Goal: Task Accomplishment & Management: Complete application form

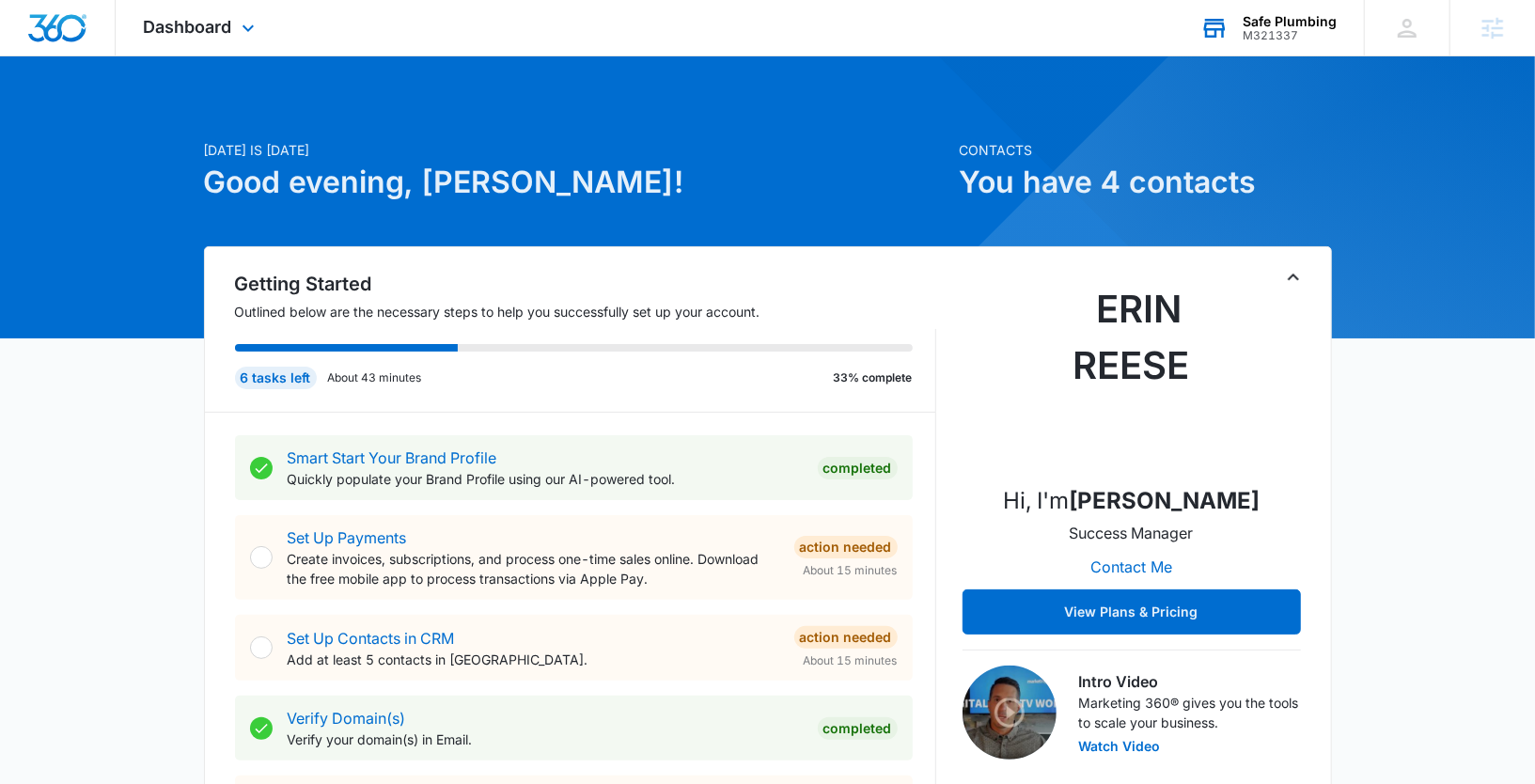
click at [1266, 33] on div "M321337" at bounding box center [1290, 35] width 94 height 13
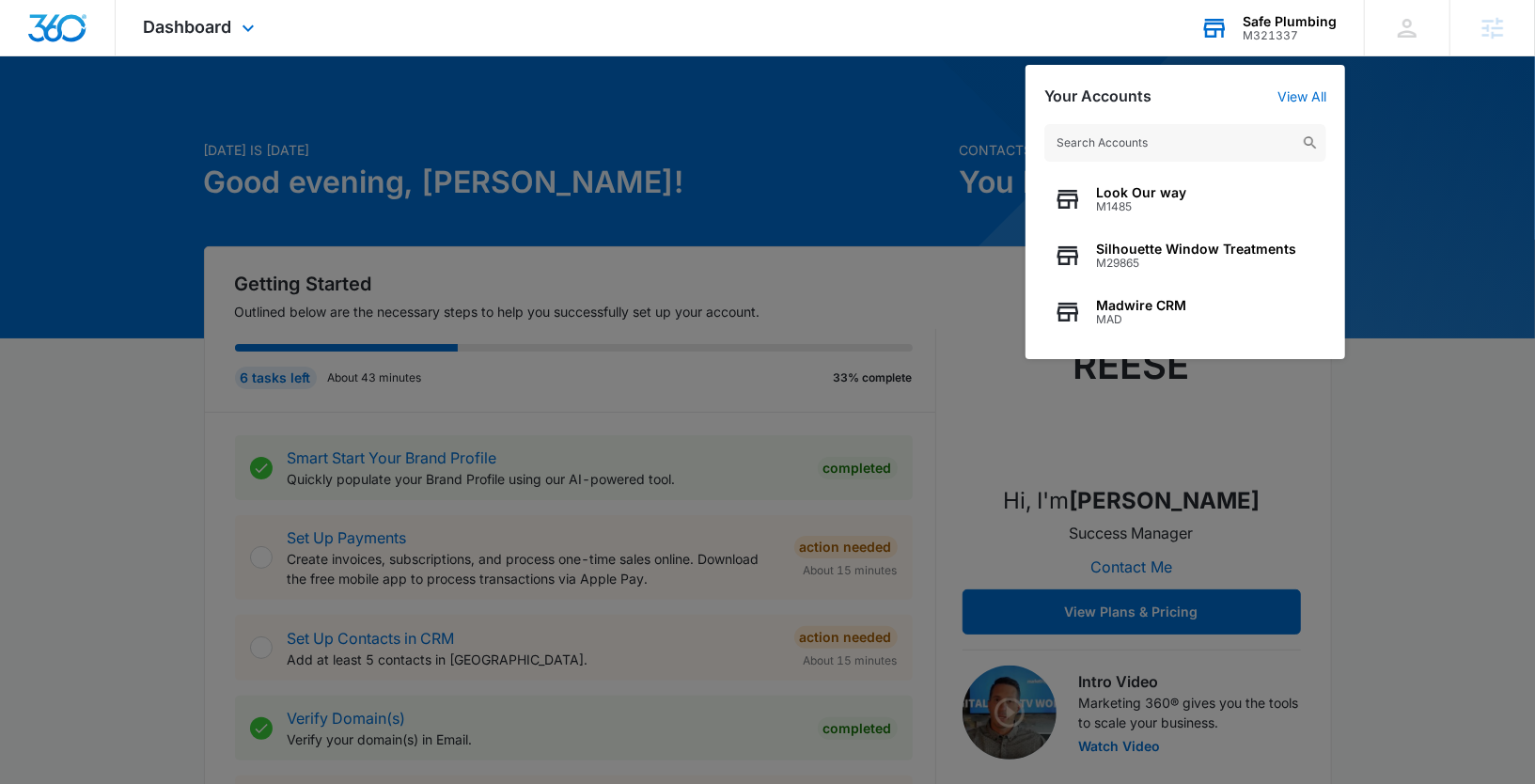
click at [1175, 146] on input "text" at bounding box center [1185, 142] width 282 height 37
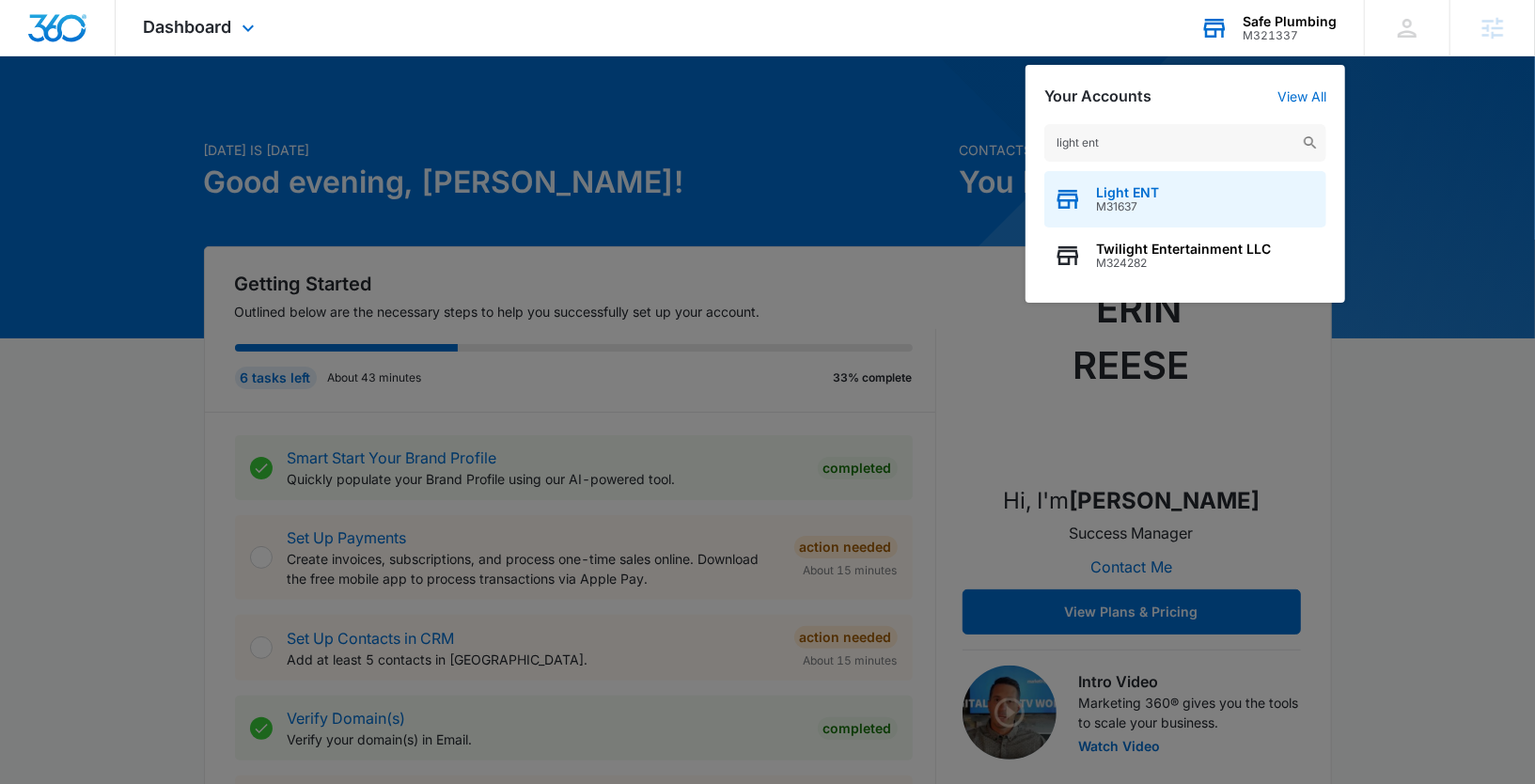
type input "light ent"
drag, startPoint x: 1108, startPoint y: 194, endPoint x: 1016, endPoint y: 193, distance: 92.0
click at [1109, 194] on span "Light ENT" at bounding box center [1128, 193] width 63 height 15
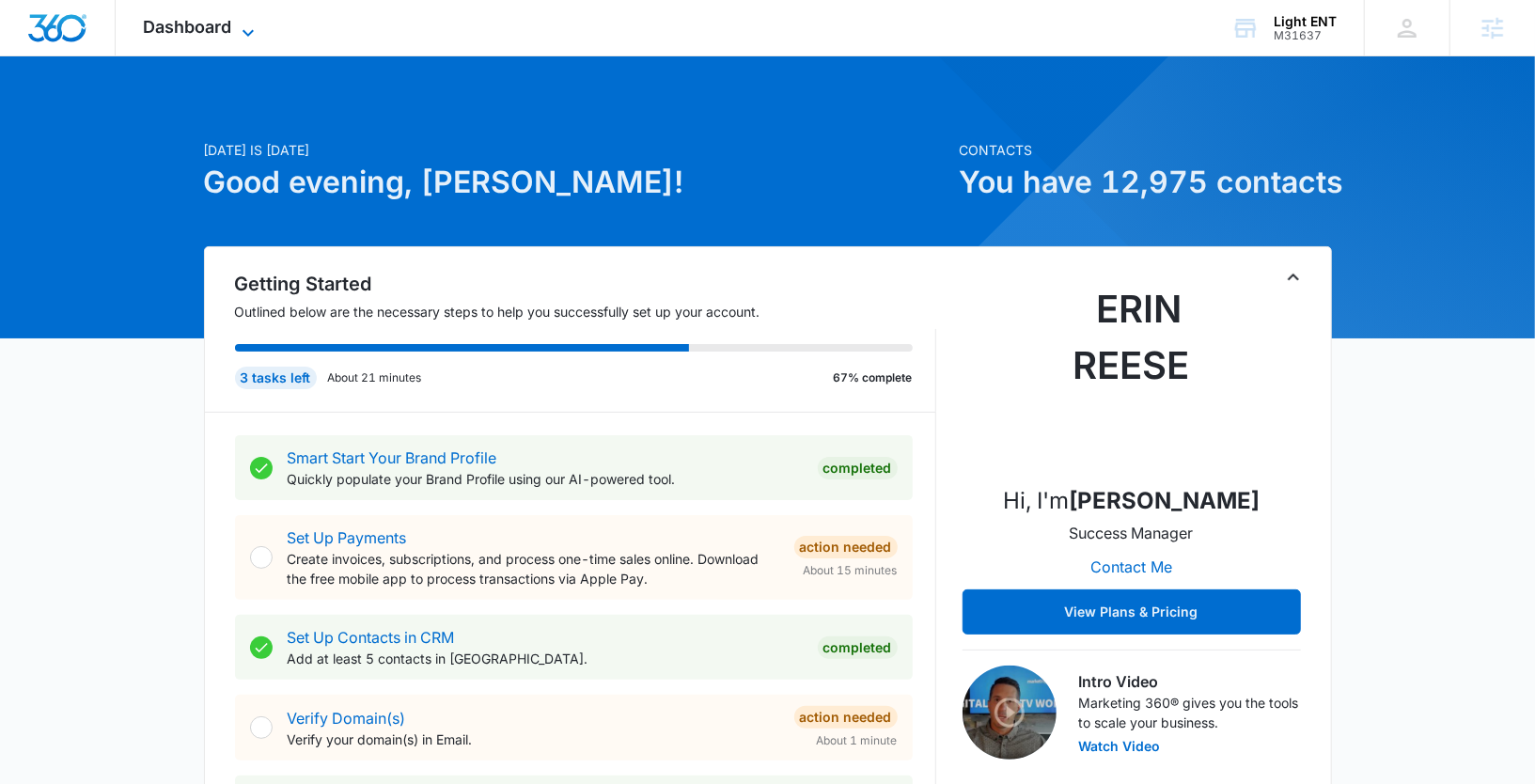
click at [245, 34] on icon at bounding box center [248, 34] width 23 height 23
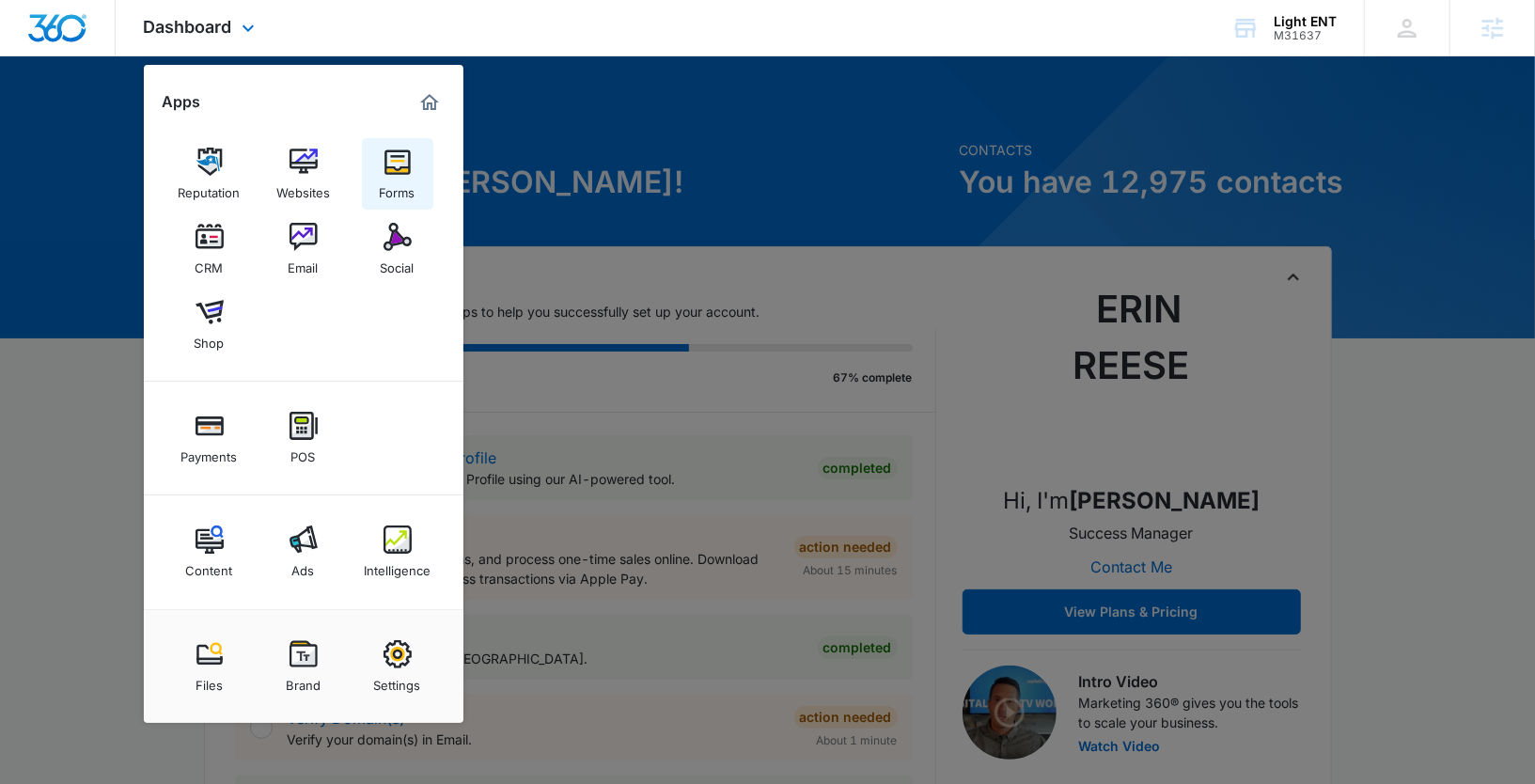
click at [404, 192] on div "Forms" at bounding box center [397, 187] width 35 height 24
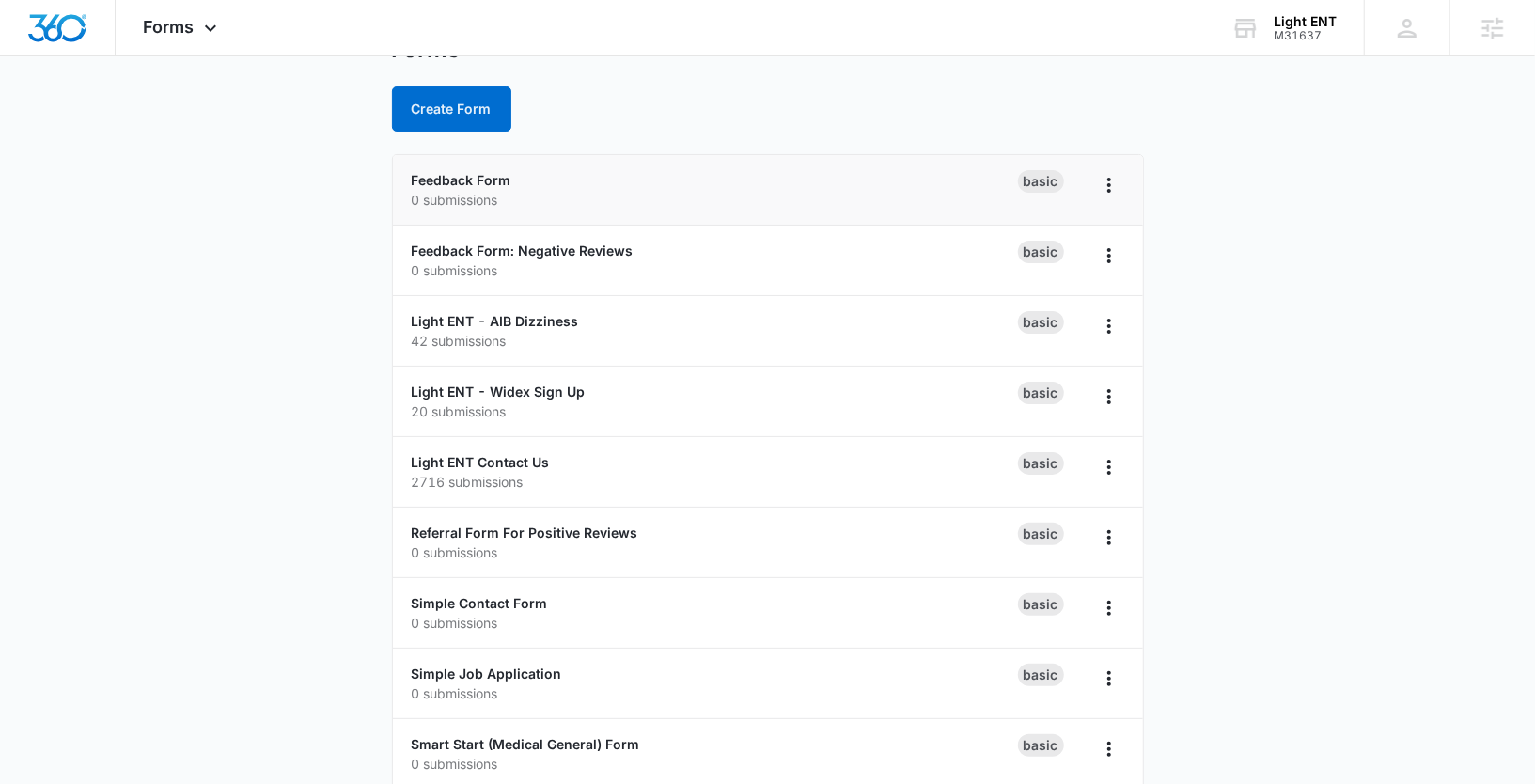
scroll to position [77, 0]
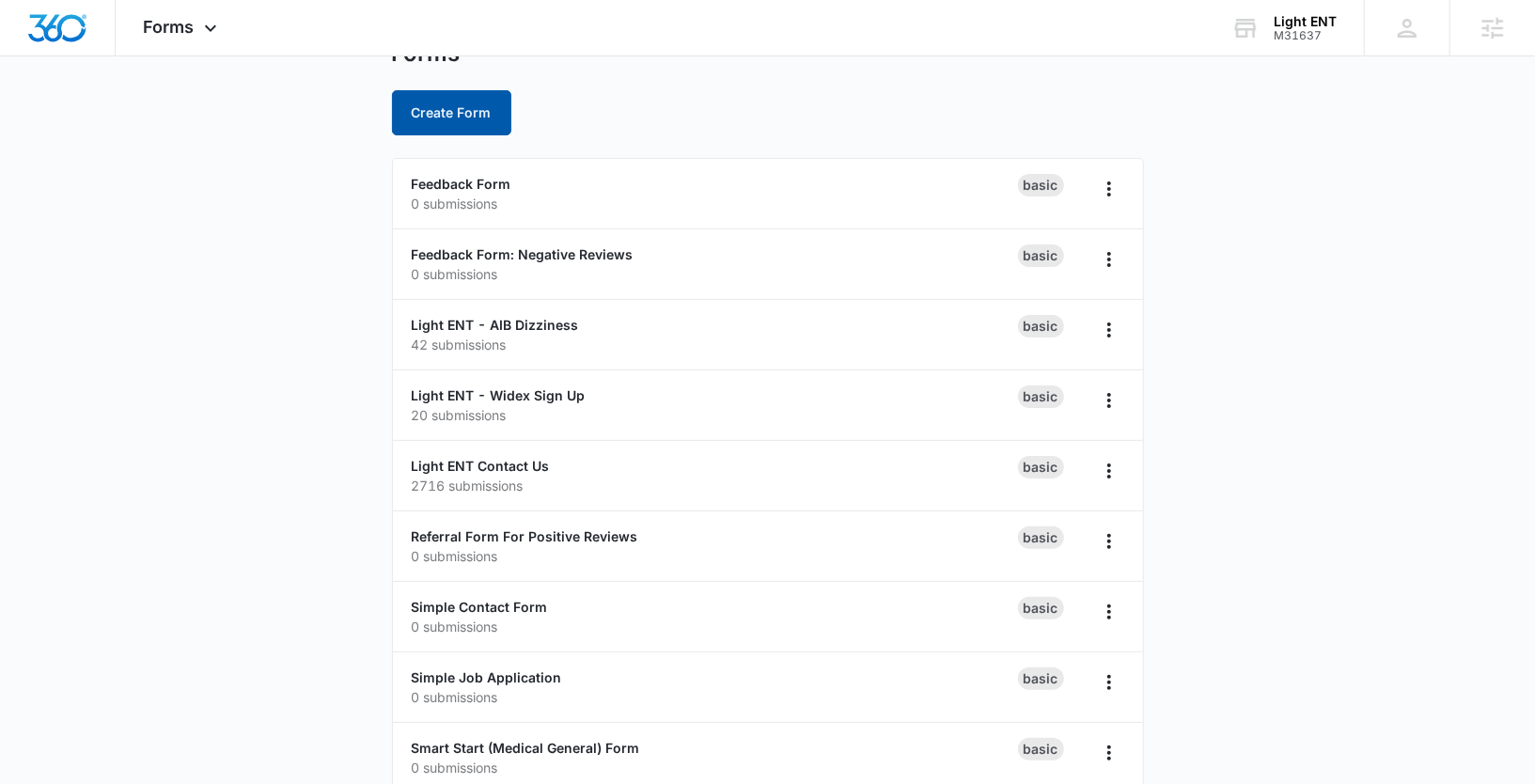
click at [456, 120] on button "Create Form" at bounding box center [452, 112] width 120 height 45
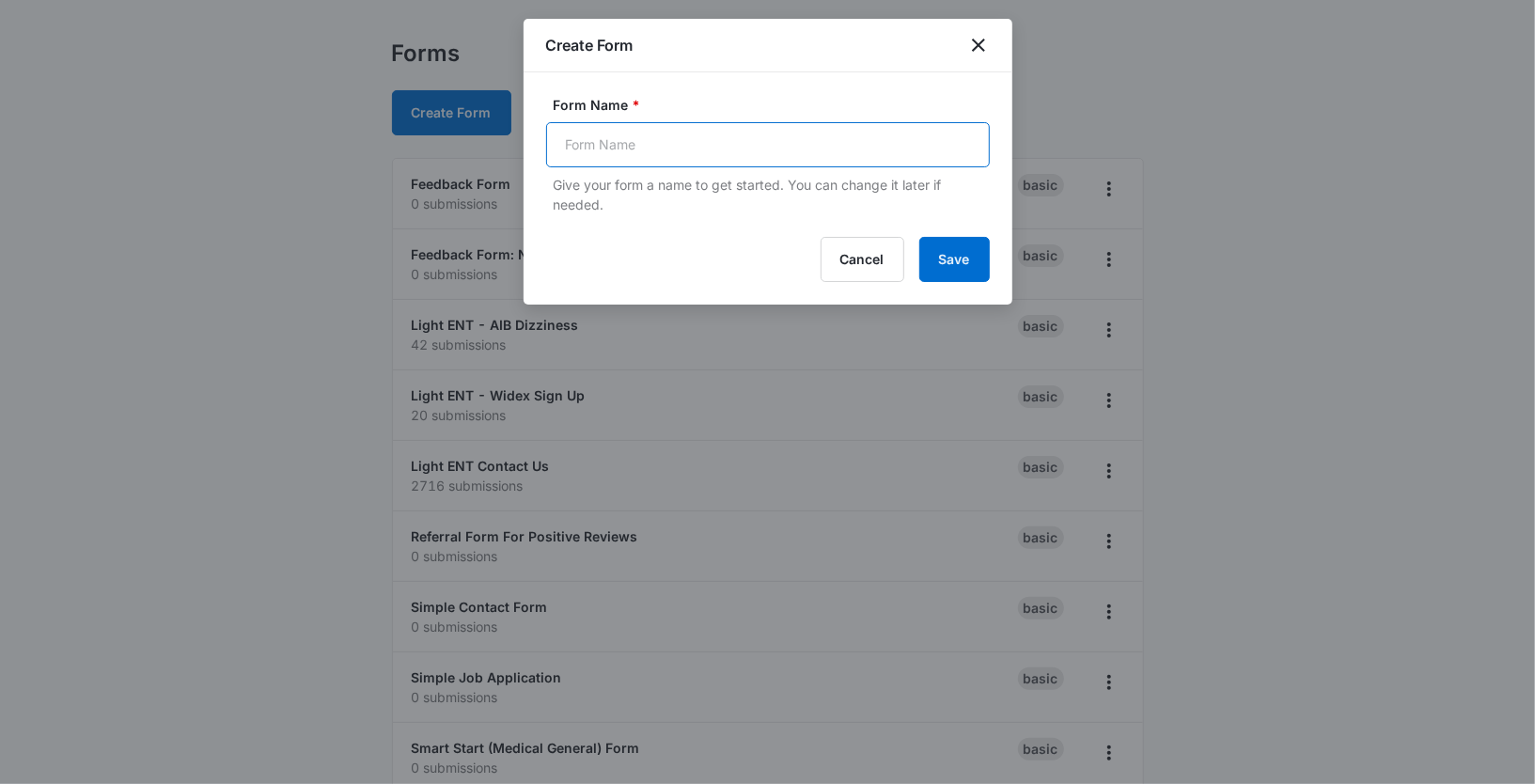
click at [593, 148] on input "Form Name *" at bounding box center [768, 144] width 444 height 45
type input "Career"
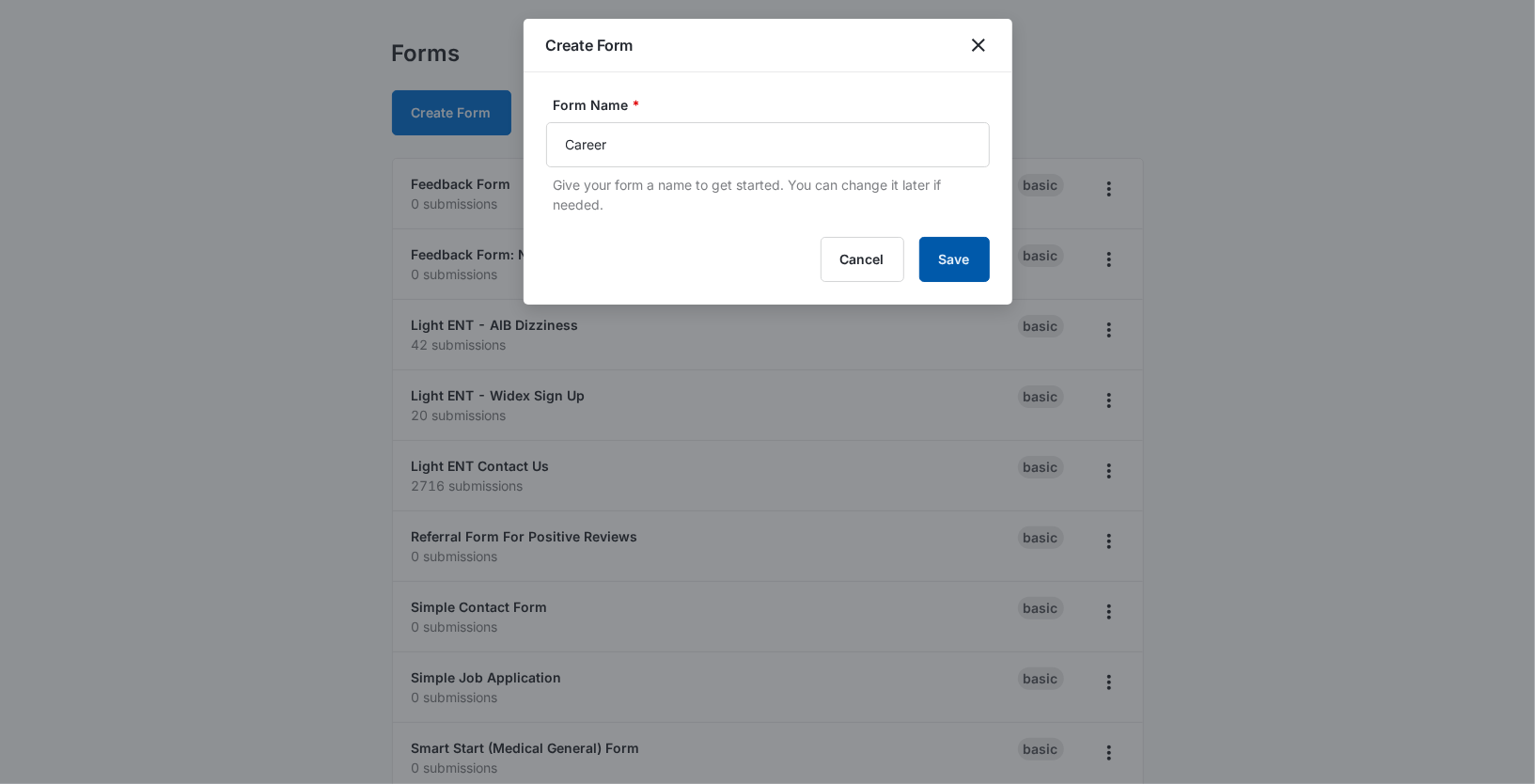
click at [954, 256] on button "Save" at bounding box center [955, 259] width 71 height 45
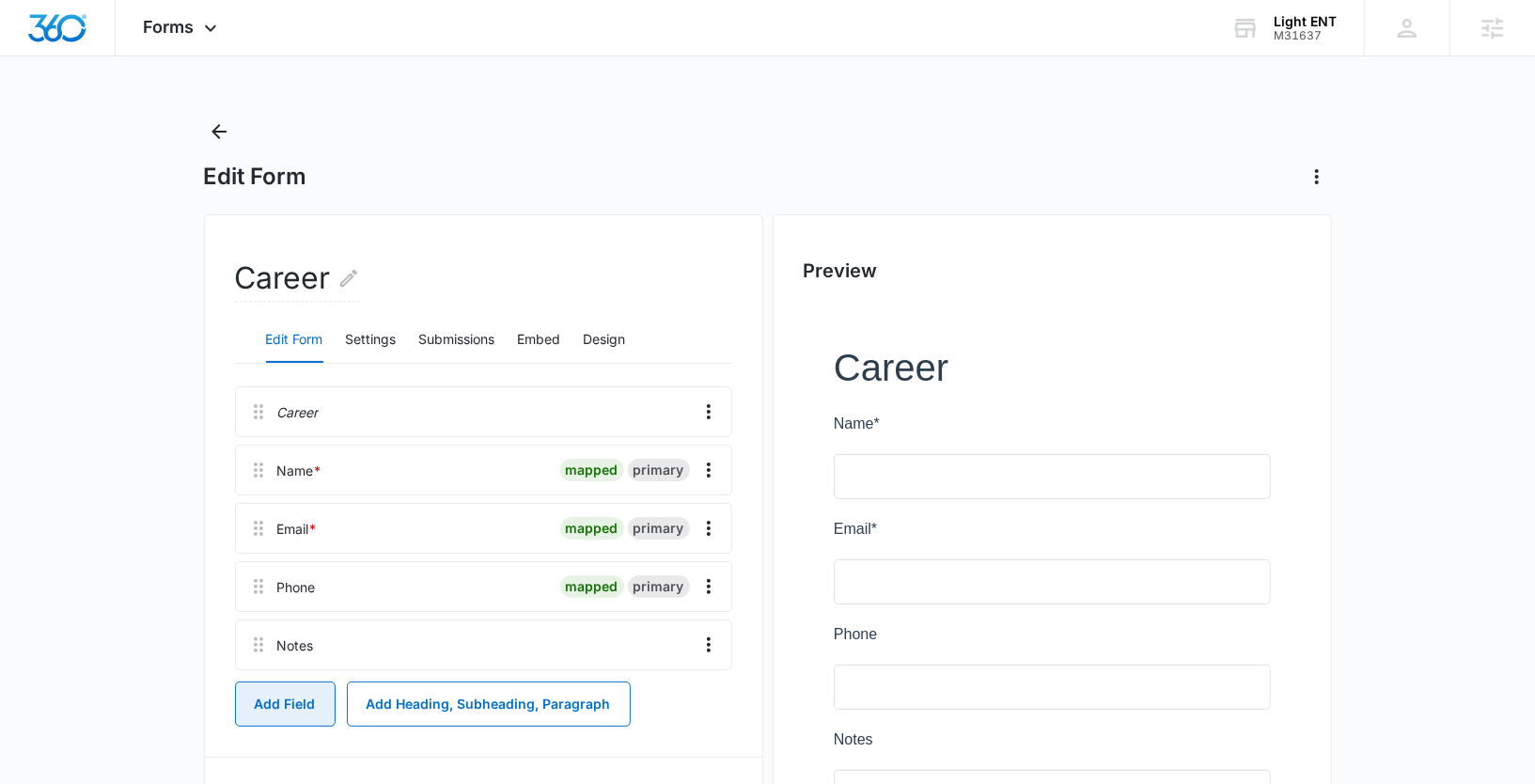
click at [311, 699] on button "Add Field" at bounding box center [285, 703] width 101 height 45
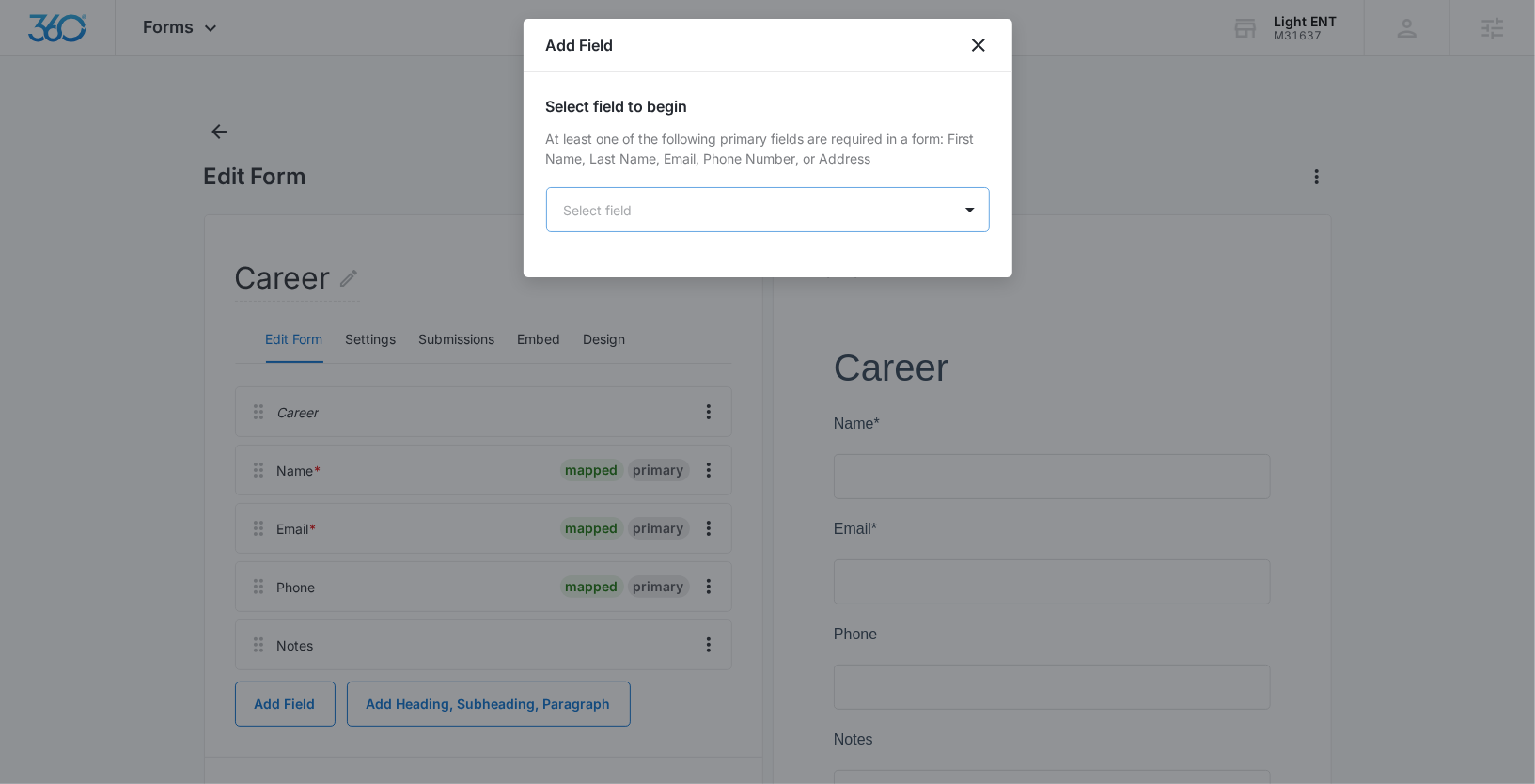
click at [859, 203] on body "Forms Apps Reputation Websites Forms CRM Email Social Shop Payments POS Content…" at bounding box center [767, 519] width 1535 height 1038
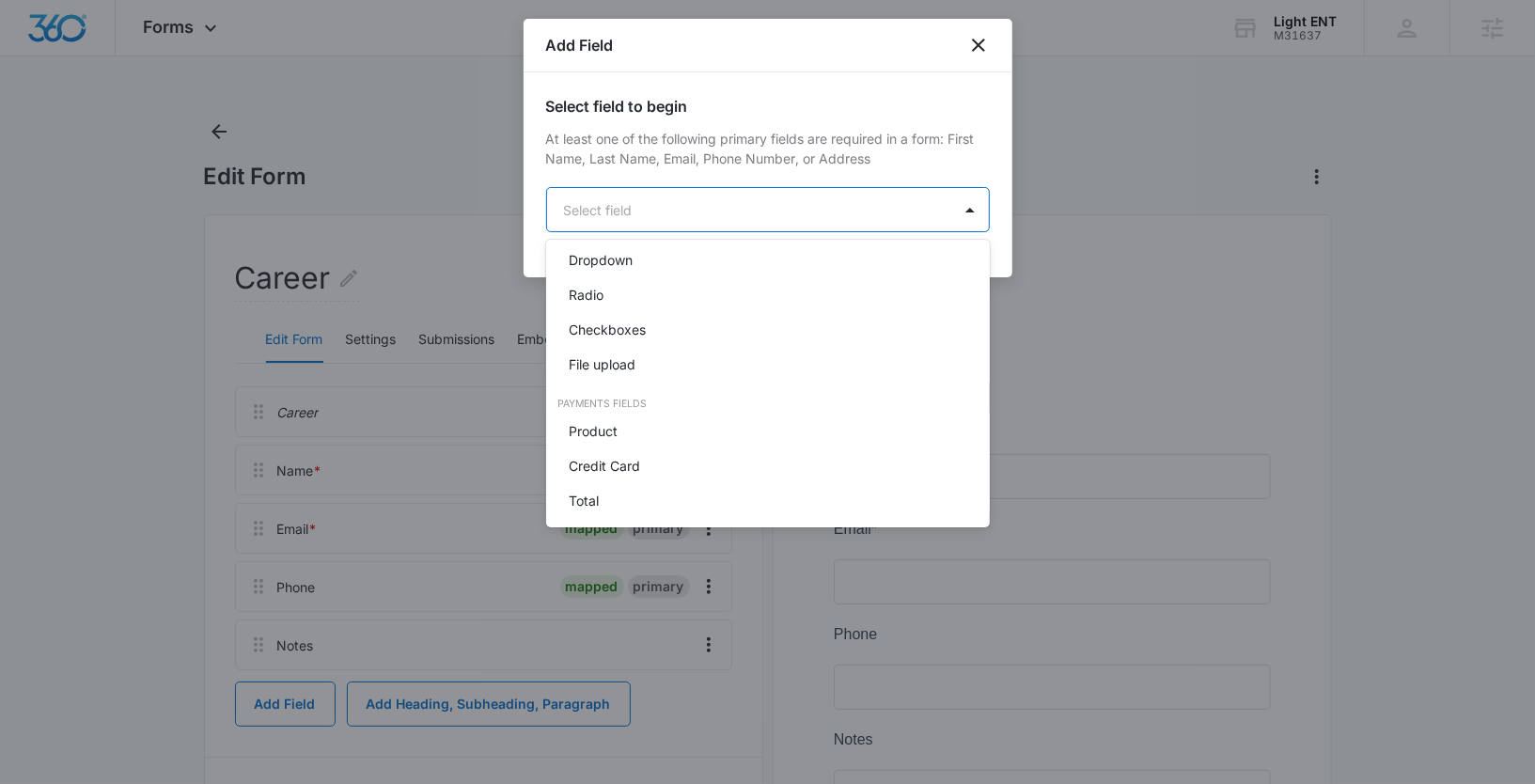
scroll to position [474, 0]
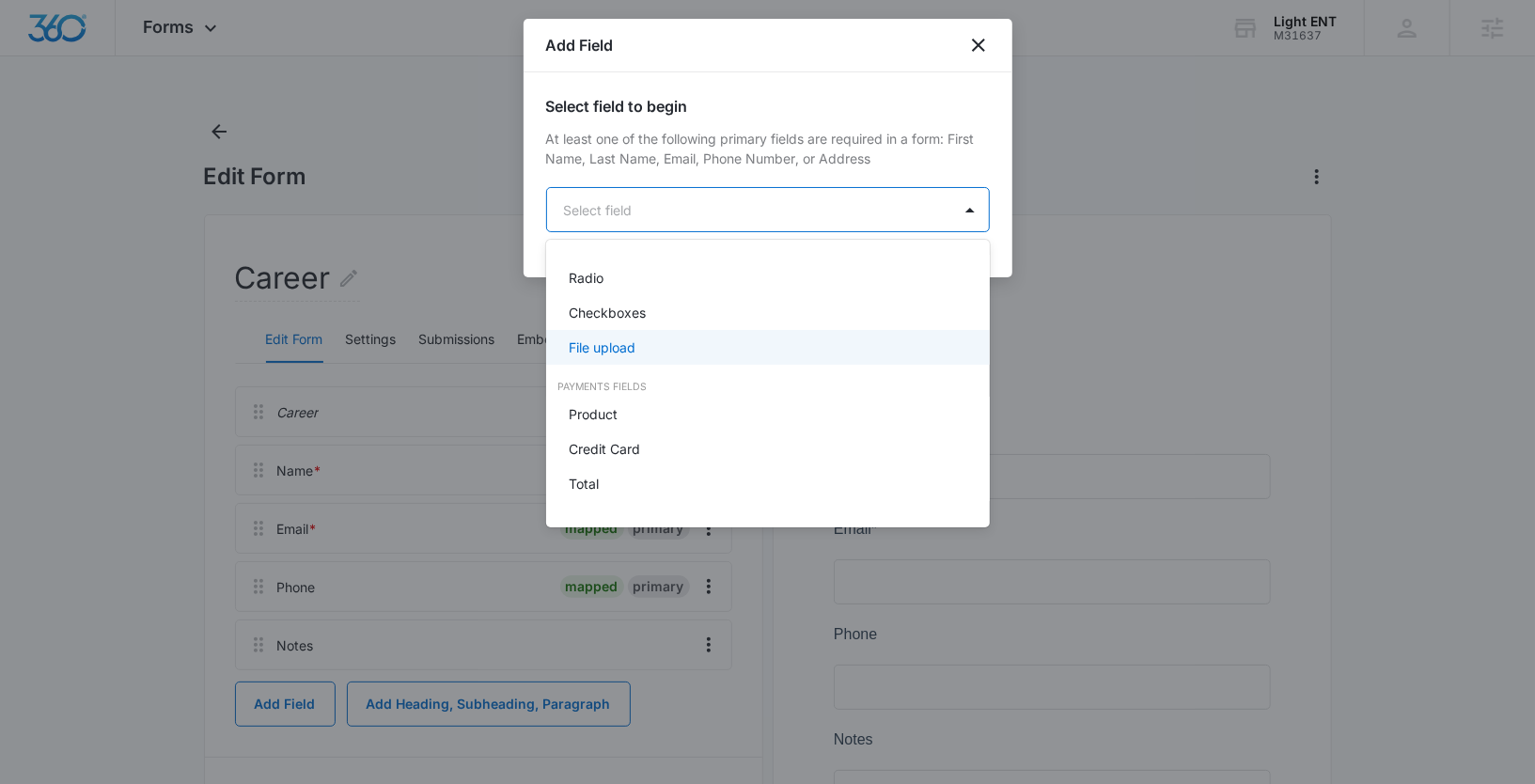
click at [589, 342] on p "File upload" at bounding box center [602, 347] width 67 height 20
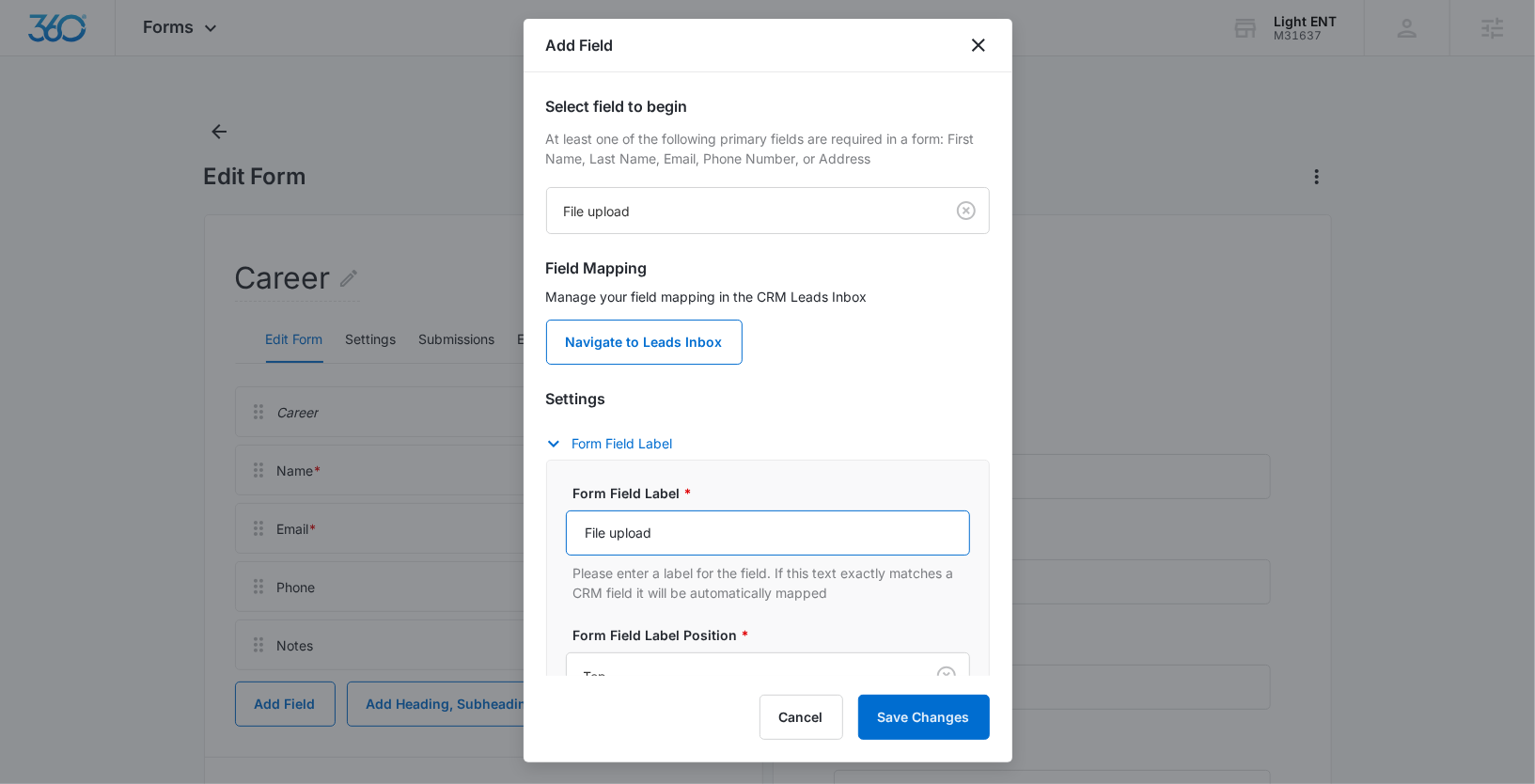
drag, startPoint x: 666, startPoint y: 535, endPoint x: 570, endPoint y: 527, distance: 96.3
click at [570, 527] on input "File upload" at bounding box center [768, 532] width 405 height 45
type input "Resume"
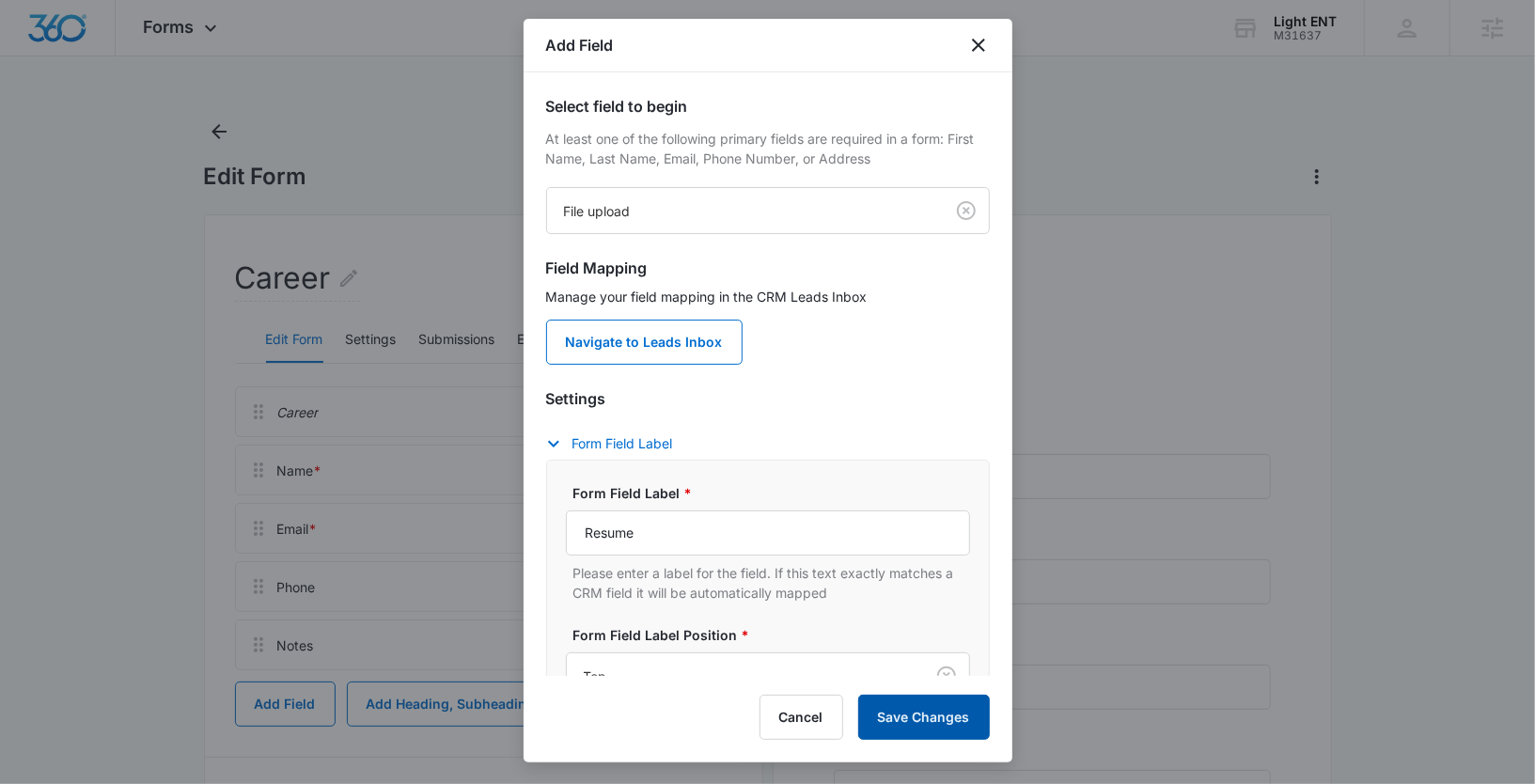
click at [943, 716] on button "Save Changes" at bounding box center [923, 717] width 131 height 45
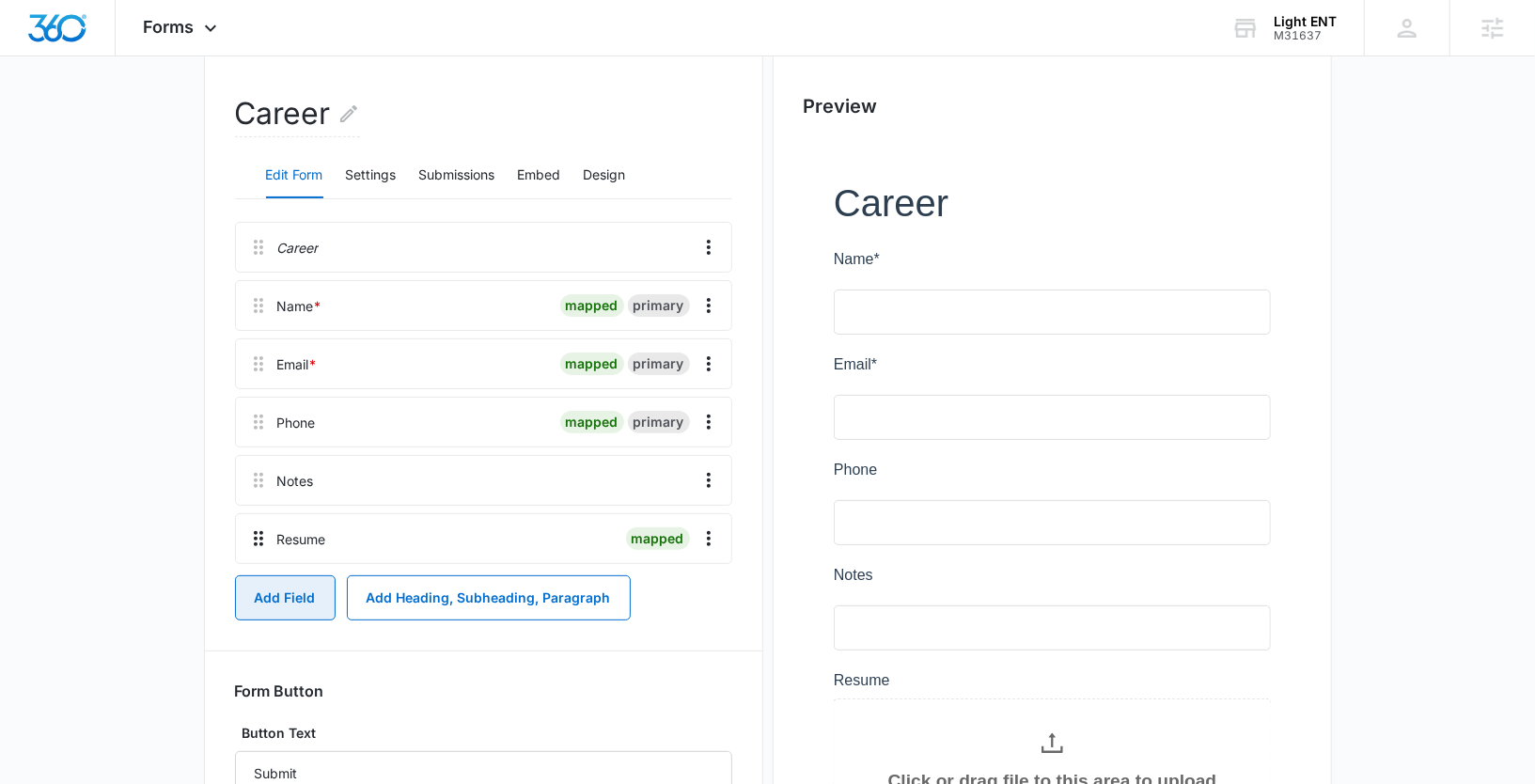
scroll to position [166, 0]
drag, startPoint x: 255, startPoint y: 546, endPoint x: 257, endPoint y: 459, distance: 87.0
click at [257, 459] on div "Career Name * mapped primary Email * mapped primary Phone mapped primary Notes …" at bounding box center [483, 391] width 498 height 342
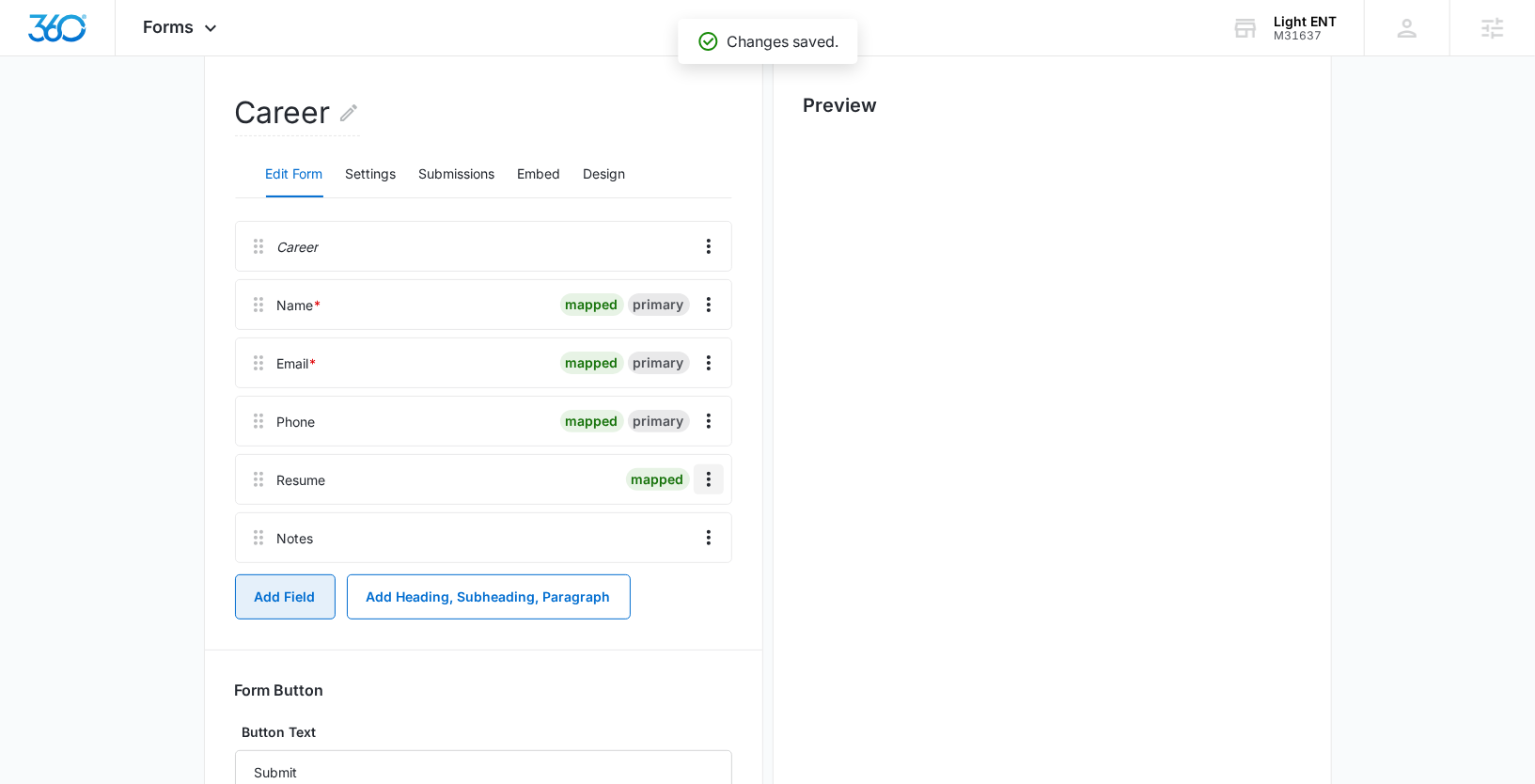
scroll to position [0, 0]
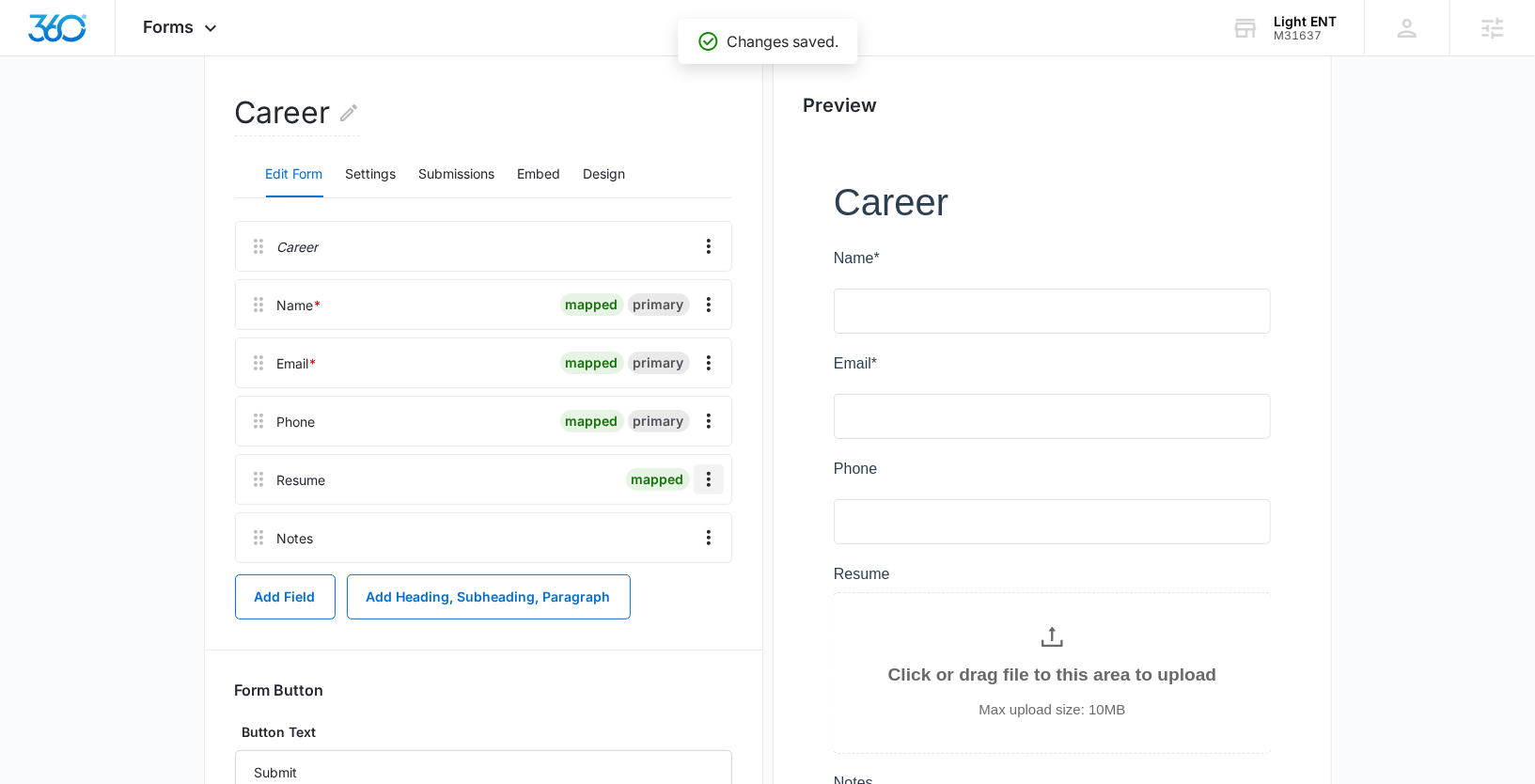
click at [705, 472] on icon "Overflow Menu" at bounding box center [709, 479] width 23 height 23
click at [659, 524] on div "Edit" at bounding box center [659, 531] width 39 height 13
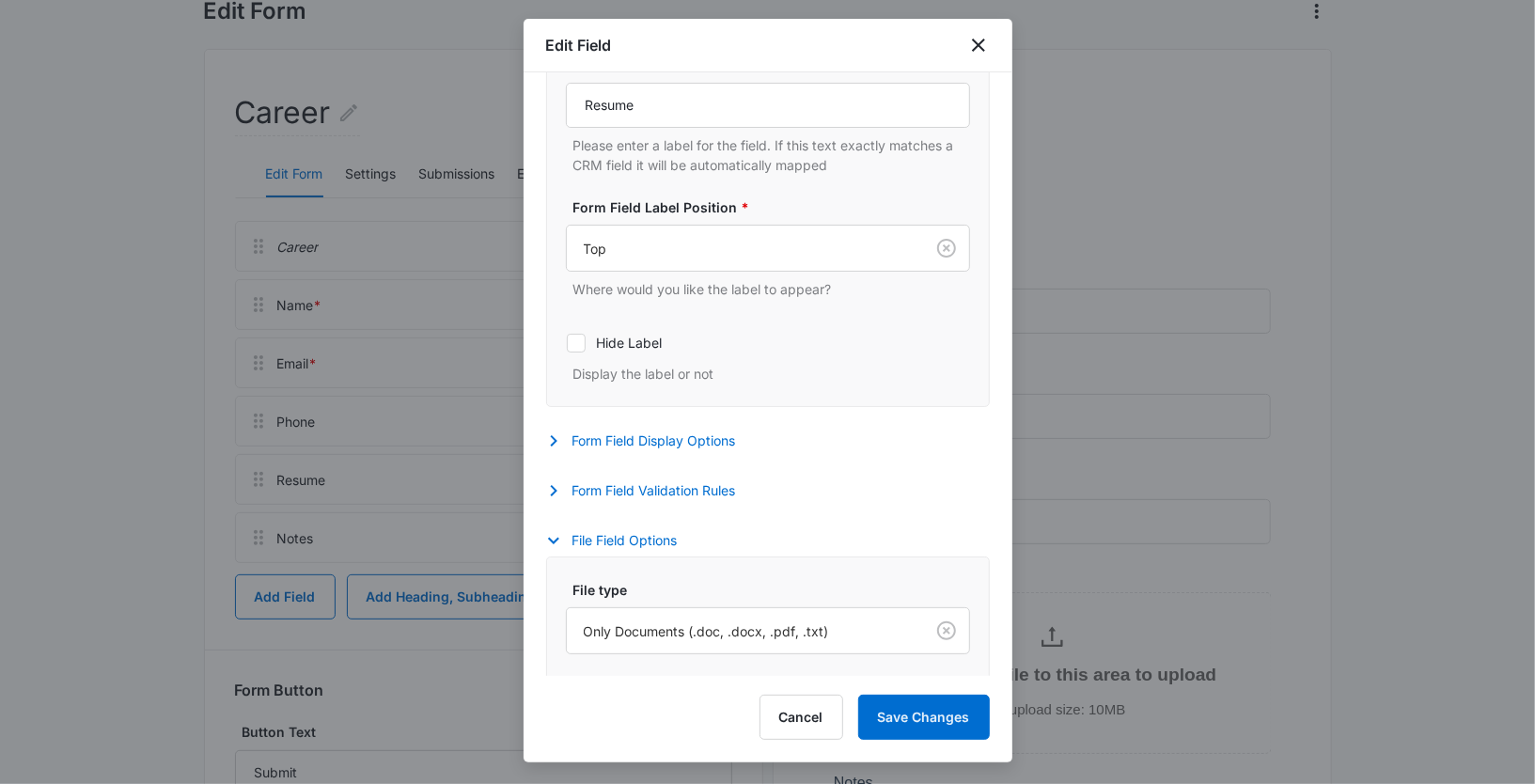
scroll to position [272, 0]
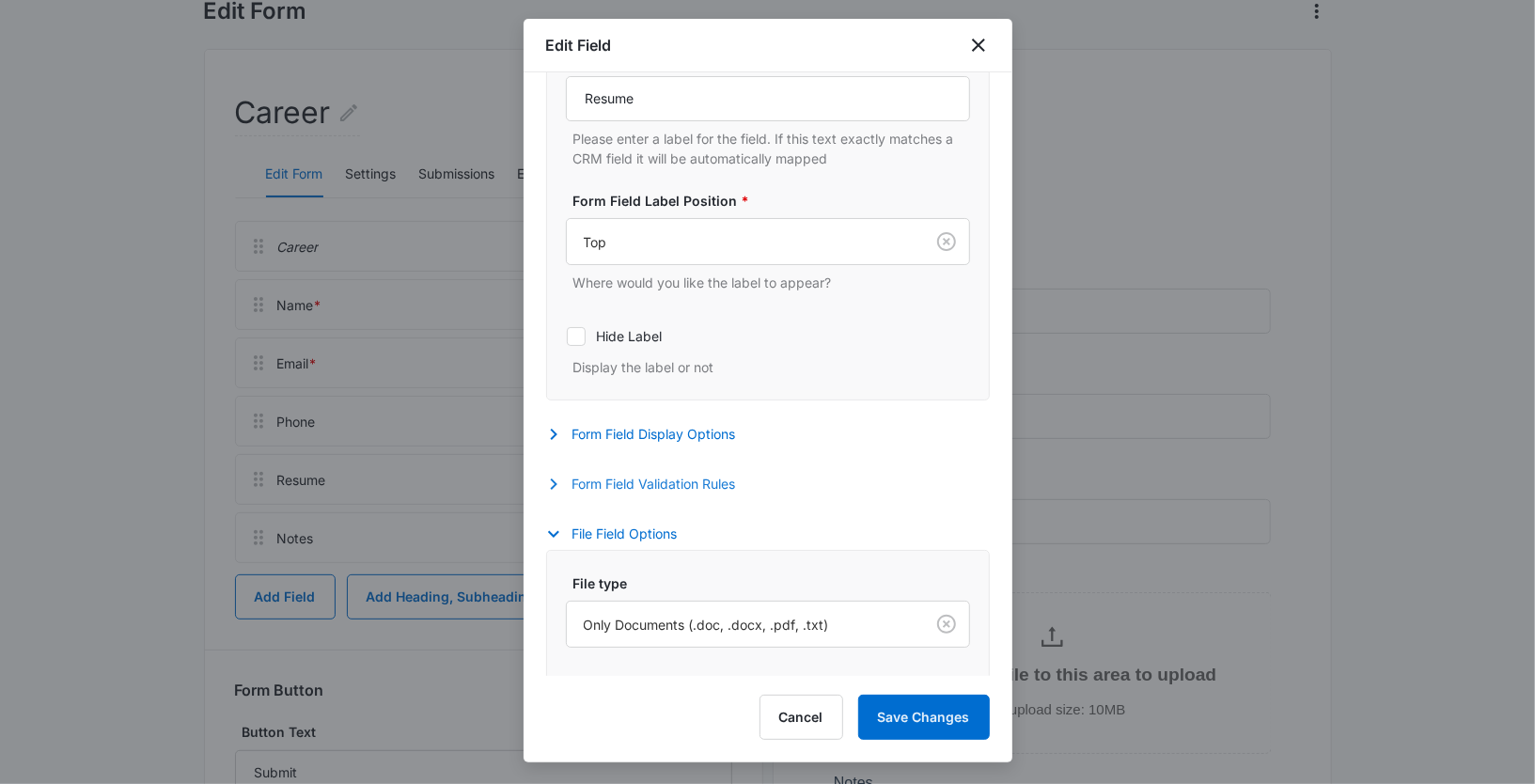
click at [559, 479] on icon "button" at bounding box center [554, 484] width 23 height 23
click at [576, 545] on icon at bounding box center [576, 544] width 12 height 9
click at [567, 545] on input "Required" at bounding box center [566, 544] width 1 height 1
checkbox input "true"
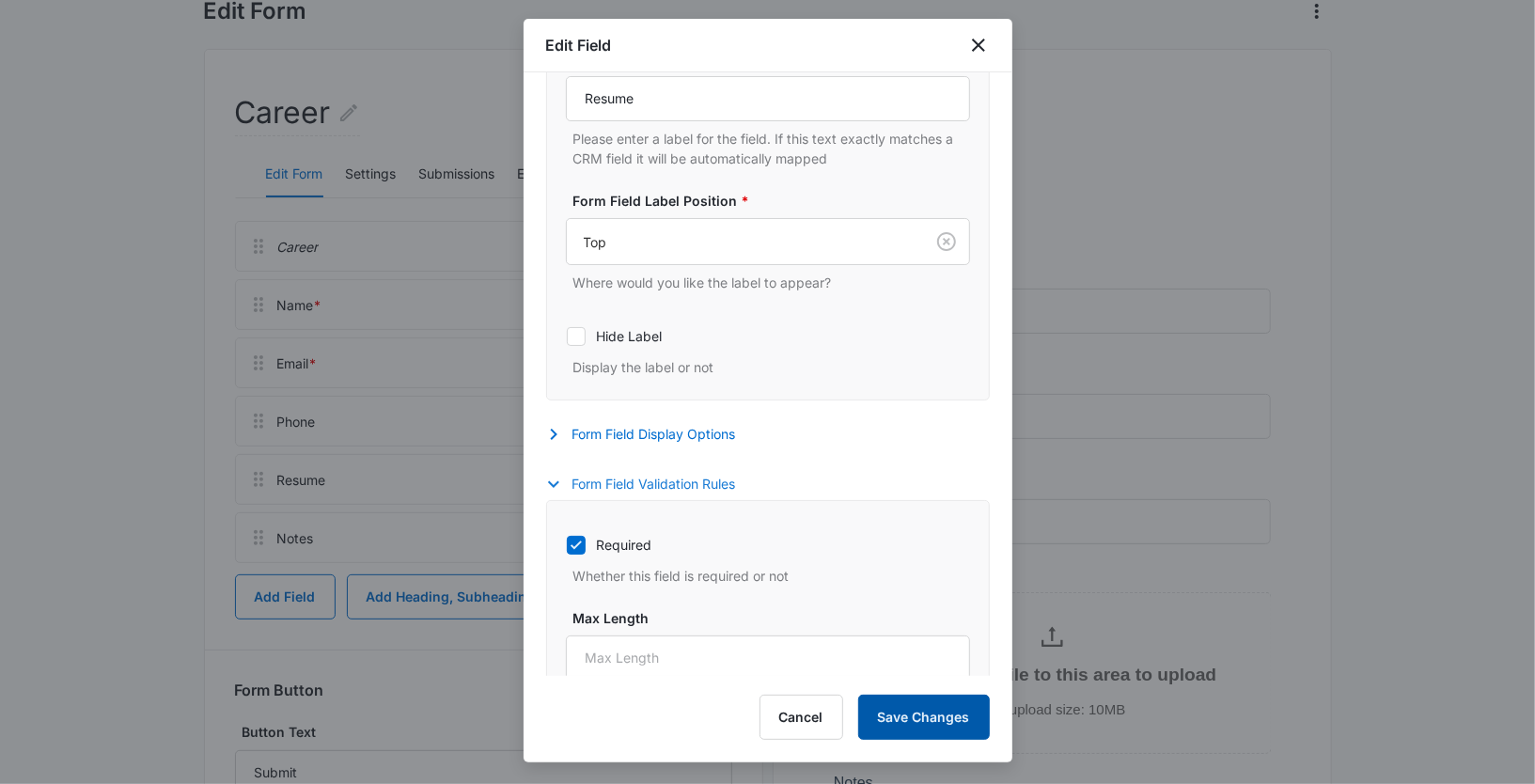
click at [900, 719] on button "Save Changes" at bounding box center [923, 717] width 131 height 45
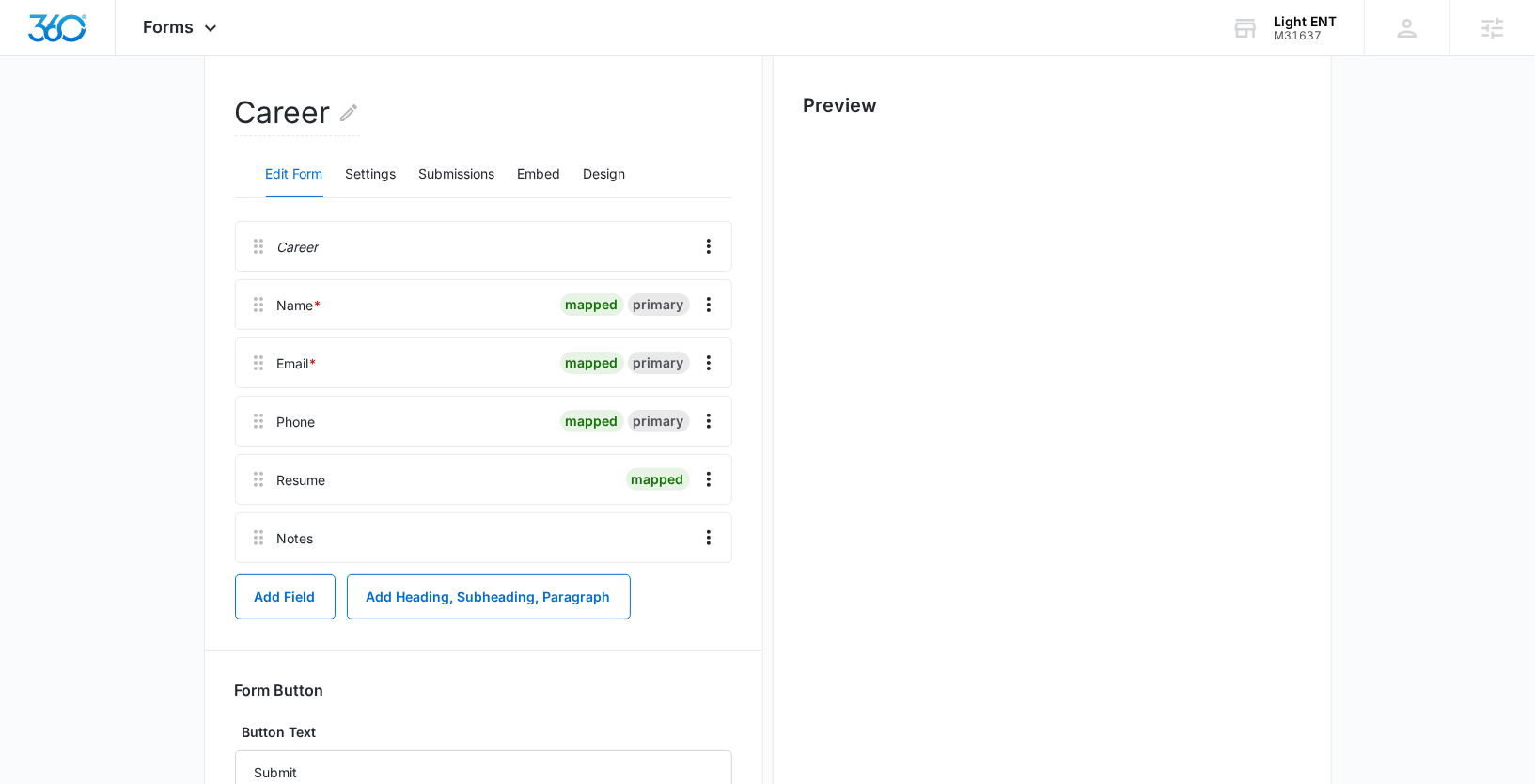
scroll to position [0, 0]
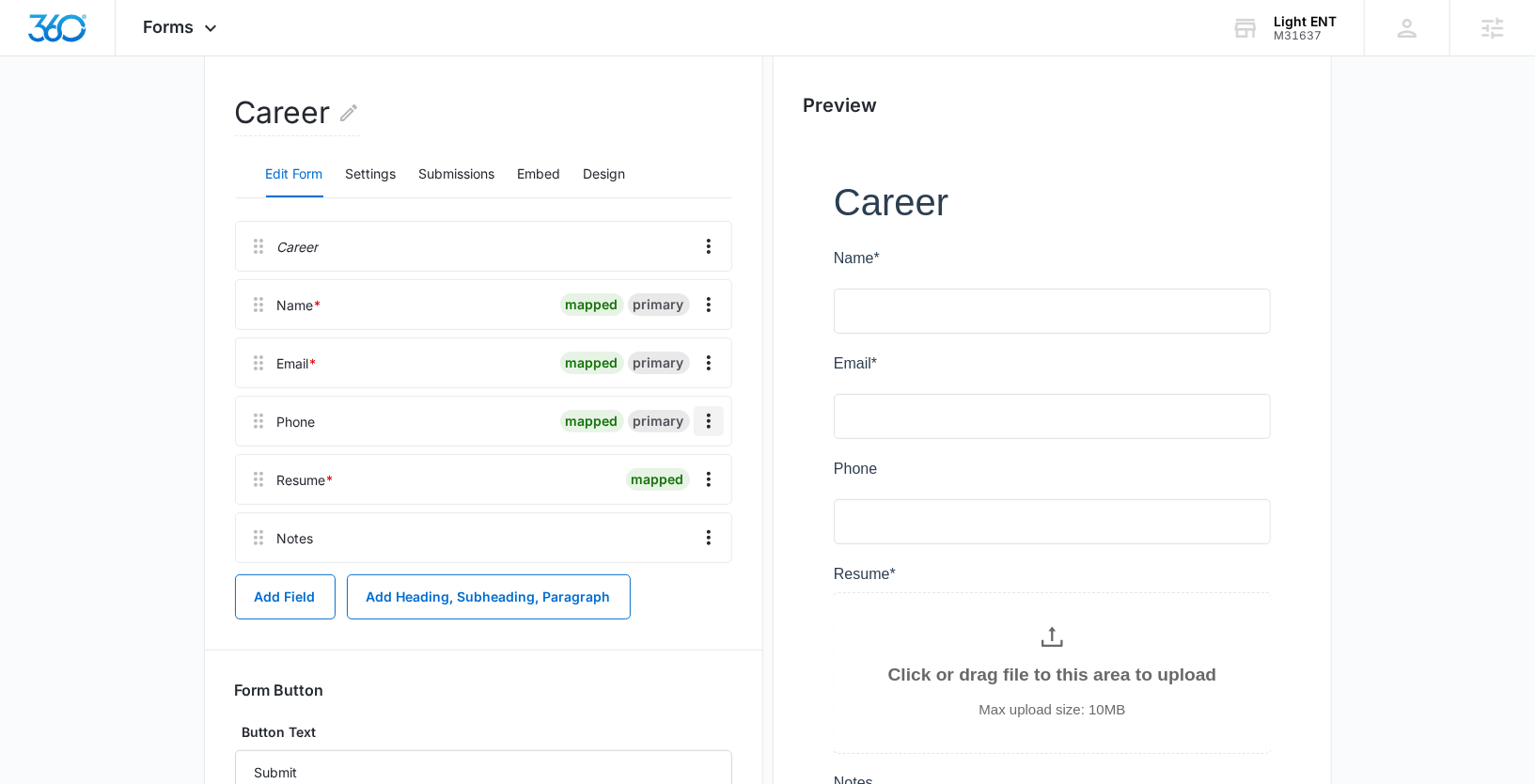
click at [705, 417] on icon "Overflow Menu" at bounding box center [709, 421] width 23 height 23
click at [647, 468] on div "Edit" at bounding box center [659, 473] width 39 height 13
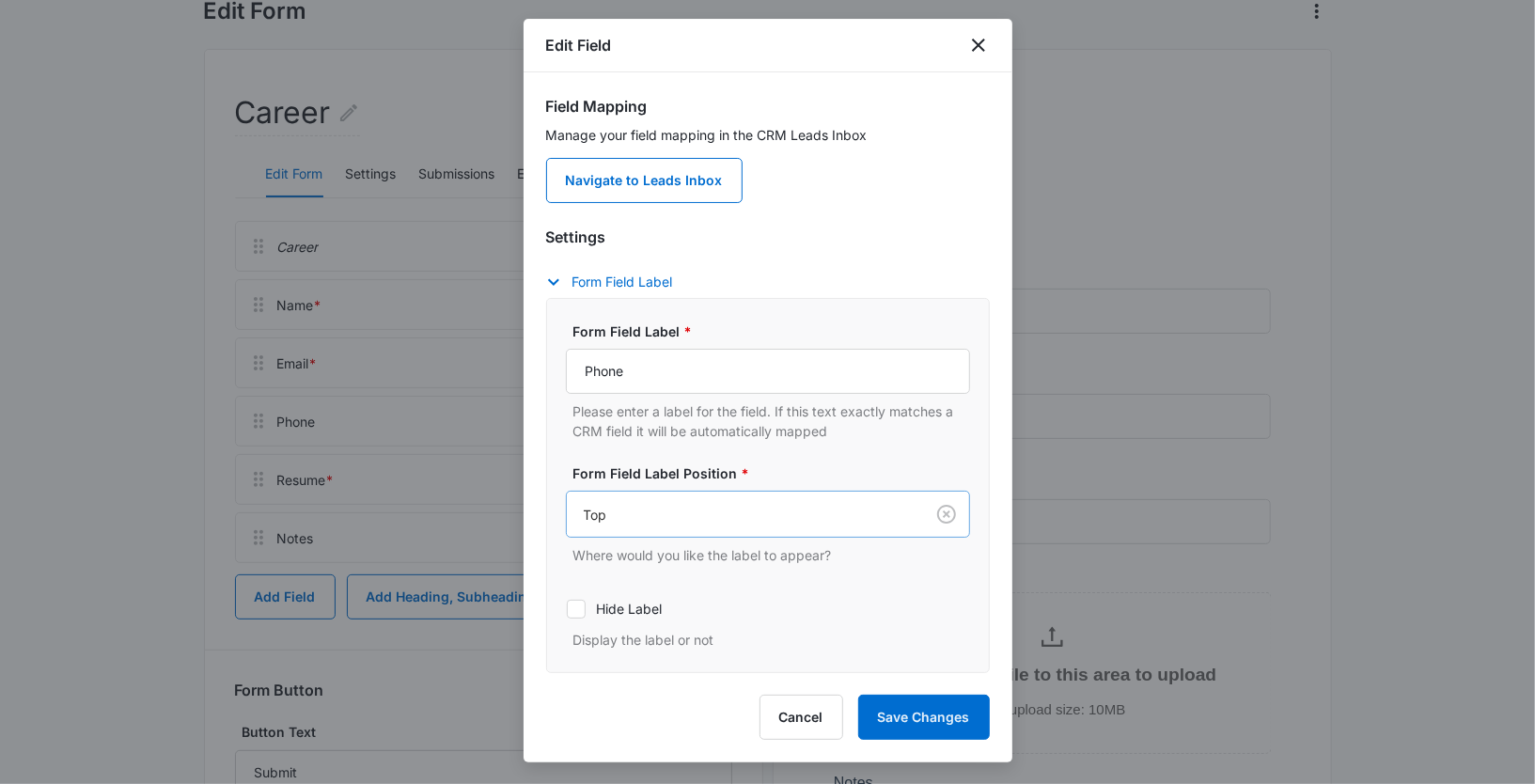
scroll to position [97, 0]
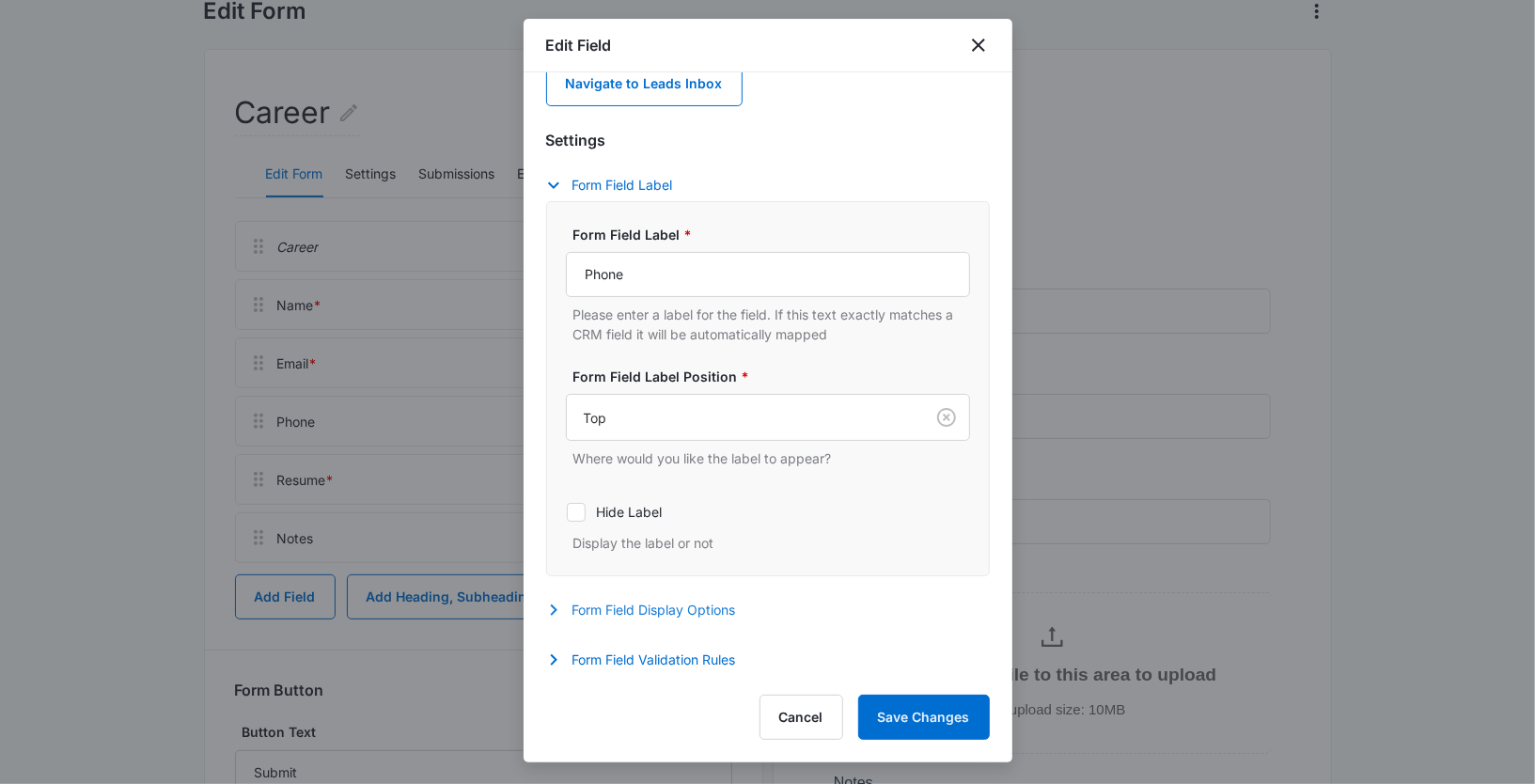
click at [611, 601] on button "Form Field Display Options" at bounding box center [651, 611] width 209 height 23
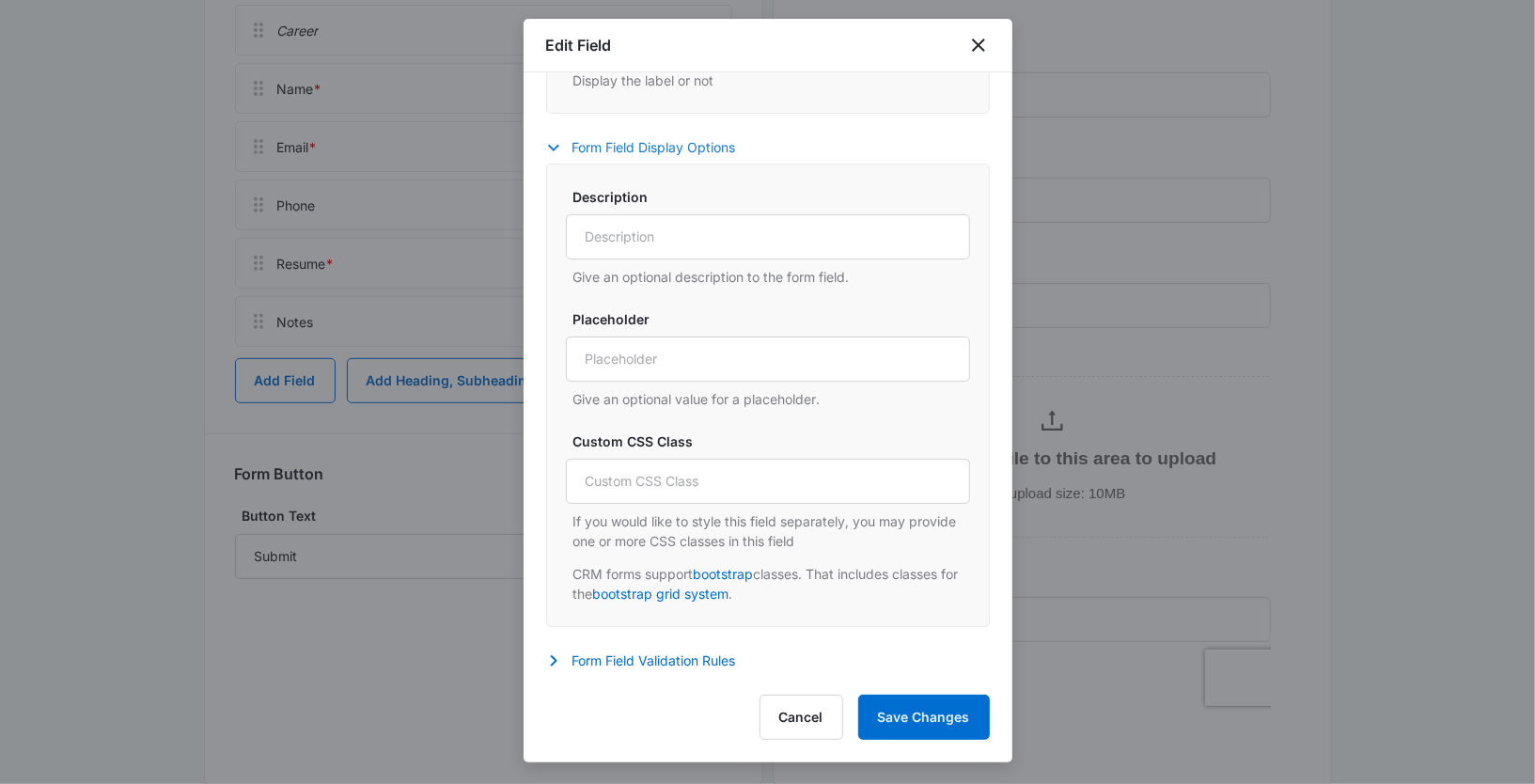
scroll to position [404, 0]
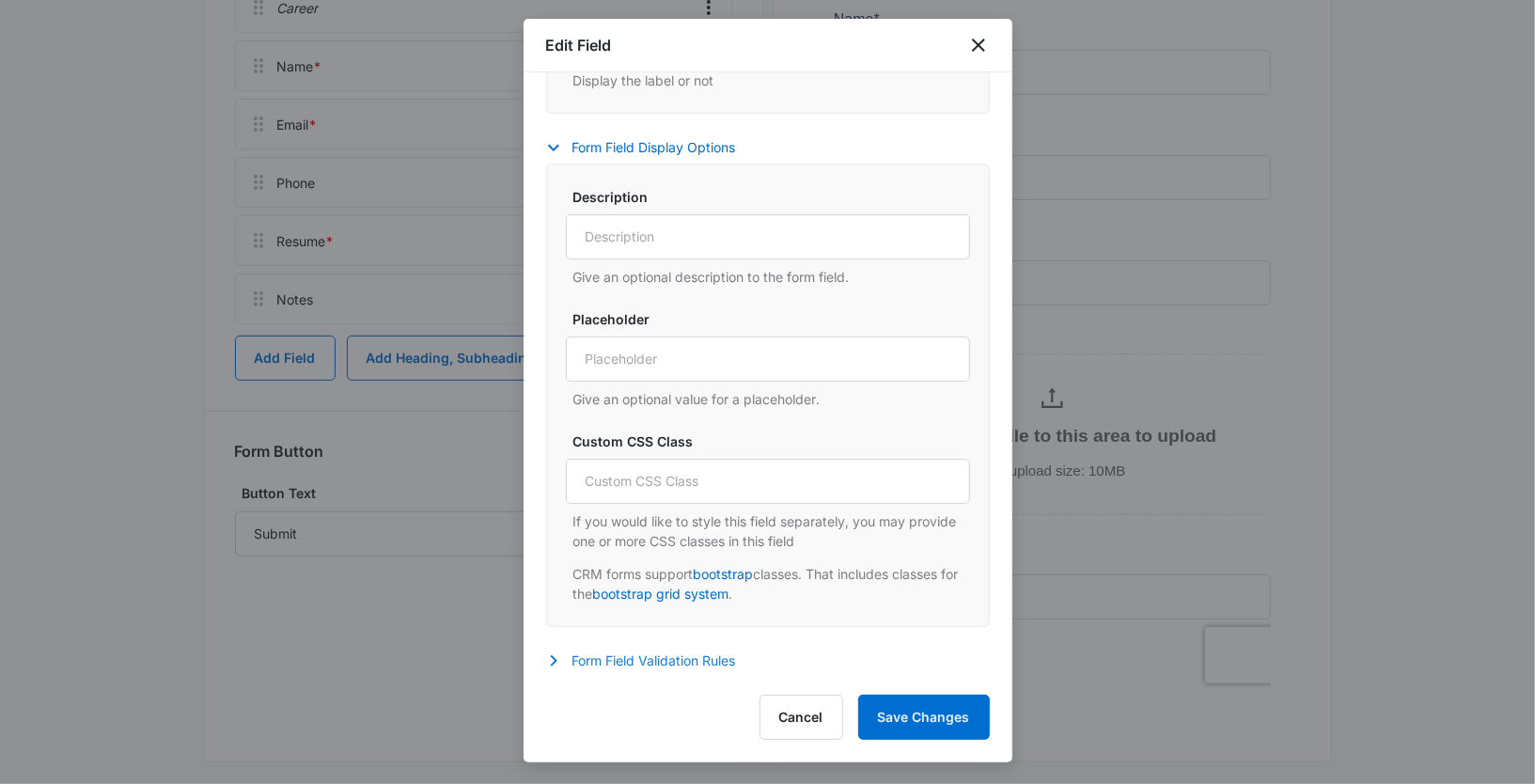
click at [578, 650] on button "Form Field Validation Rules" at bounding box center [651, 660] width 209 height 23
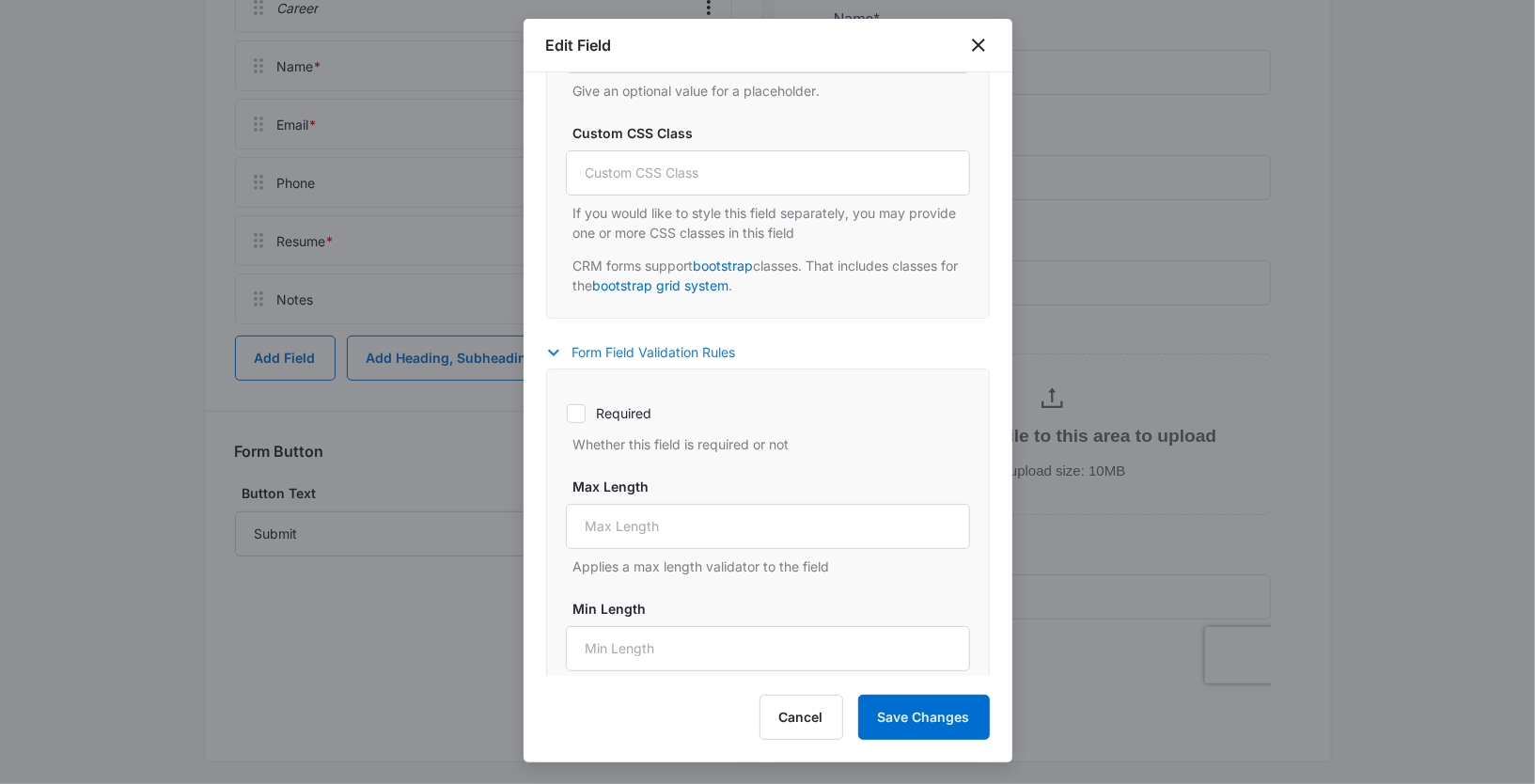
scroll to position [879, 0]
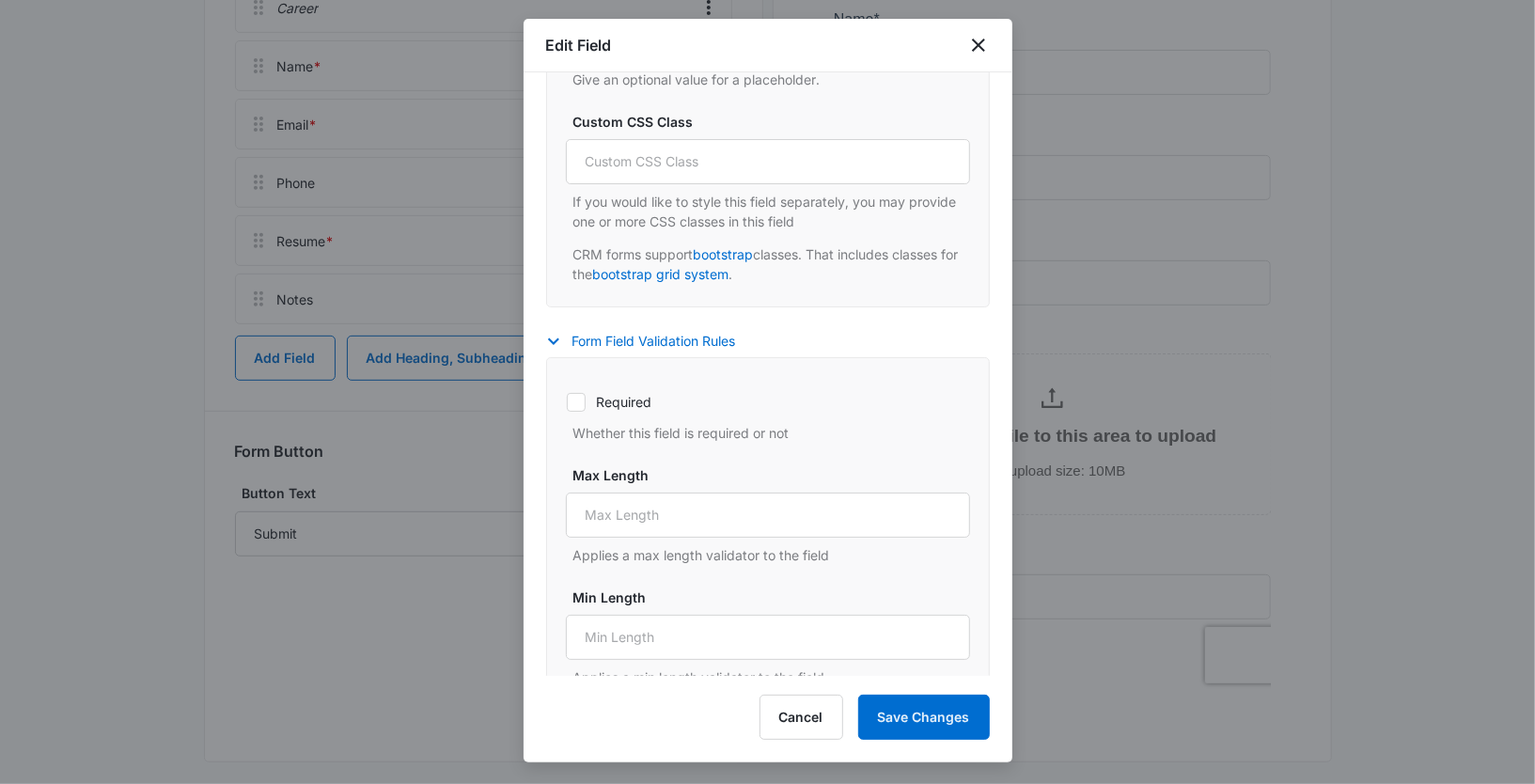
drag, startPoint x: 577, startPoint y: 403, endPoint x: 587, endPoint y: 407, distance: 10.8
click at [581, 404] on icon at bounding box center [576, 403] width 17 height 17
click at [567, 403] on input "Required" at bounding box center [566, 402] width 1 height 1
checkbox input "true"
click at [909, 718] on button "Save Changes" at bounding box center [923, 717] width 131 height 45
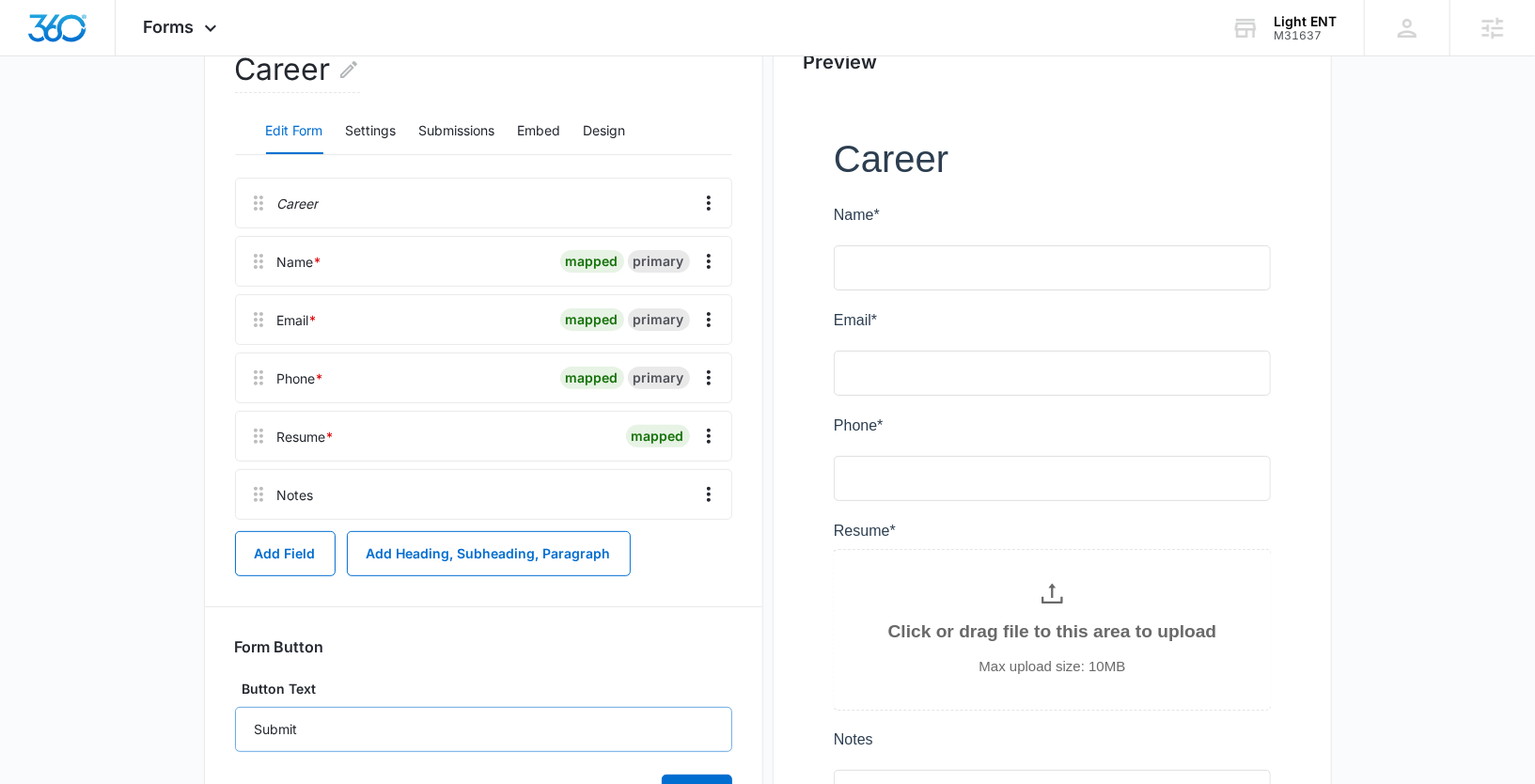
scroll to position [0, 0]
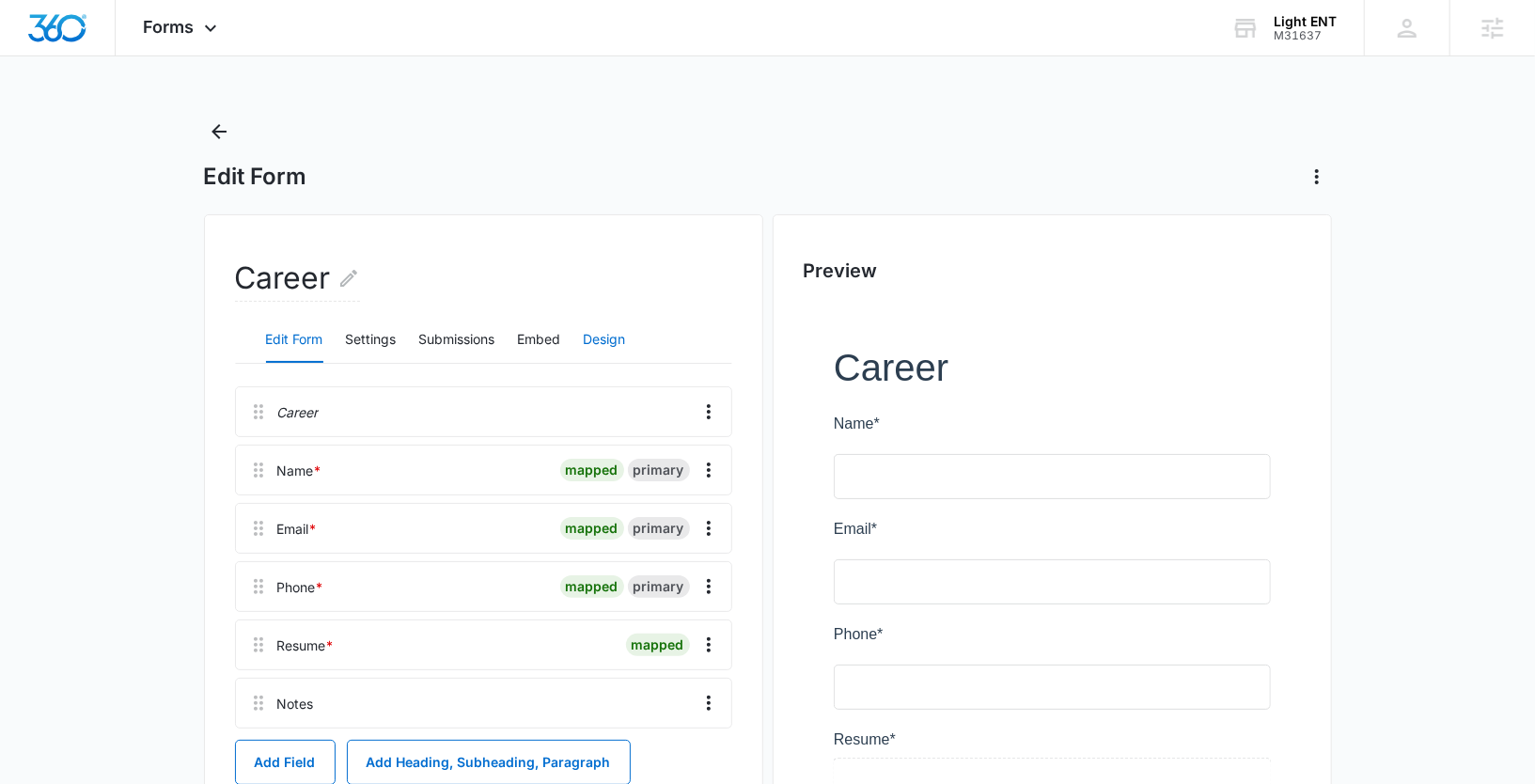
click at [608, 334] on button "Design" at bounding box center [605, 339] width 42 height 45
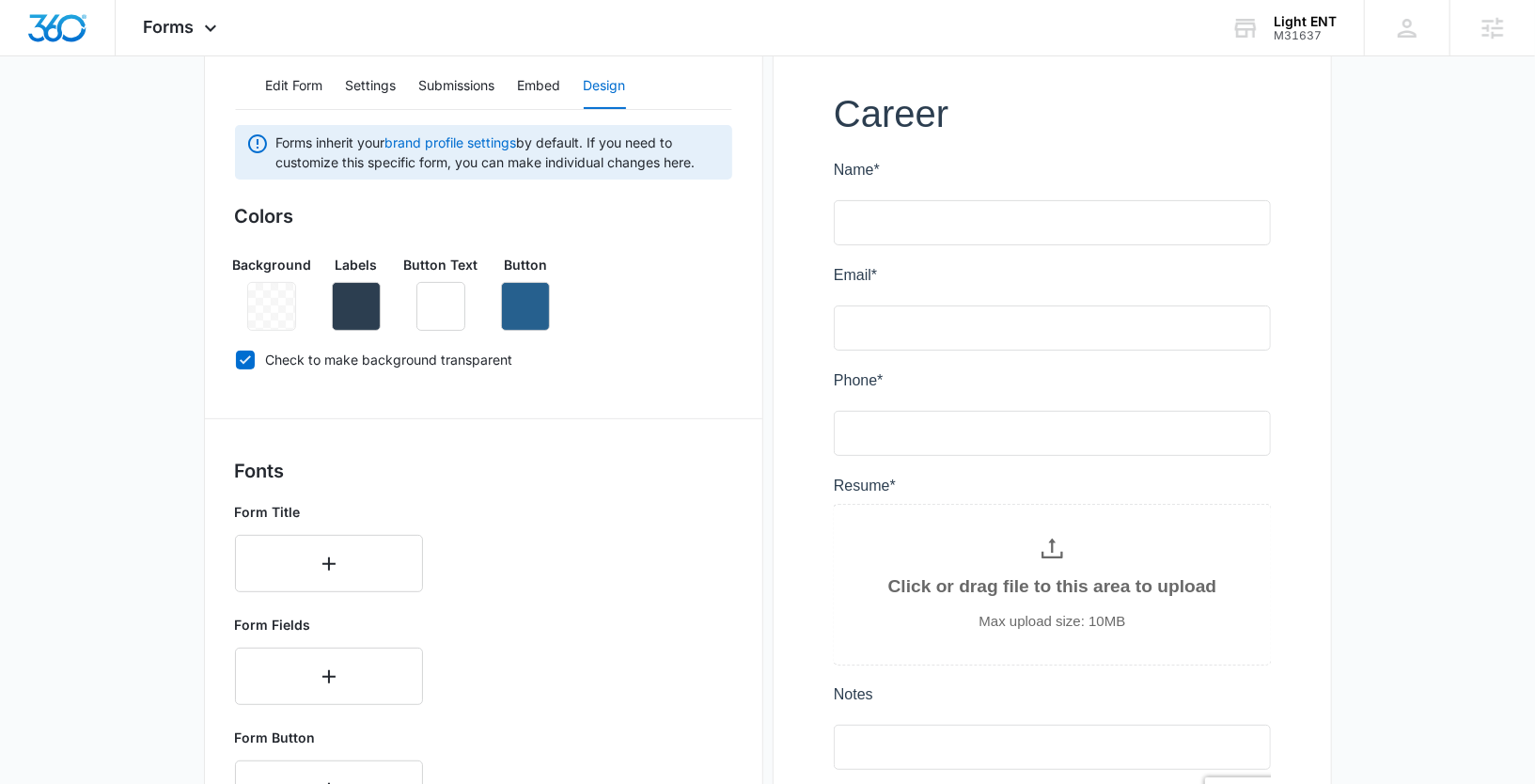
scroll to position [249, 0]
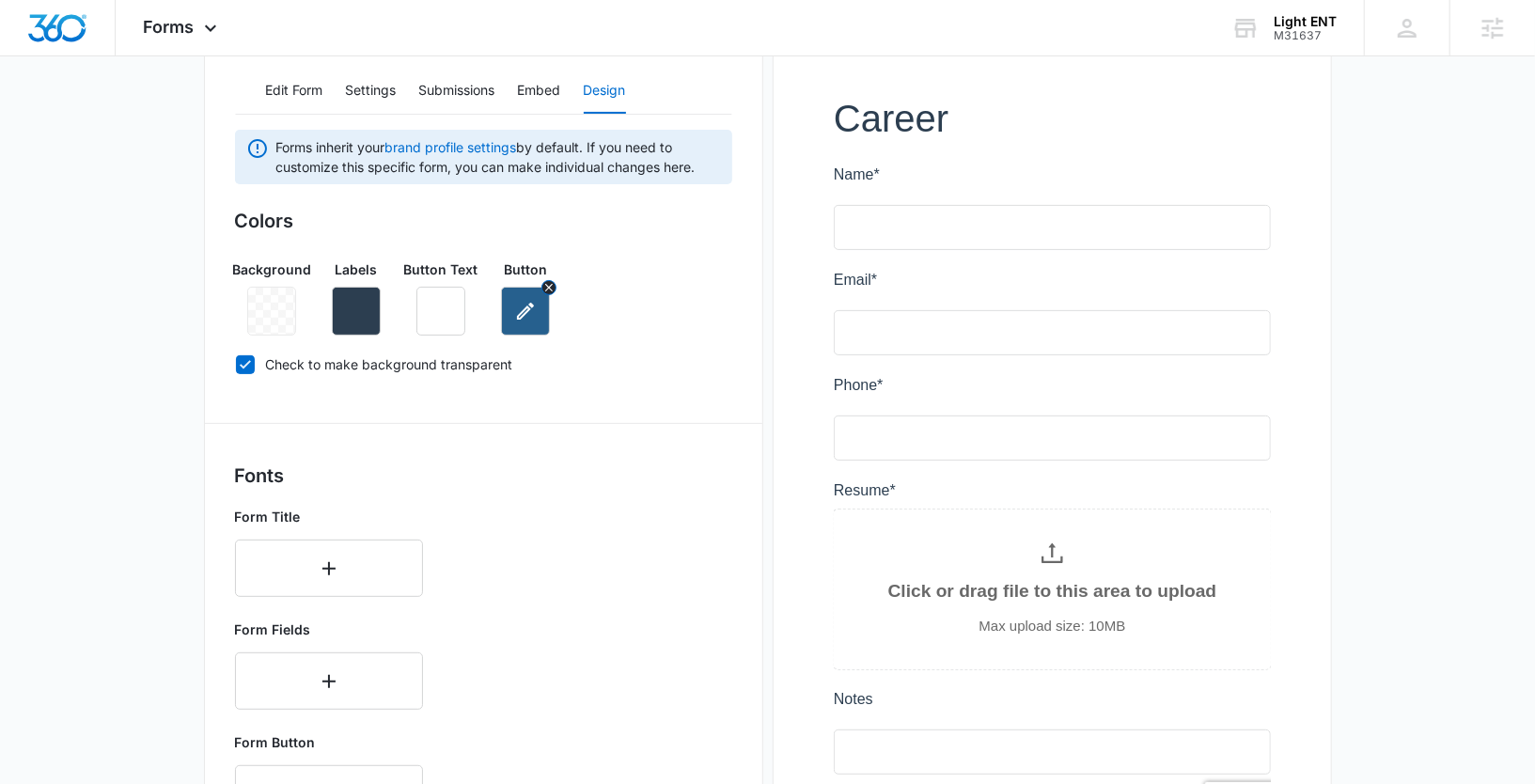
click at [534, 311] on icon "button" at bounding box center [525, 311] width 23 height 23
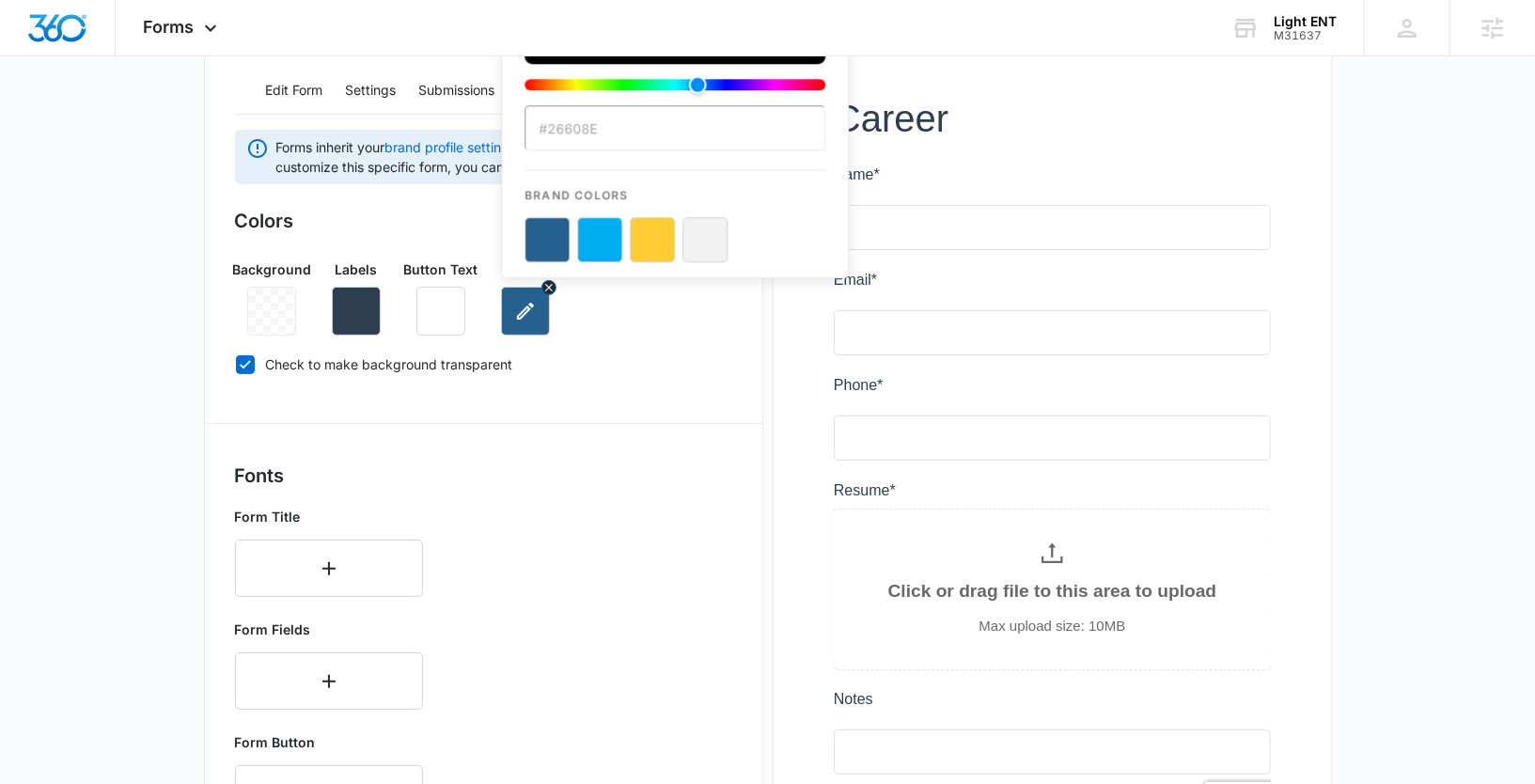
scroll to position [0, 0]
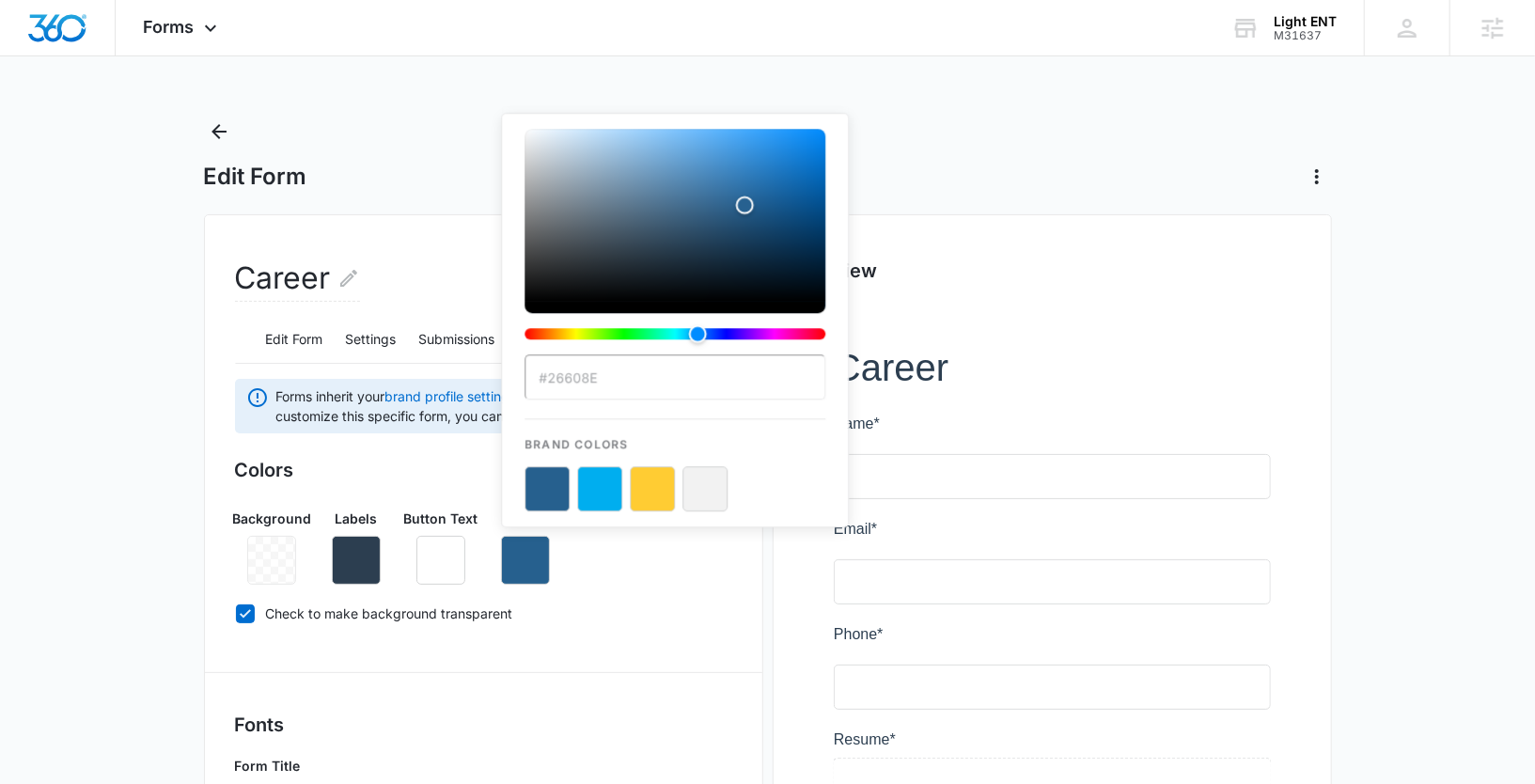
click at [543, 478] on button "color-picker-container" at bounding box center [547, 488] width 45 height 45
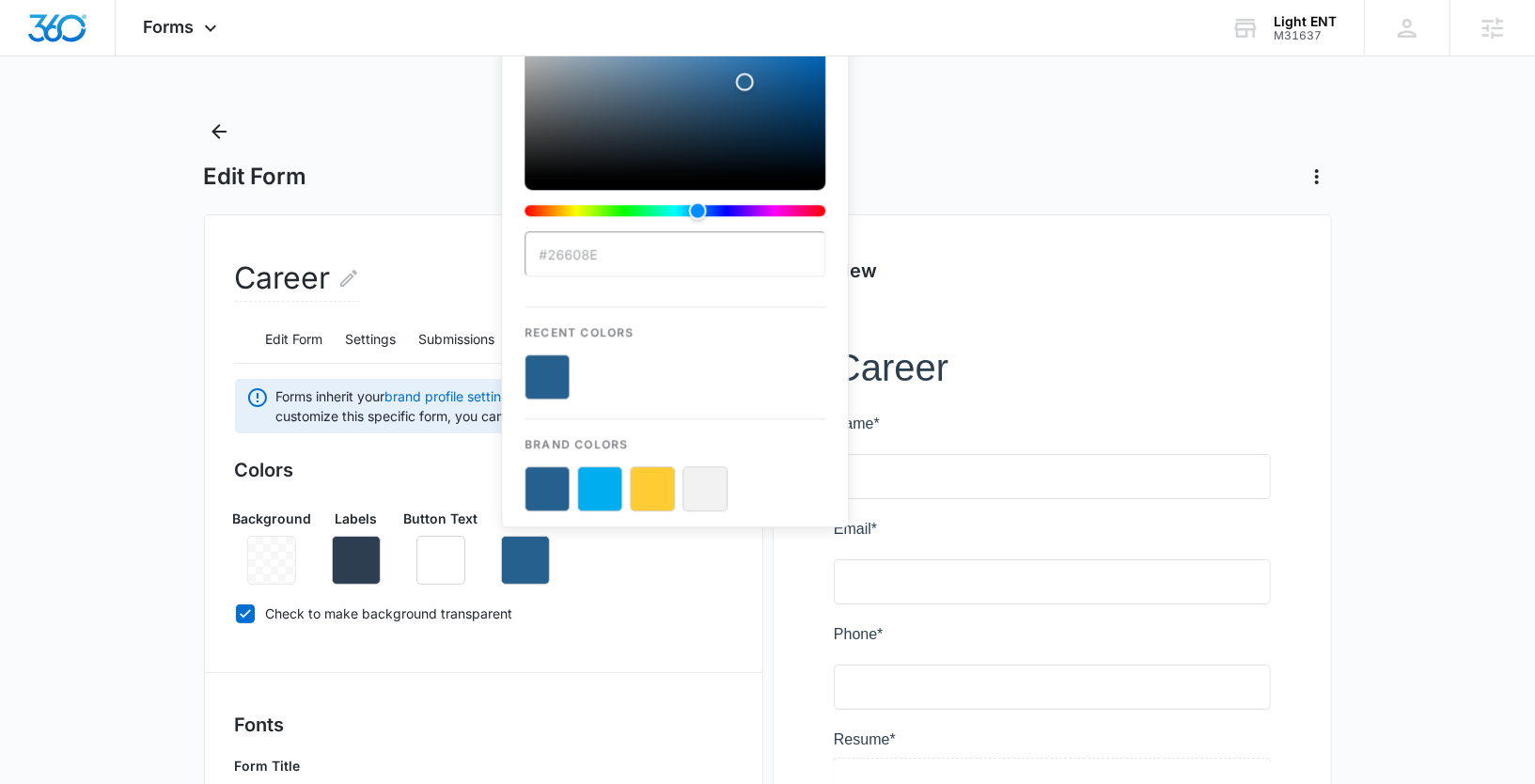
click at [568, 567] on div "Background Labels Button Text Button #26608E Recent Colors Brand Colors" at bounding box center [483, 539] width 498 height 91
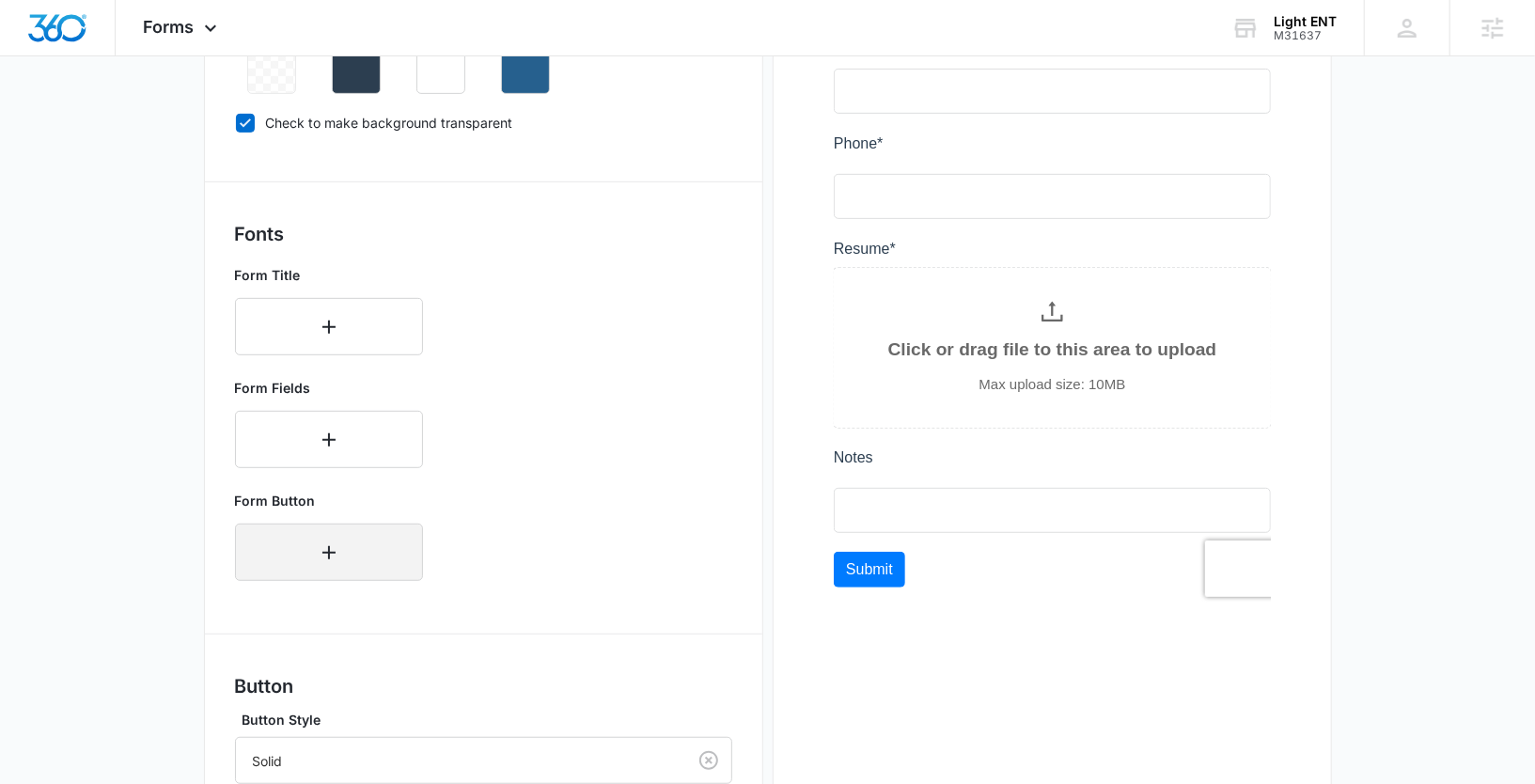
scroll to position [484, 0]
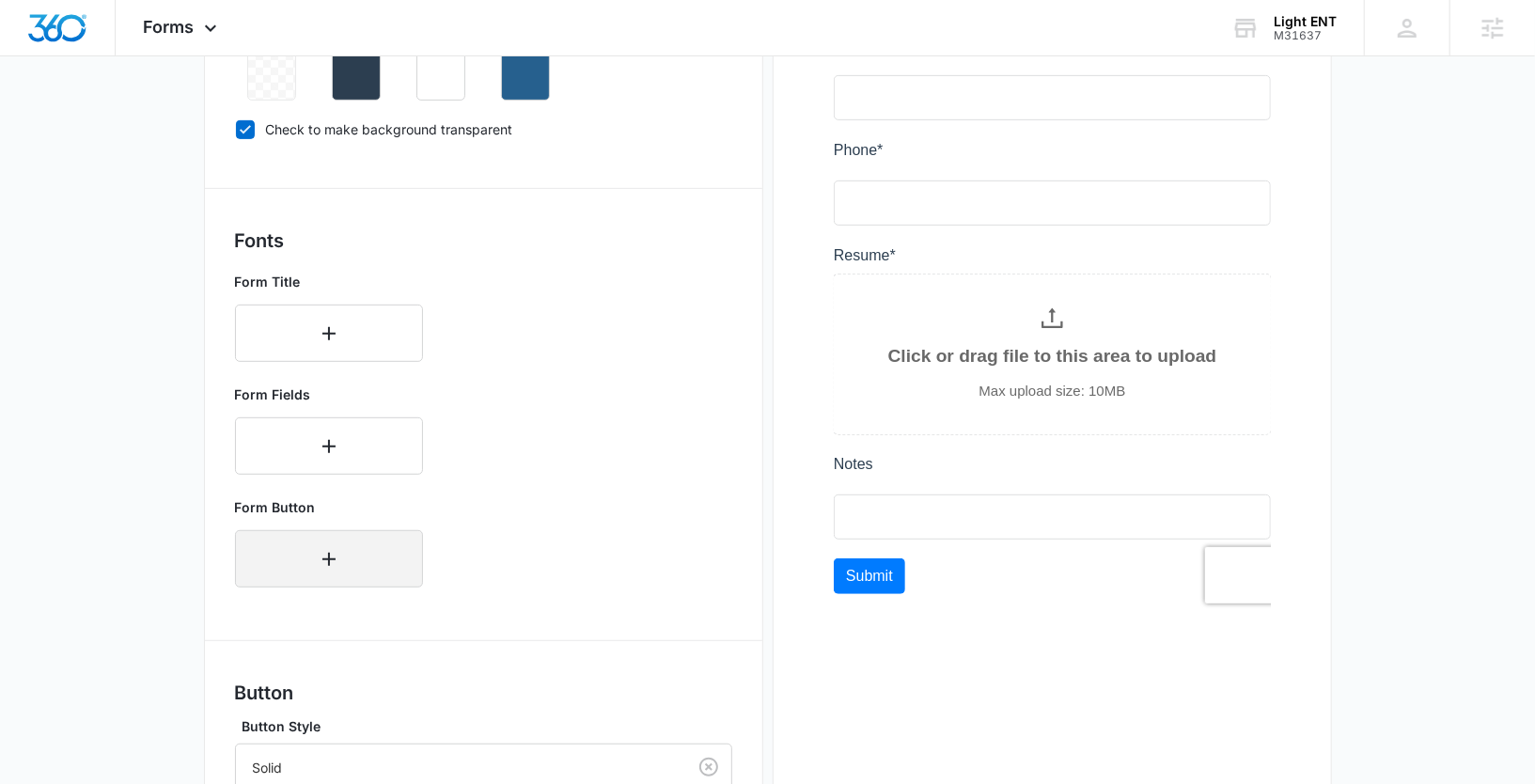
click at [329, 554] on icon "button" at bounding box center [329, 560] width 23 height 23
click at [349, 558] on div "Select..." at bounding box center [329, 552] width 188 height 45
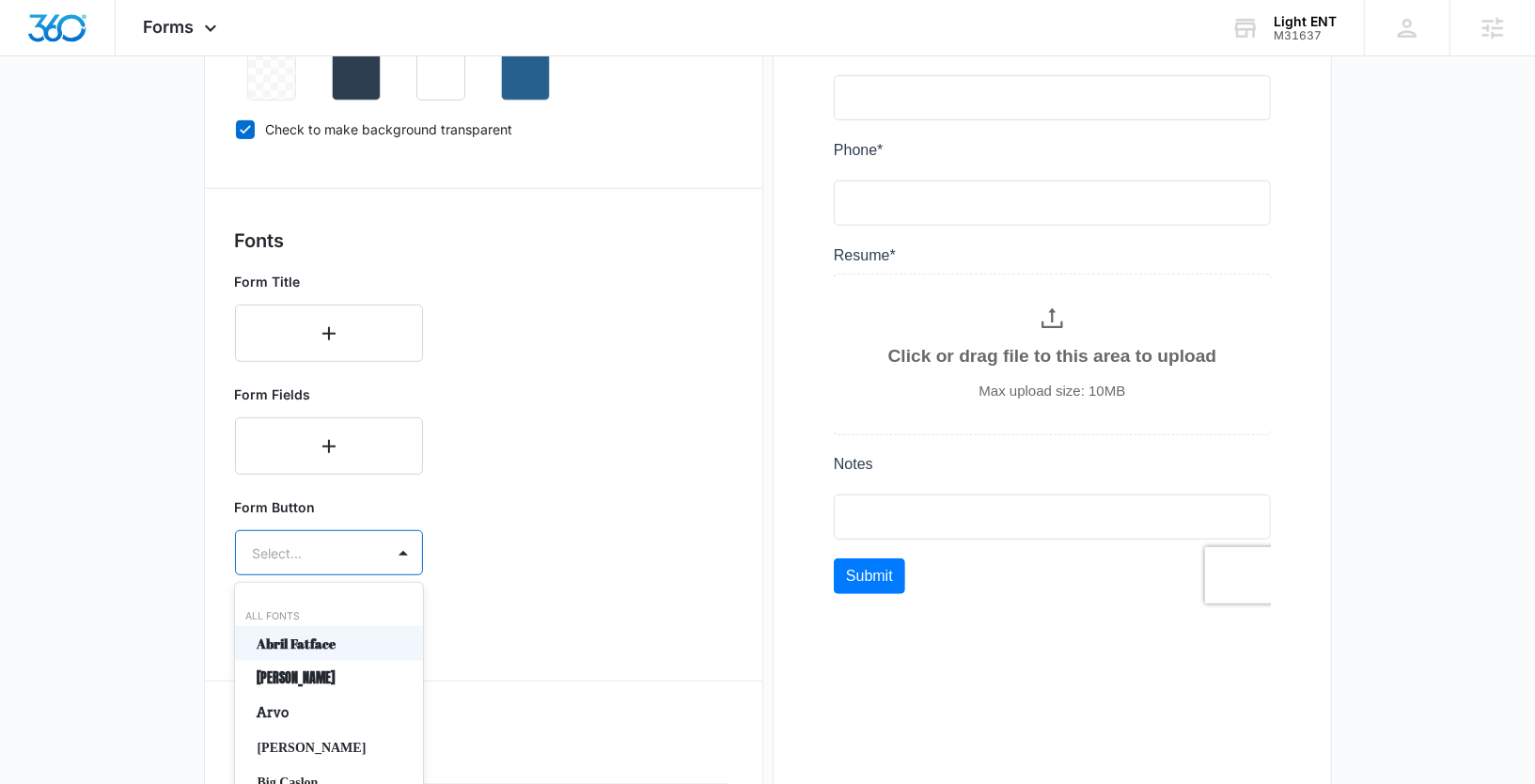
scroll to position [576, 0]
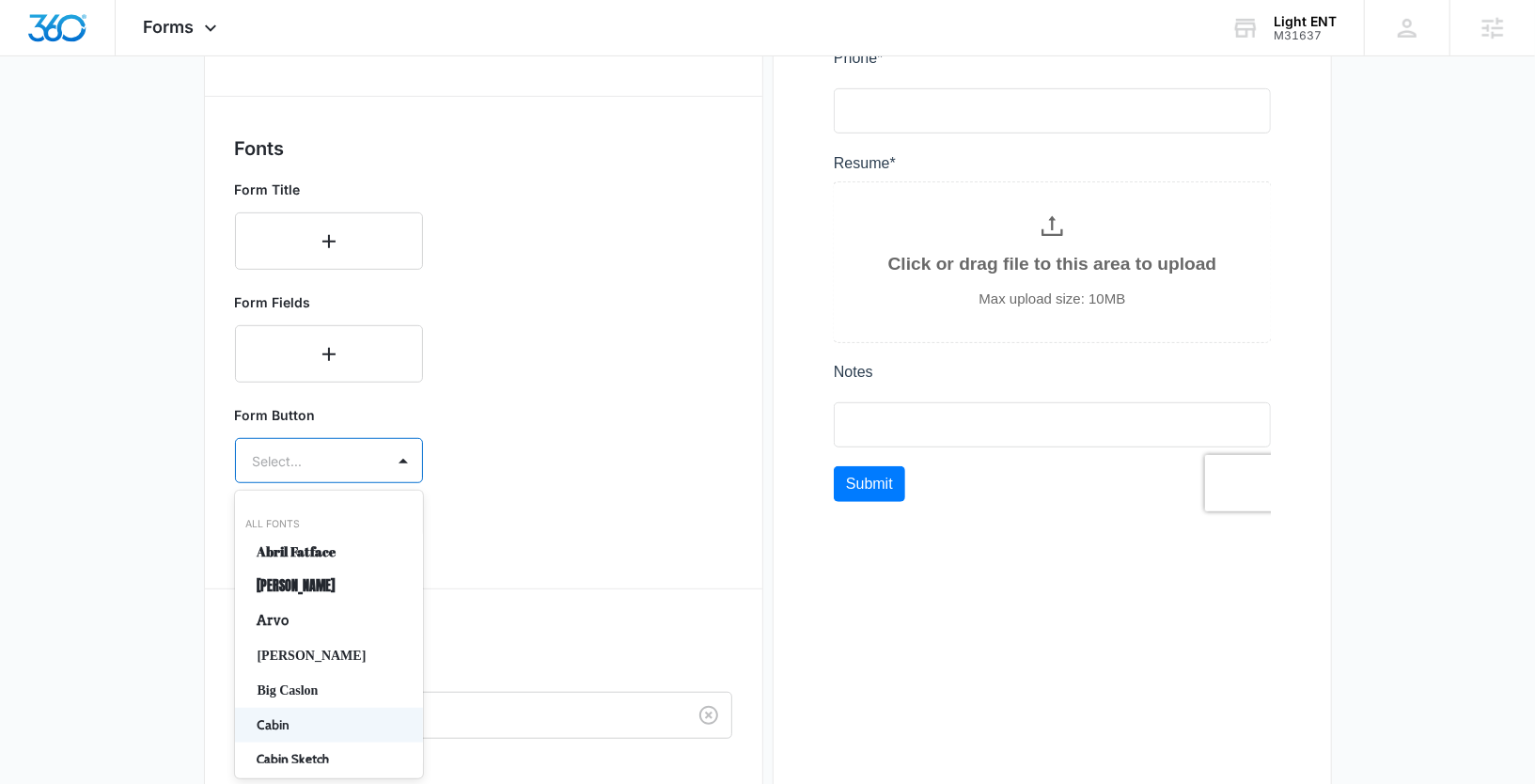
click at [304, 719] on p "Cabin" at bounding box center [327, 725] width 139 height 20
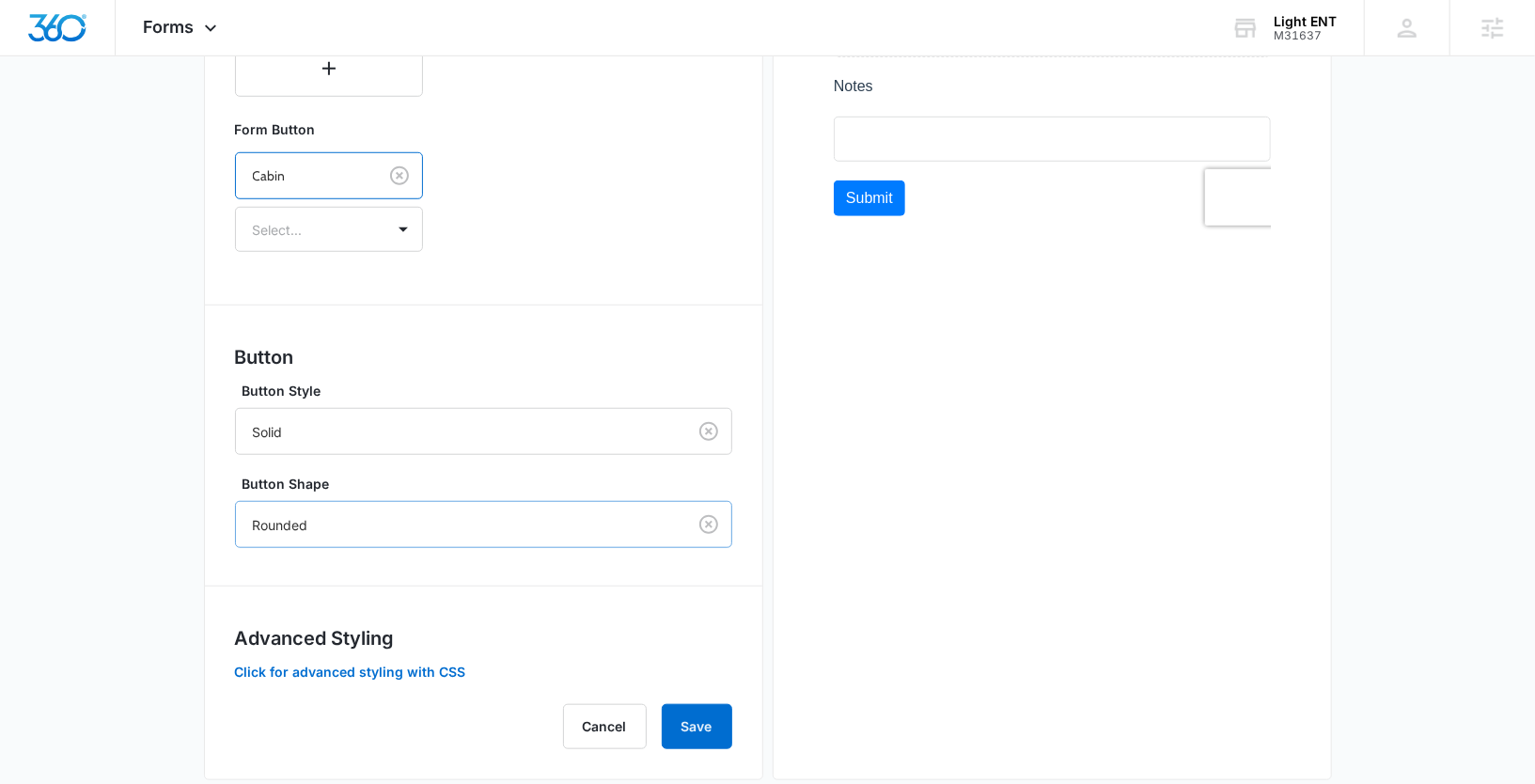
scroll to position [867, 0]
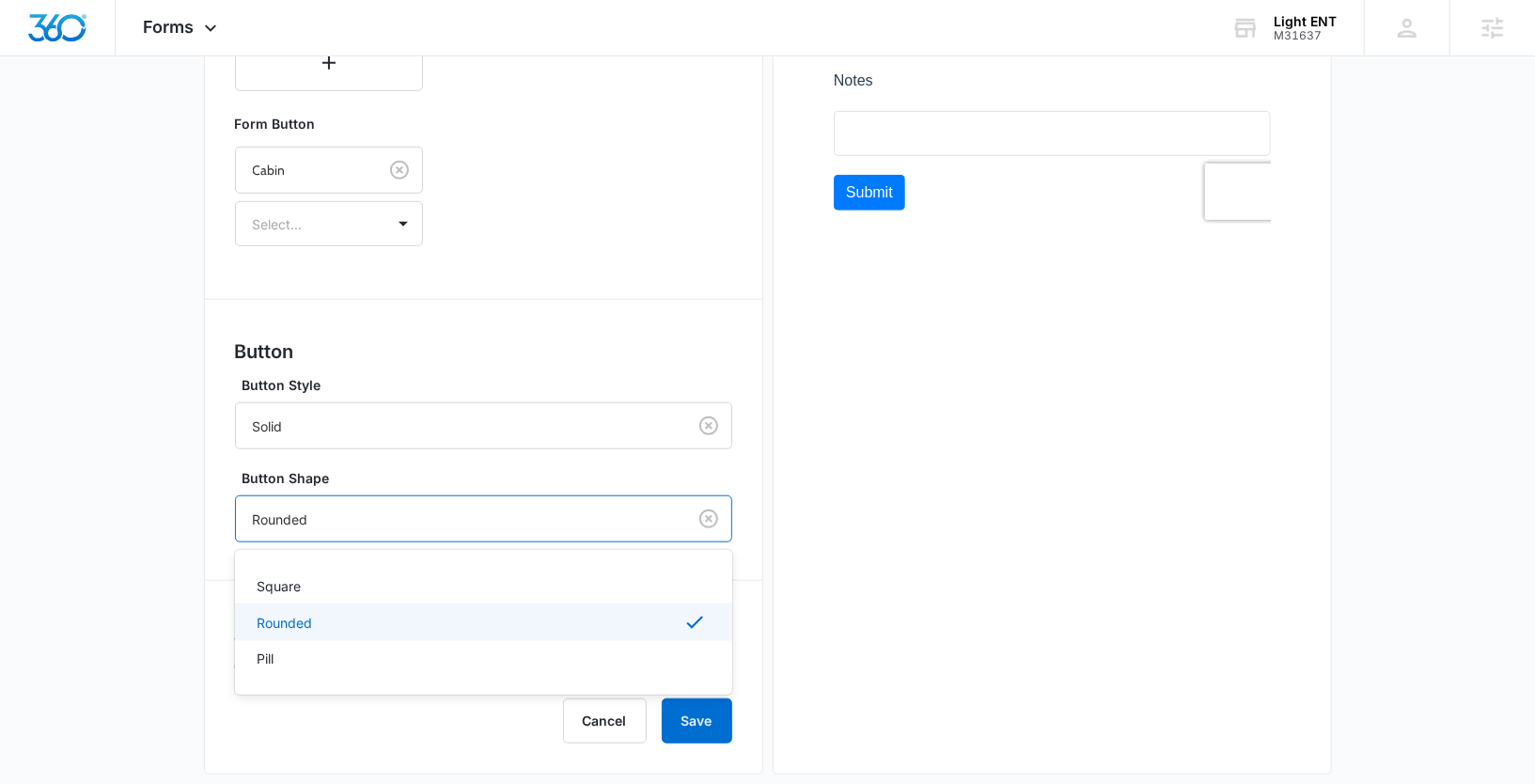
click at [344, 507] on div at bounding box center [457, 519] width 408 height 24
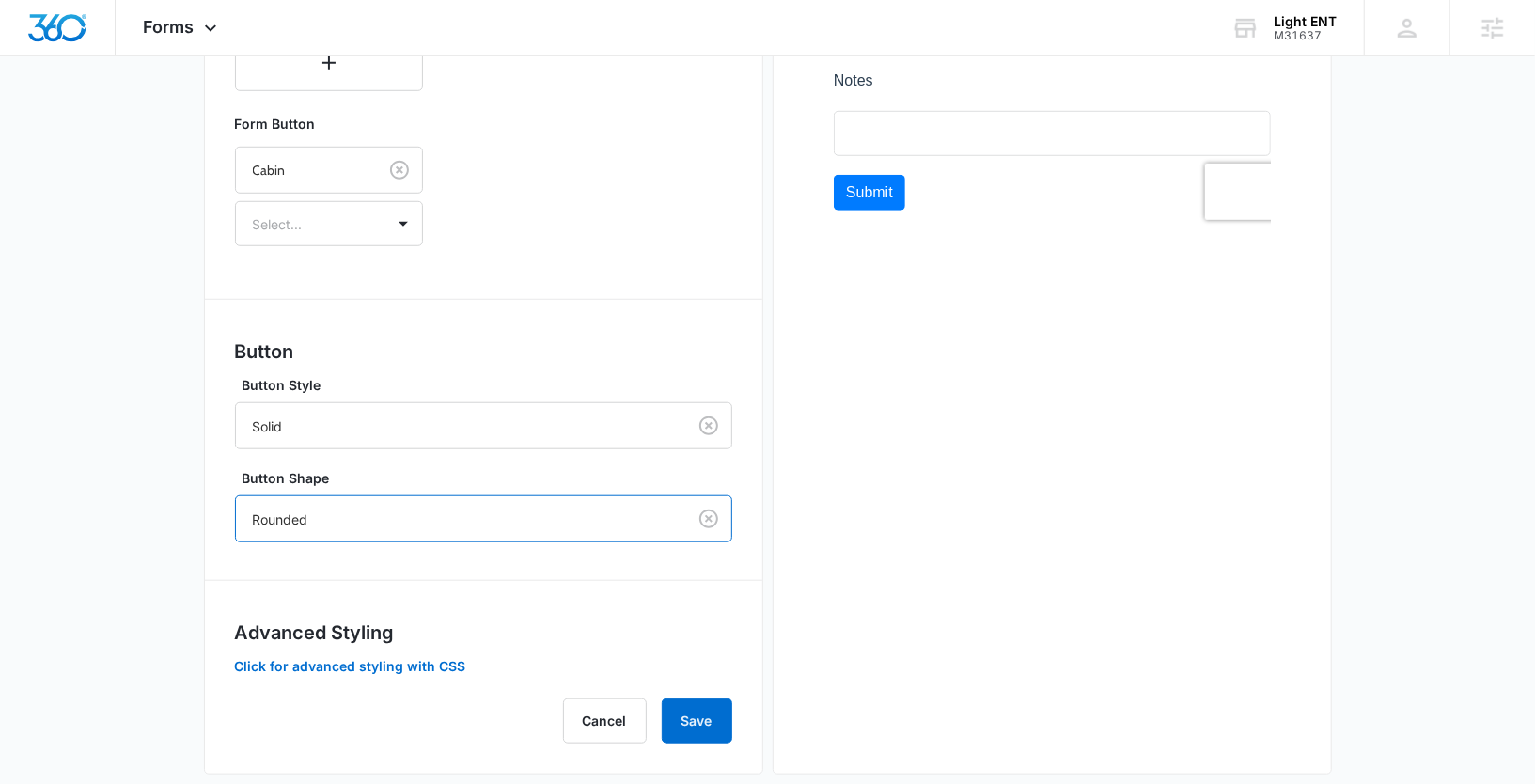
click at [344, 507] on div at bounding box center [457, 519] width 408 height 24
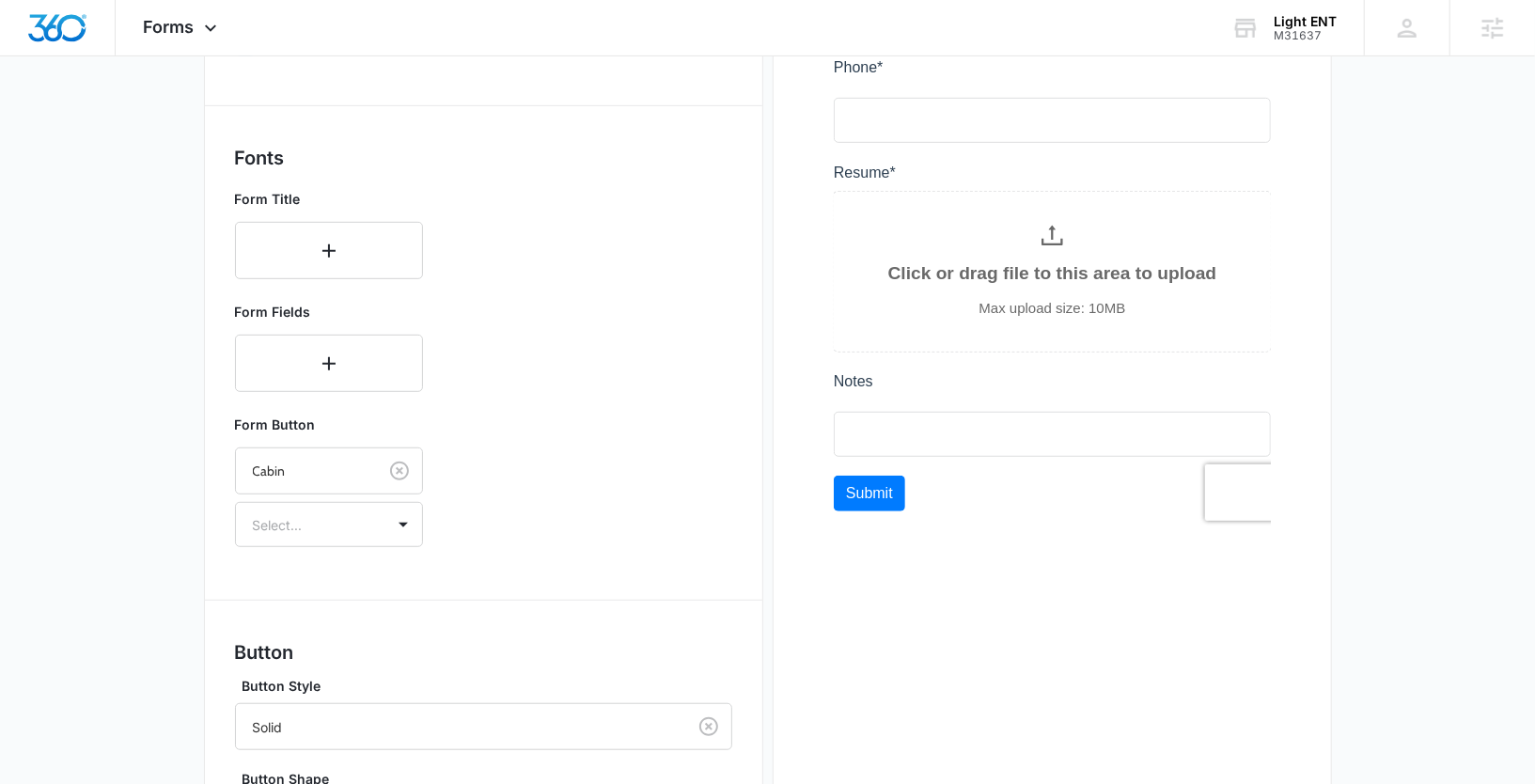
scroll to position [565, 0]
click at [365, 526] on div "Select..." at bounding box center [310, 525] width 149 height 42
click at [314, 586] on p "Regular" at bounding box center [327, 591] width 139 height 20
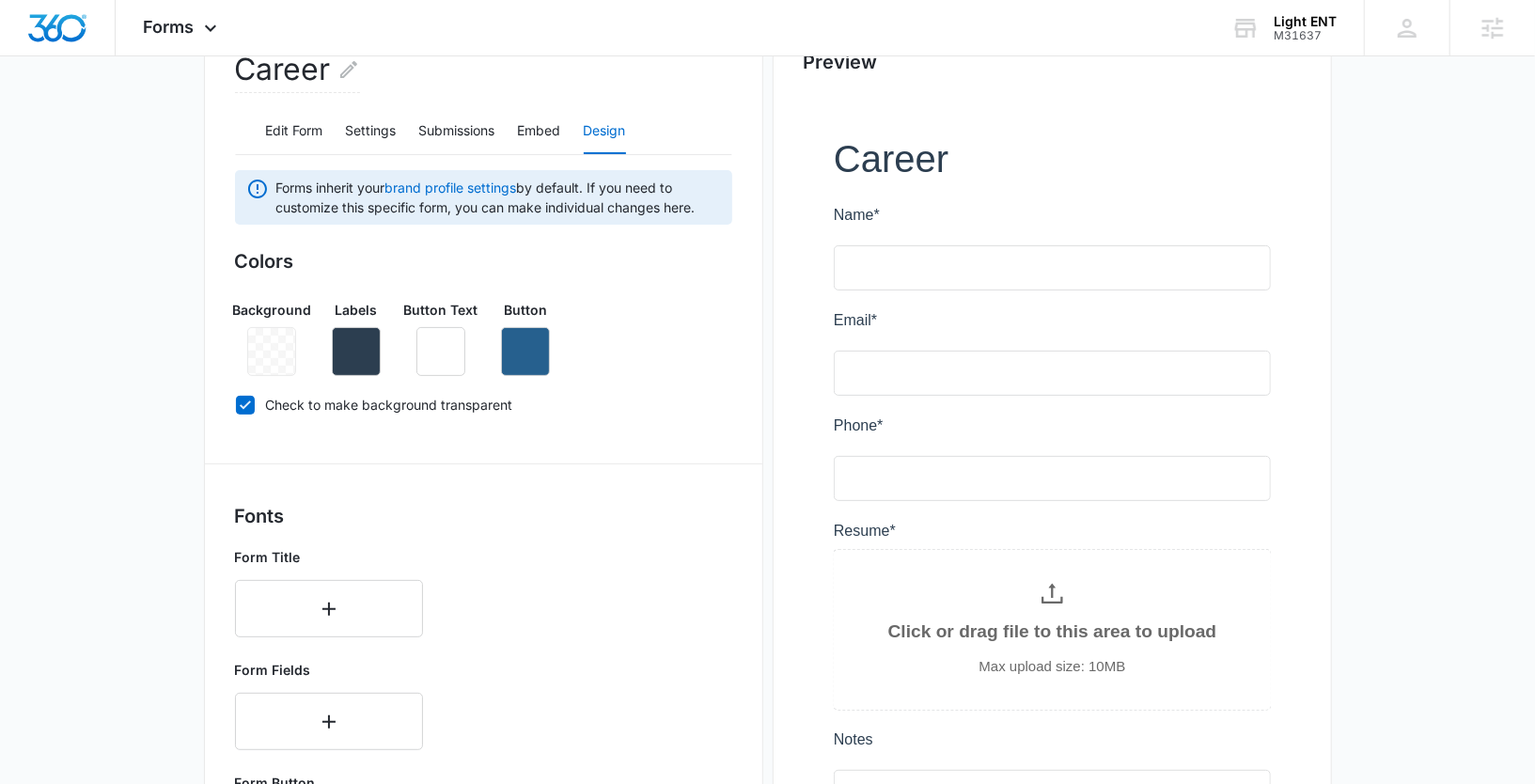
scroll to position [201, 0]
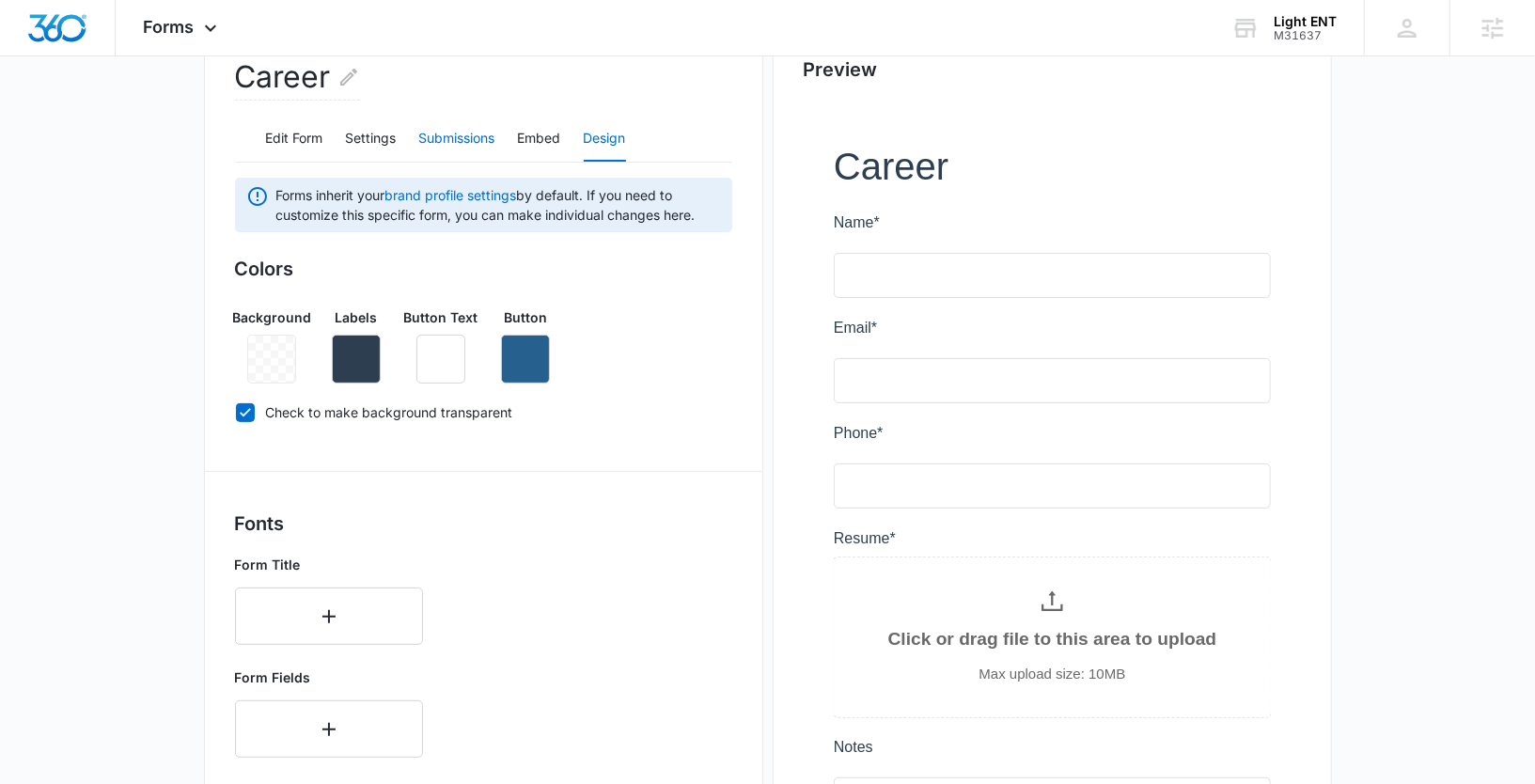
click at [441, 135] on button "Submissions" at bounding box center [456, 139] width 76 height 45
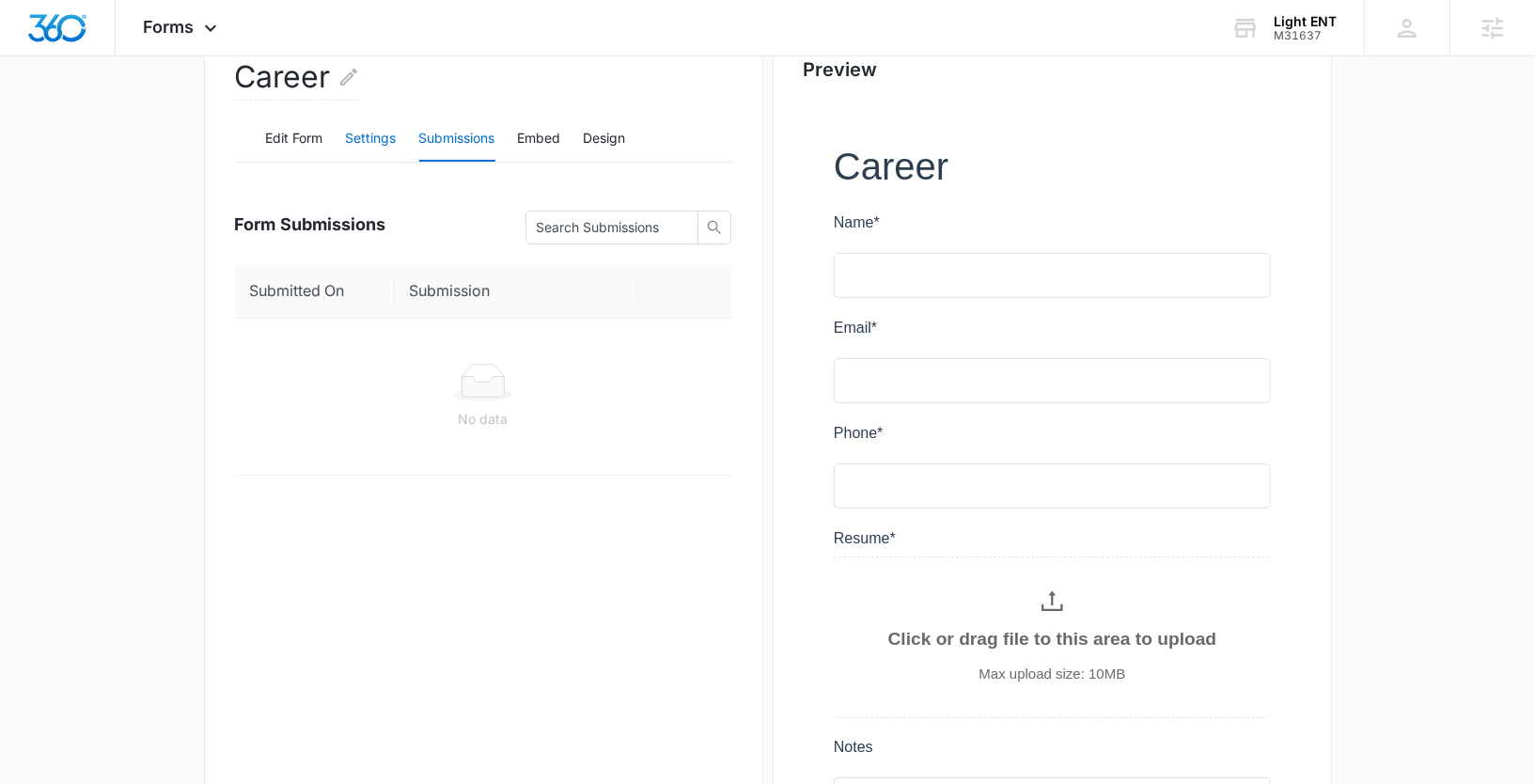
click at [376, 138] on button "Settings" at bounding box center [371, 139] width 51 height 45
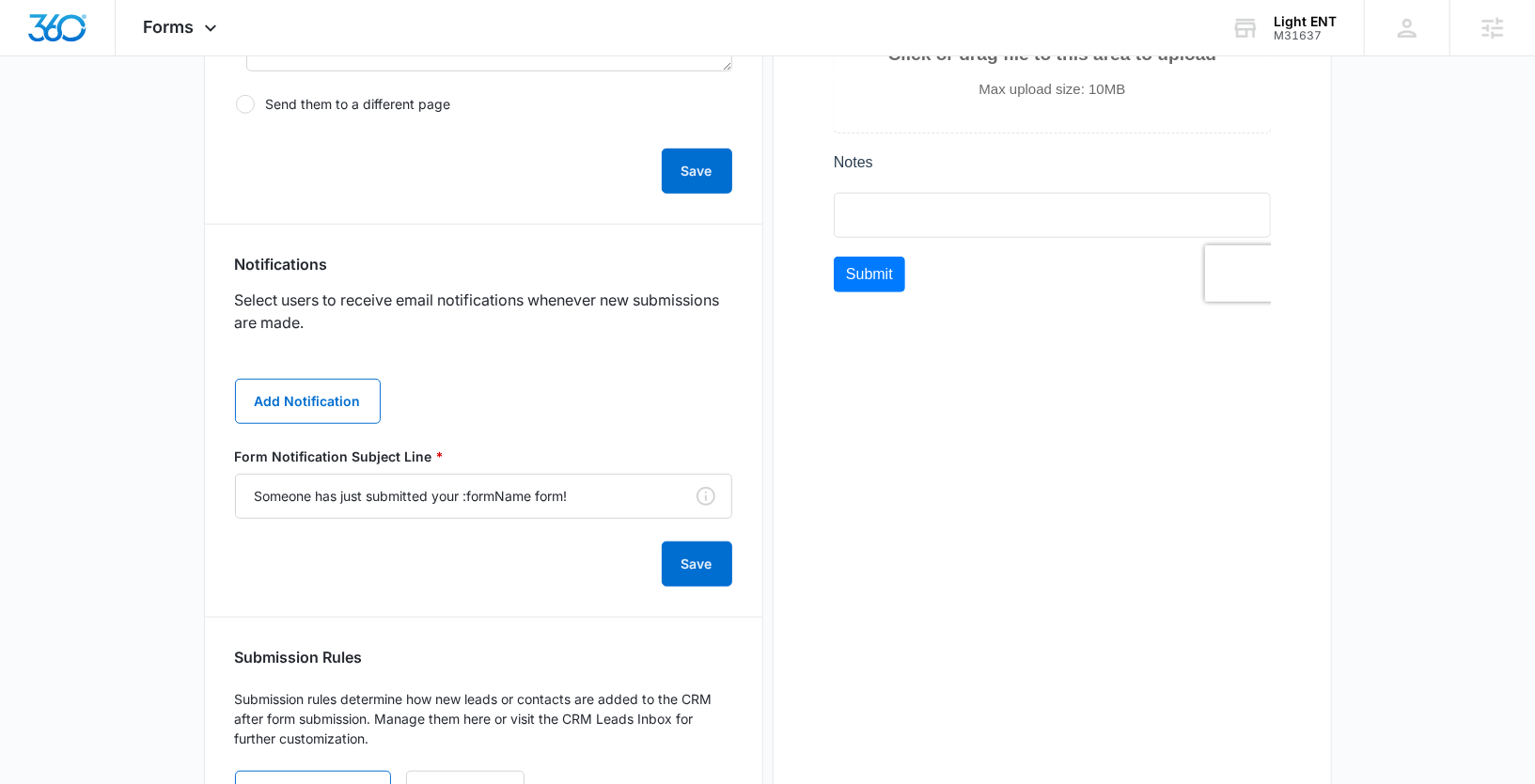
scroll to position [794, 0]
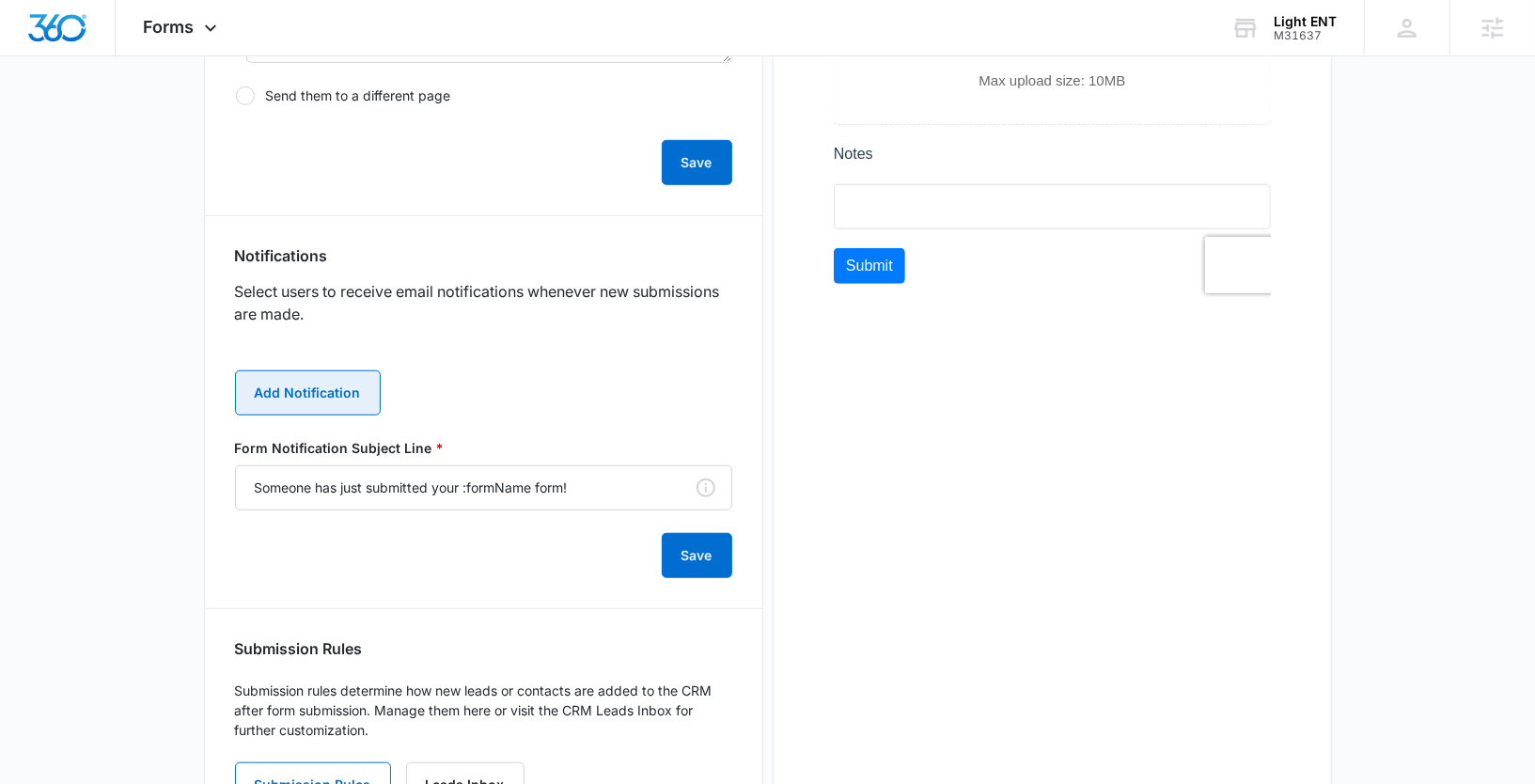
click at [304, 397] on button "Add Notification" at bounding box center [308, 392] width 146 height 45
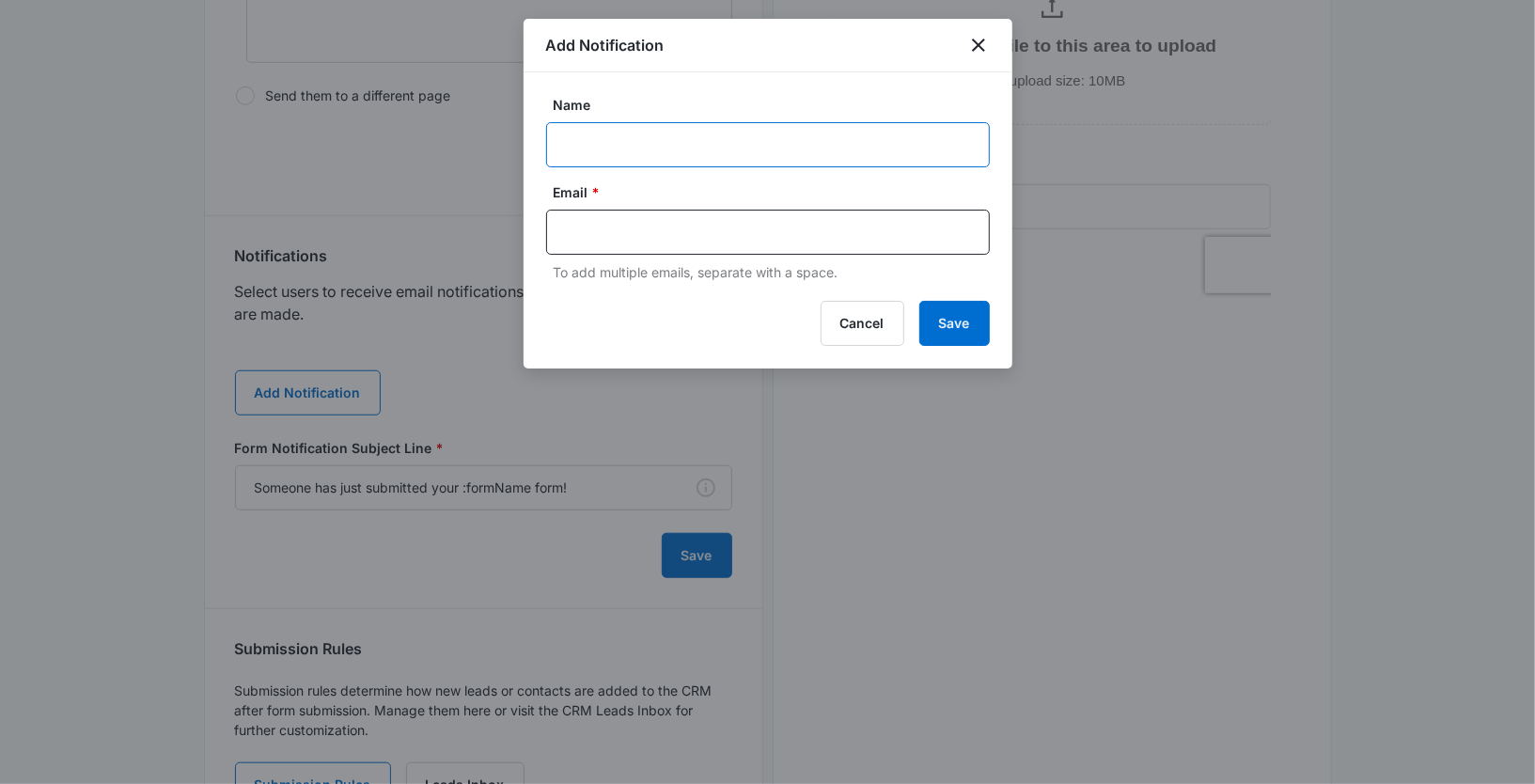
click at [596, 148] on input "Name" at bounding box center [768, 144] width 444 height 45
type input "Sara"
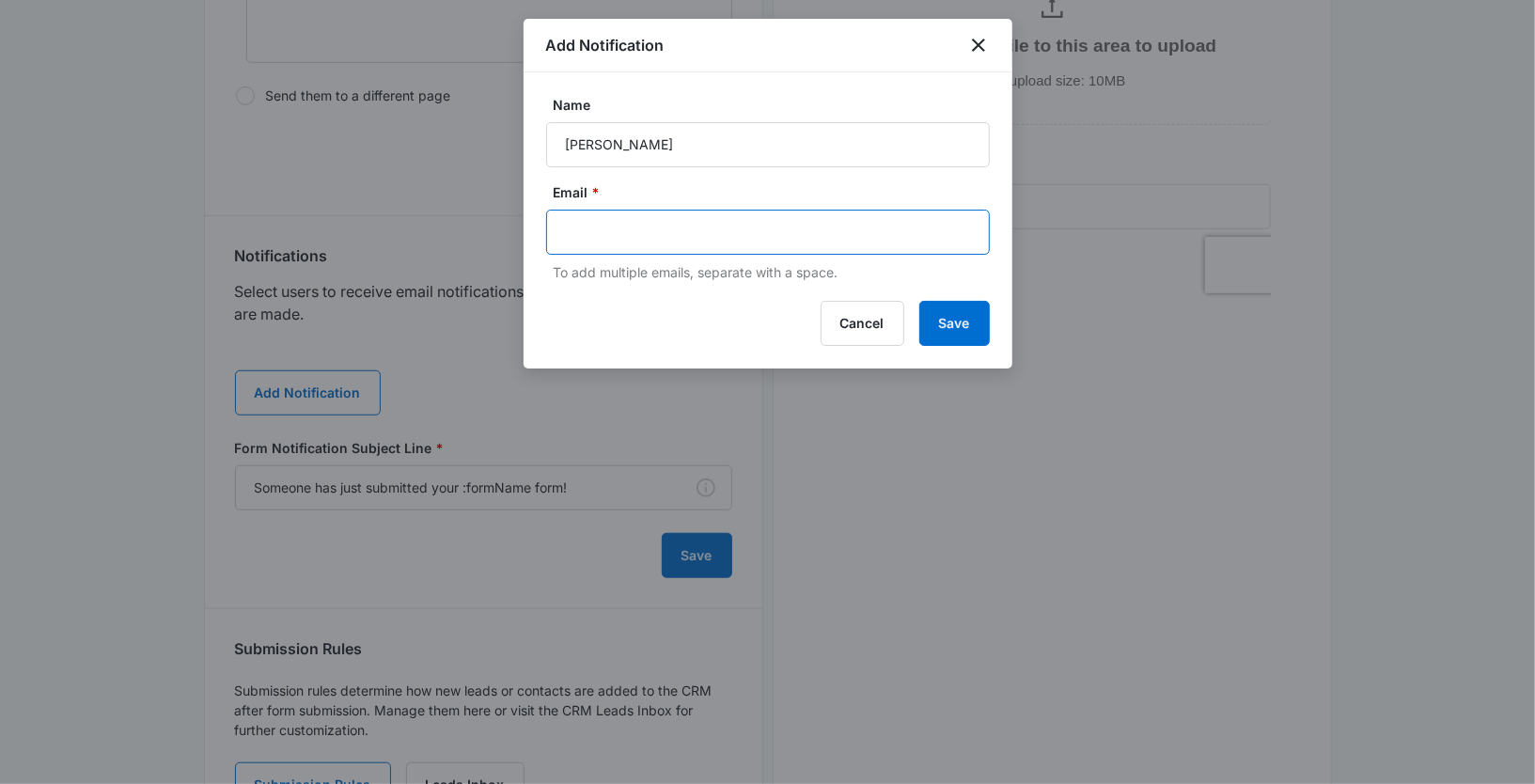
click at [579, 219] on input "text" at bounding box center [770, 231] width 408 height 28
type input "sara@lightent.com"
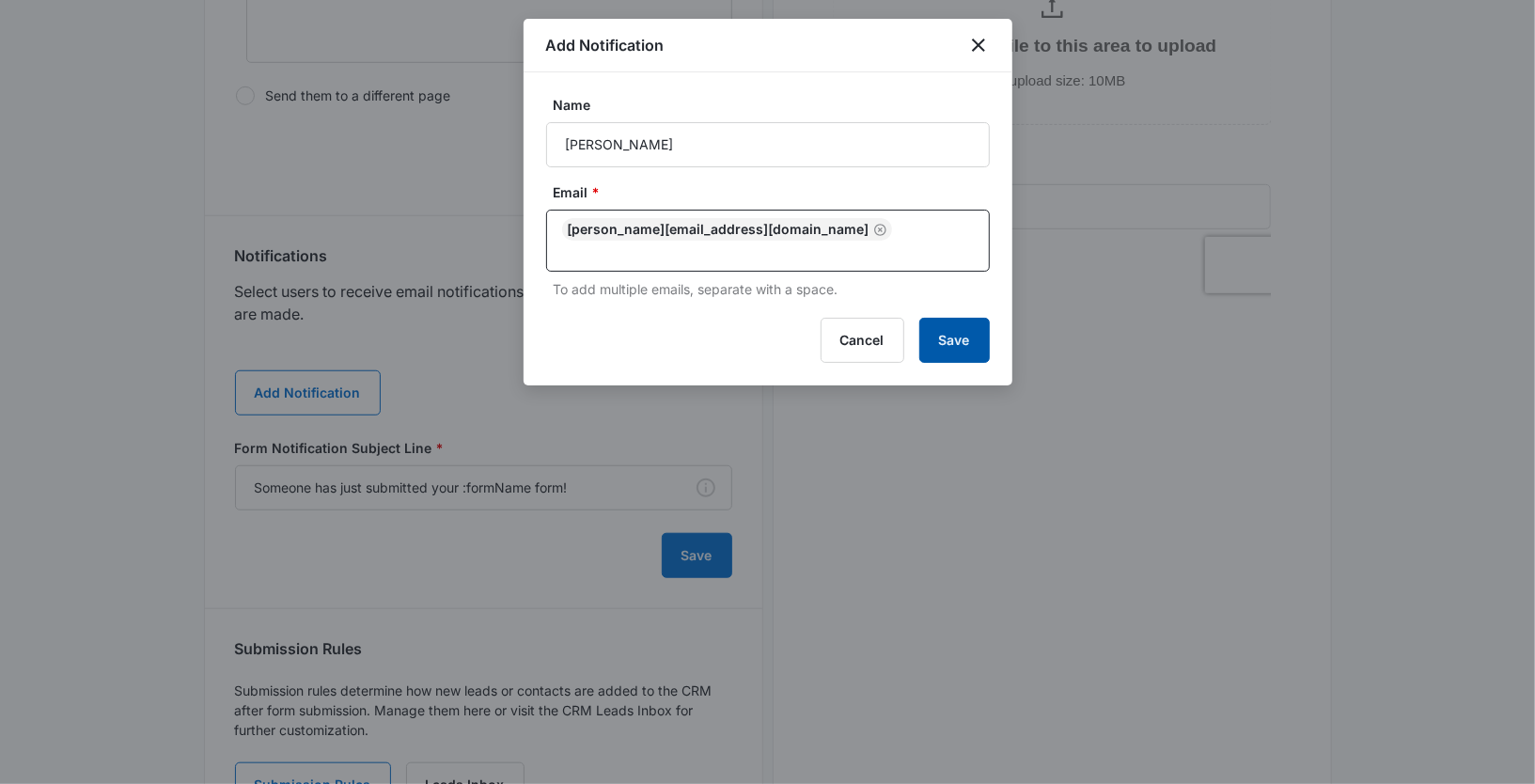
click at [957, 320] on button "Save" at bounding box center [955, 339] width 71 height 45
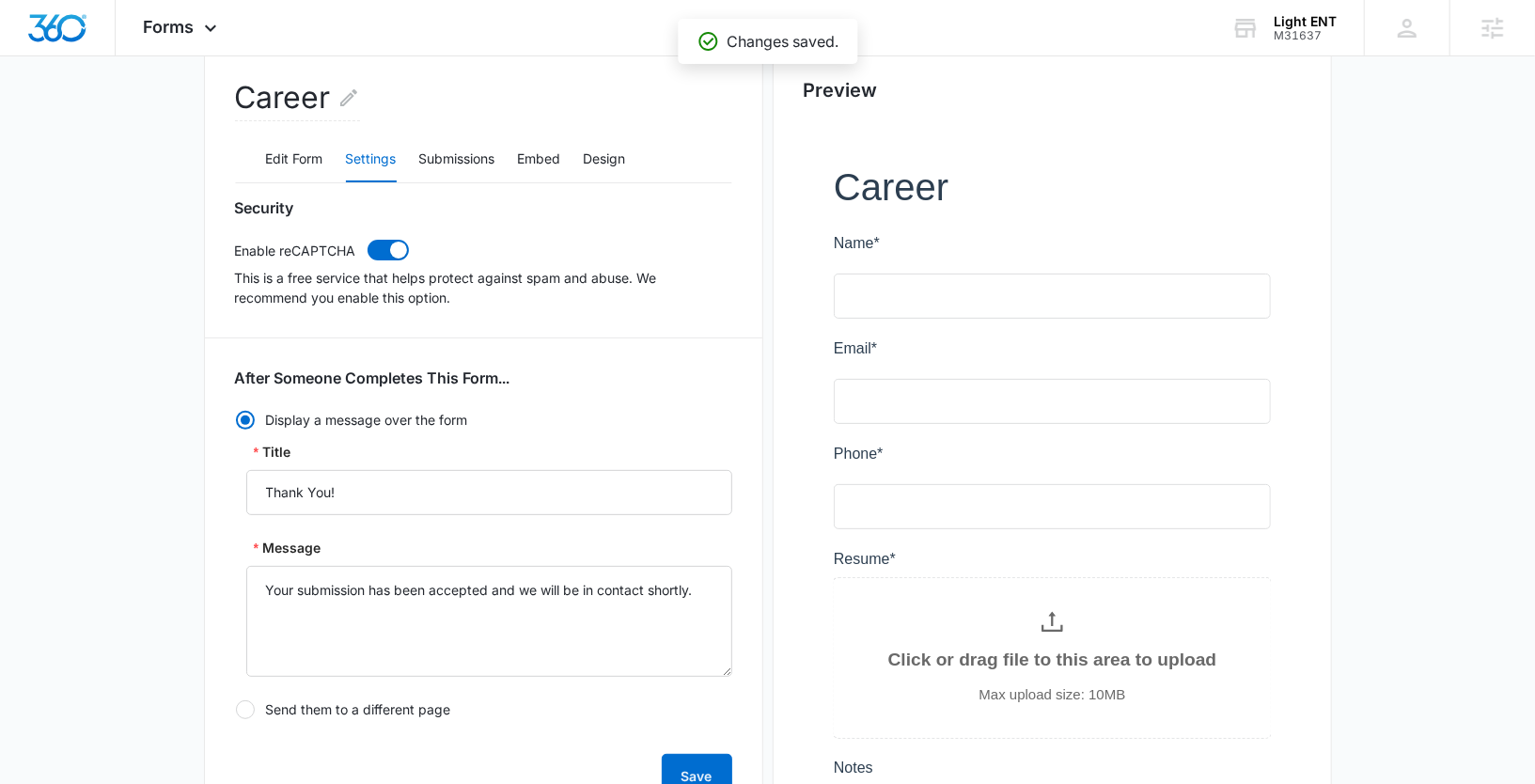
scroll to position [176, 0]
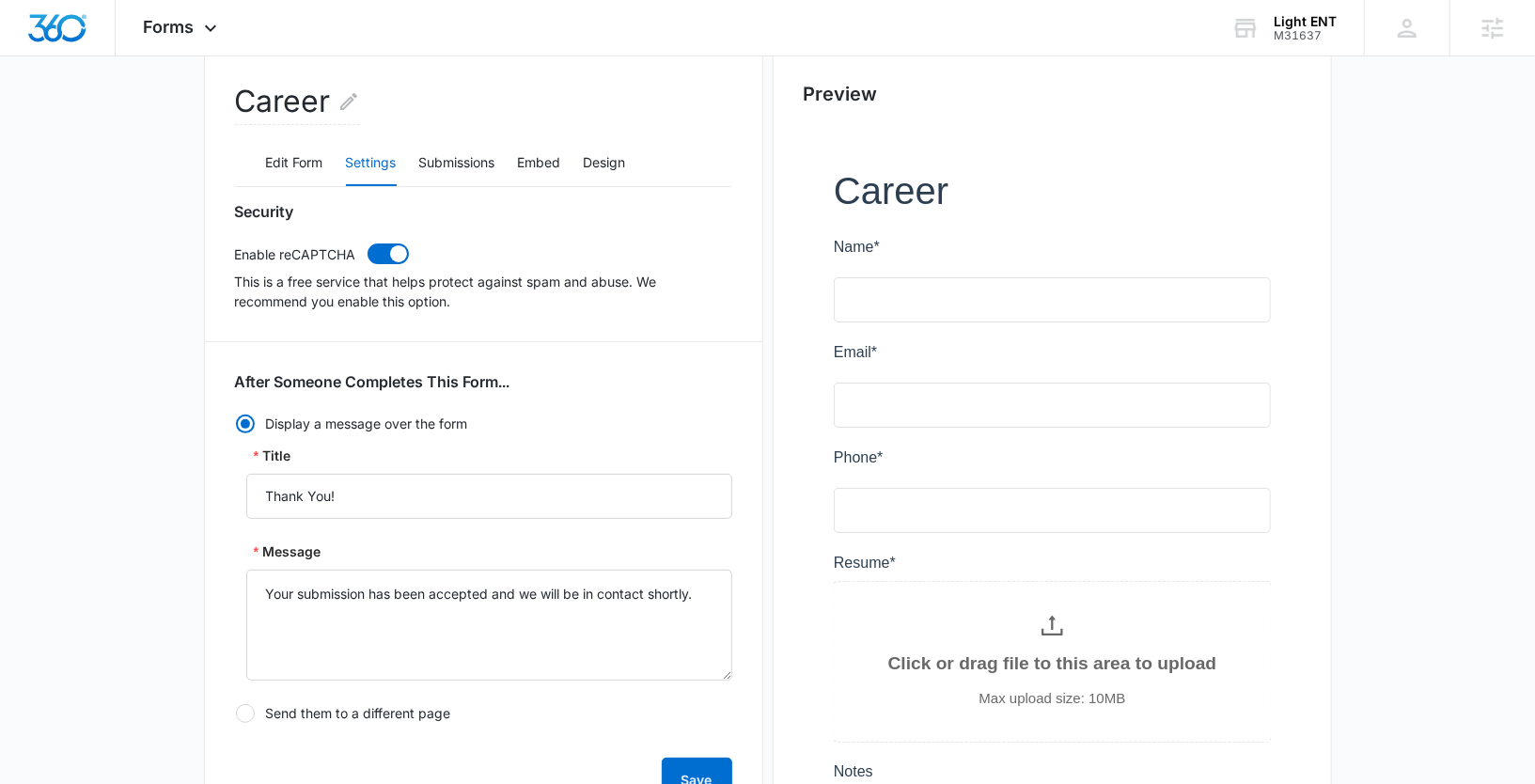
click at [519, 162] on div "Edit Form Settings Submissions Embed Design" at bounding box center [483, 163] width 498 height 47
click at [532, 162] on button "Embed" at bounding box center [539, 163] width 43 height 45
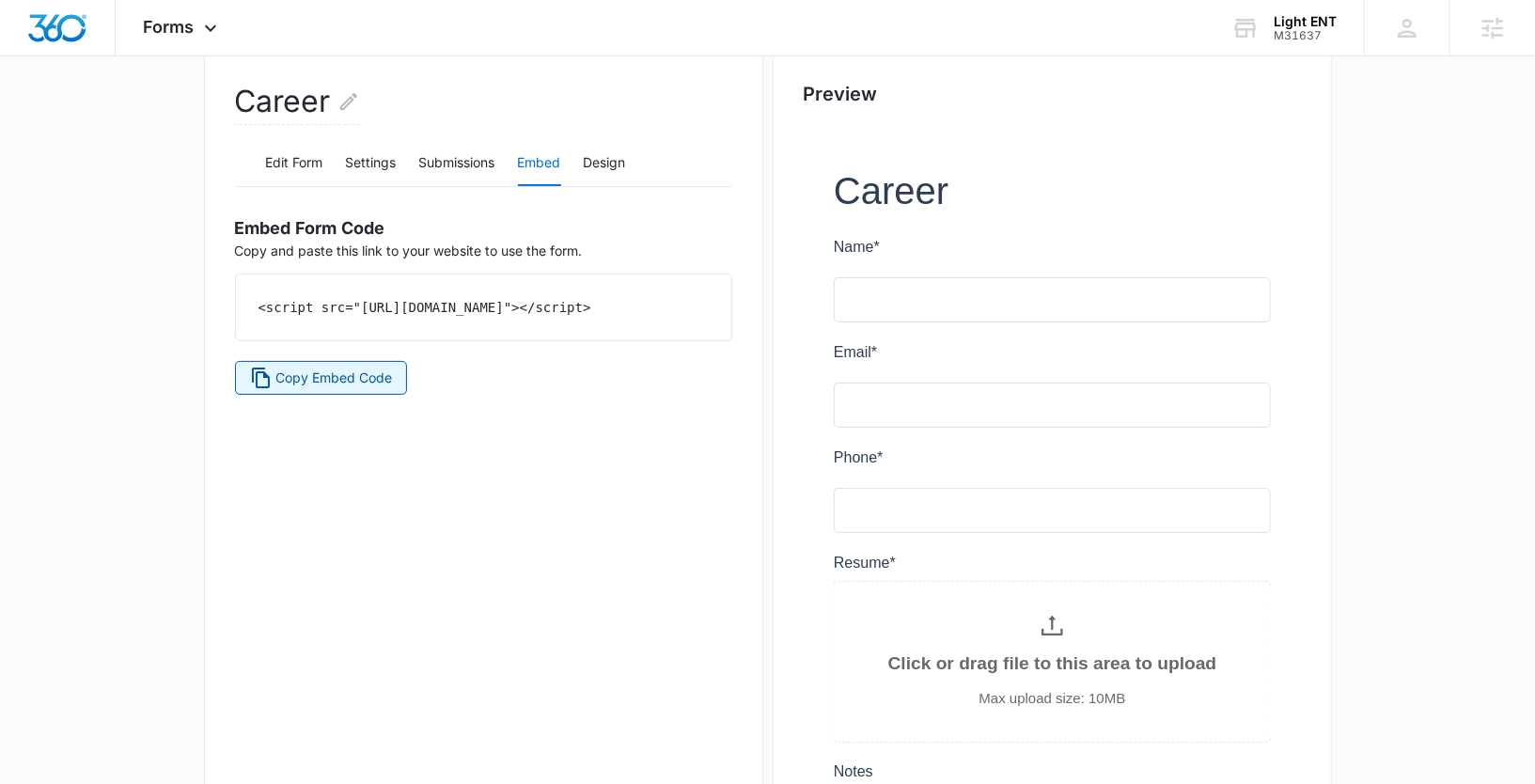
click at [340, 388] on span "Copy Embed Code" at bounding box center [334, 378] width 117 height 21
click at [397, 167] on button "Settings" at bounding box center [371, 163] width 51 height 45
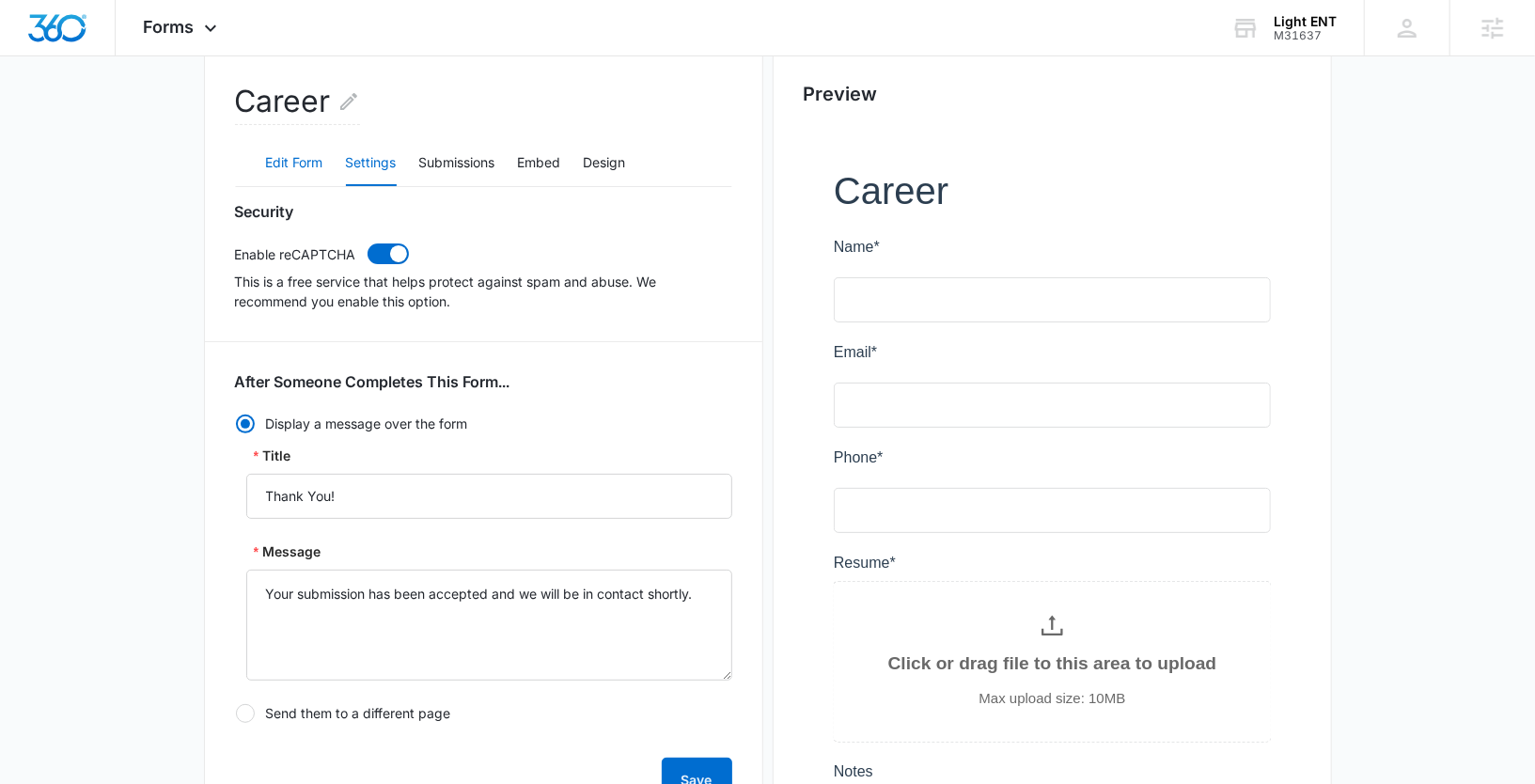
click at [302, 161] on button "Edit Form" at bounding box center [294, 163] width 58 height 45
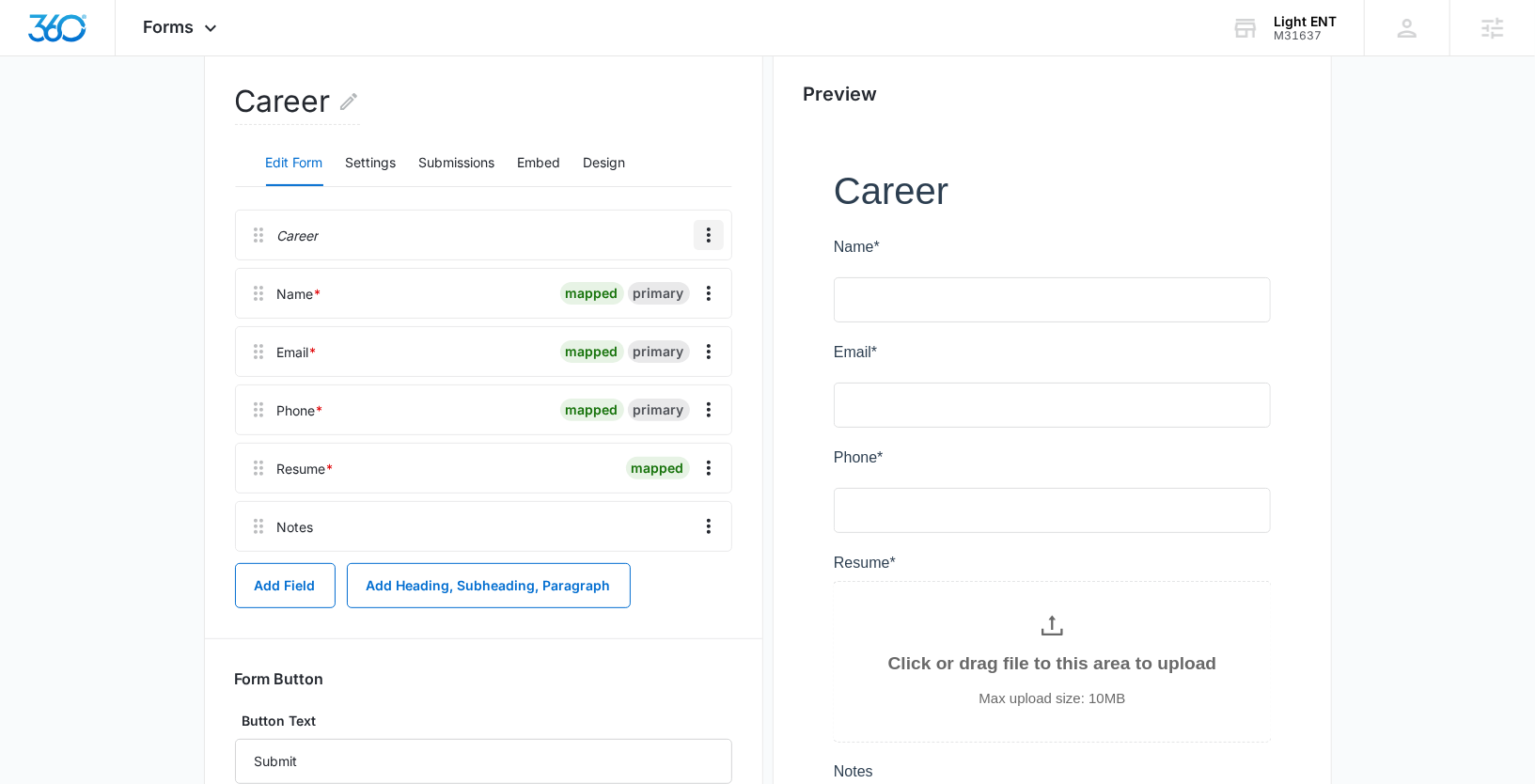
click at [705, 227] on icon "Overflow Menu" at bounding box center [709, 235] width 23 height 23
click at [647, 313] on div "Delete" at bounding box center [659, 315] width 39 height 13
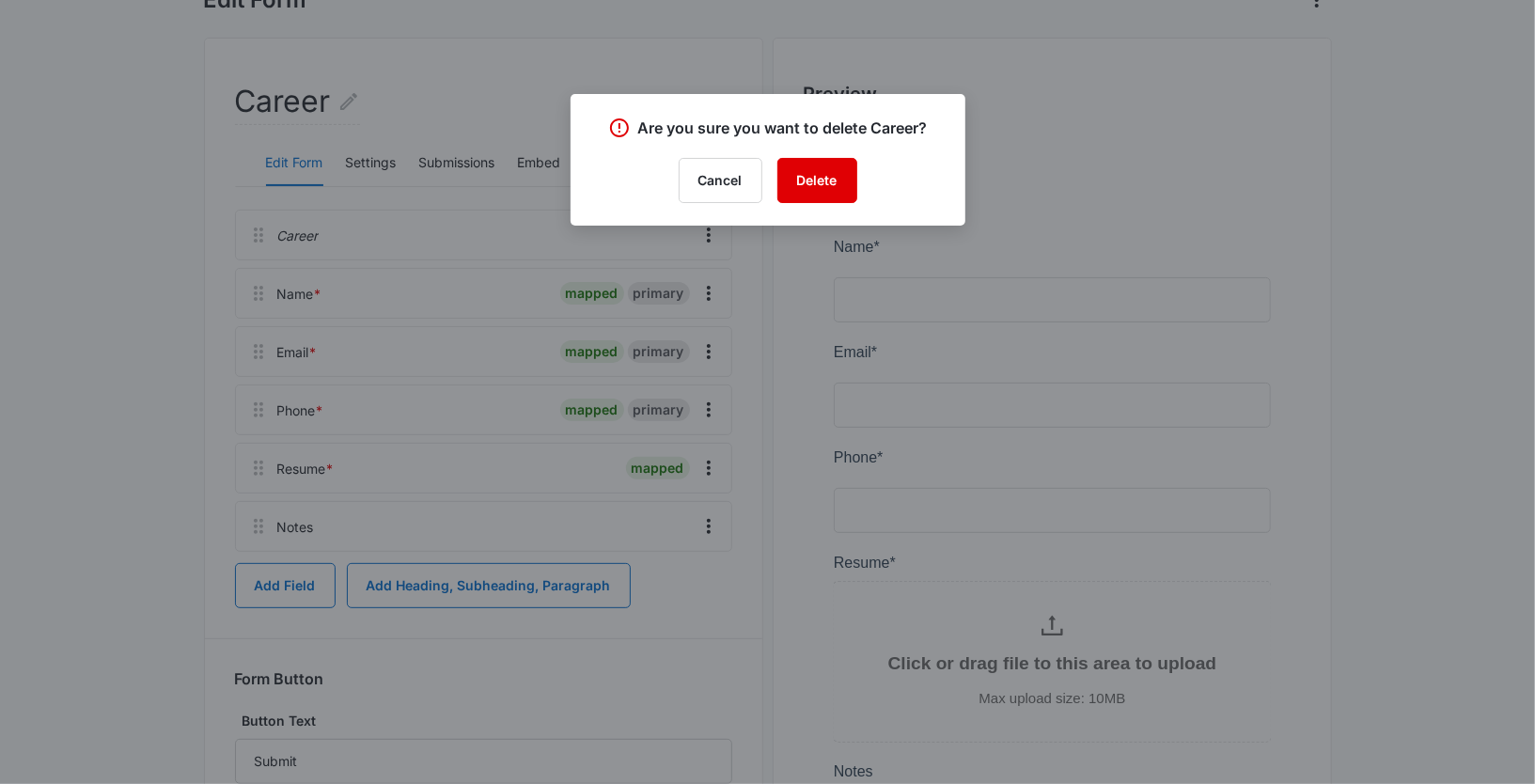
click at [814, 189] on button "Delete" at bounding box center [817, 180] width 80 height 45
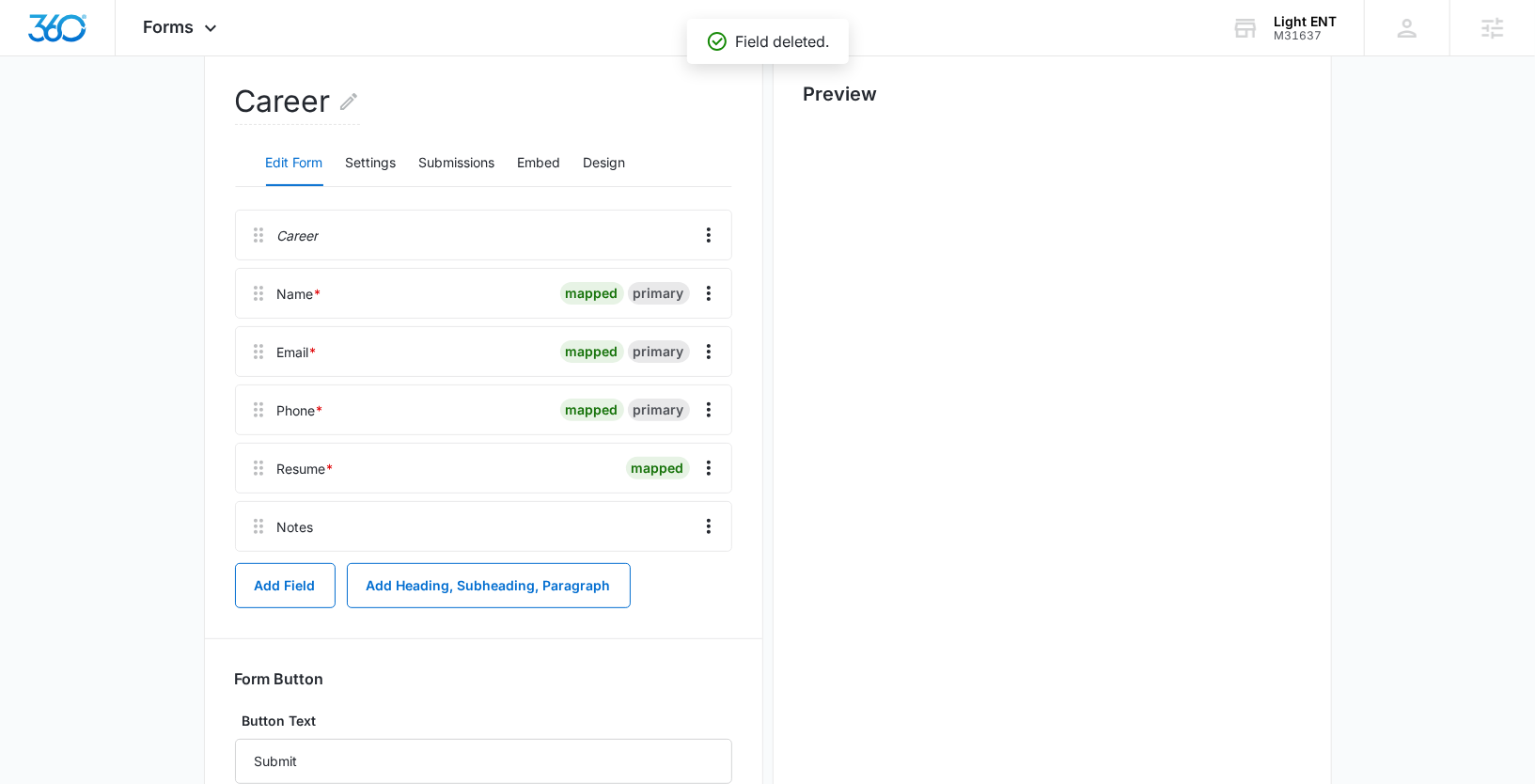
scroll to position [0, 0]
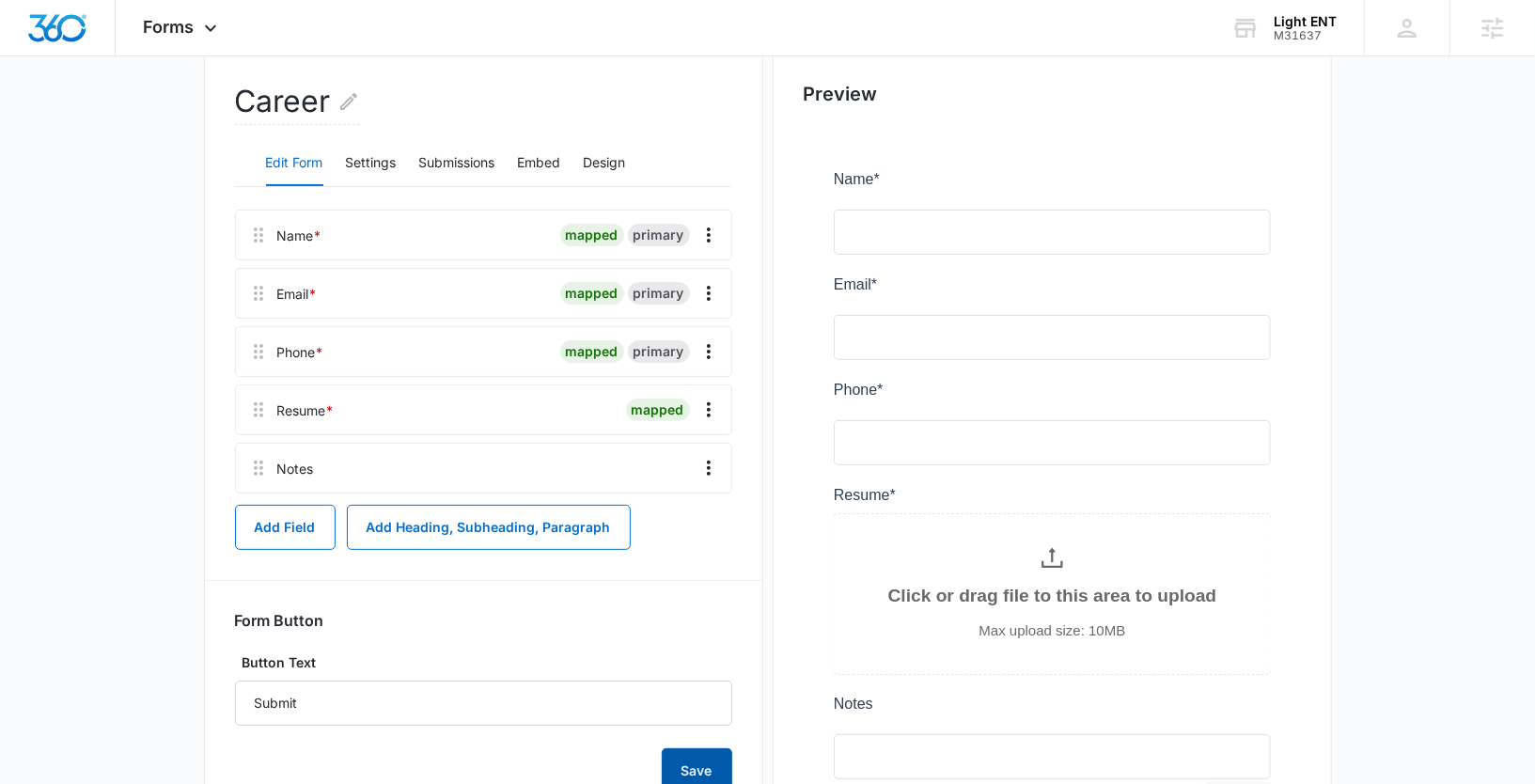
click at [690, 758] on button "Save" at bounding box center [697, 770] width 71 height 45
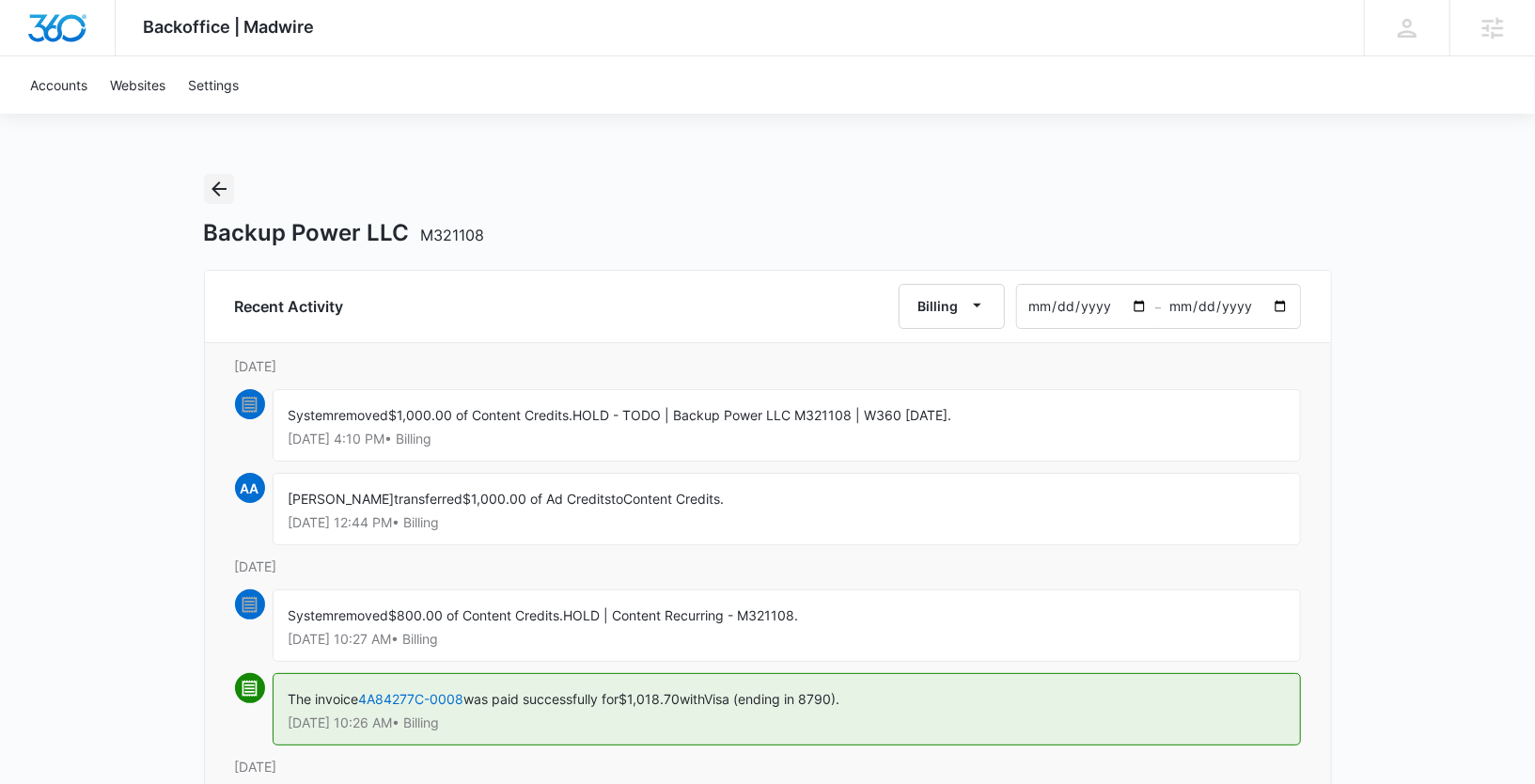
click at [217, 187] on icon "Back" at bounding box center [220, 189] width 23 height 23
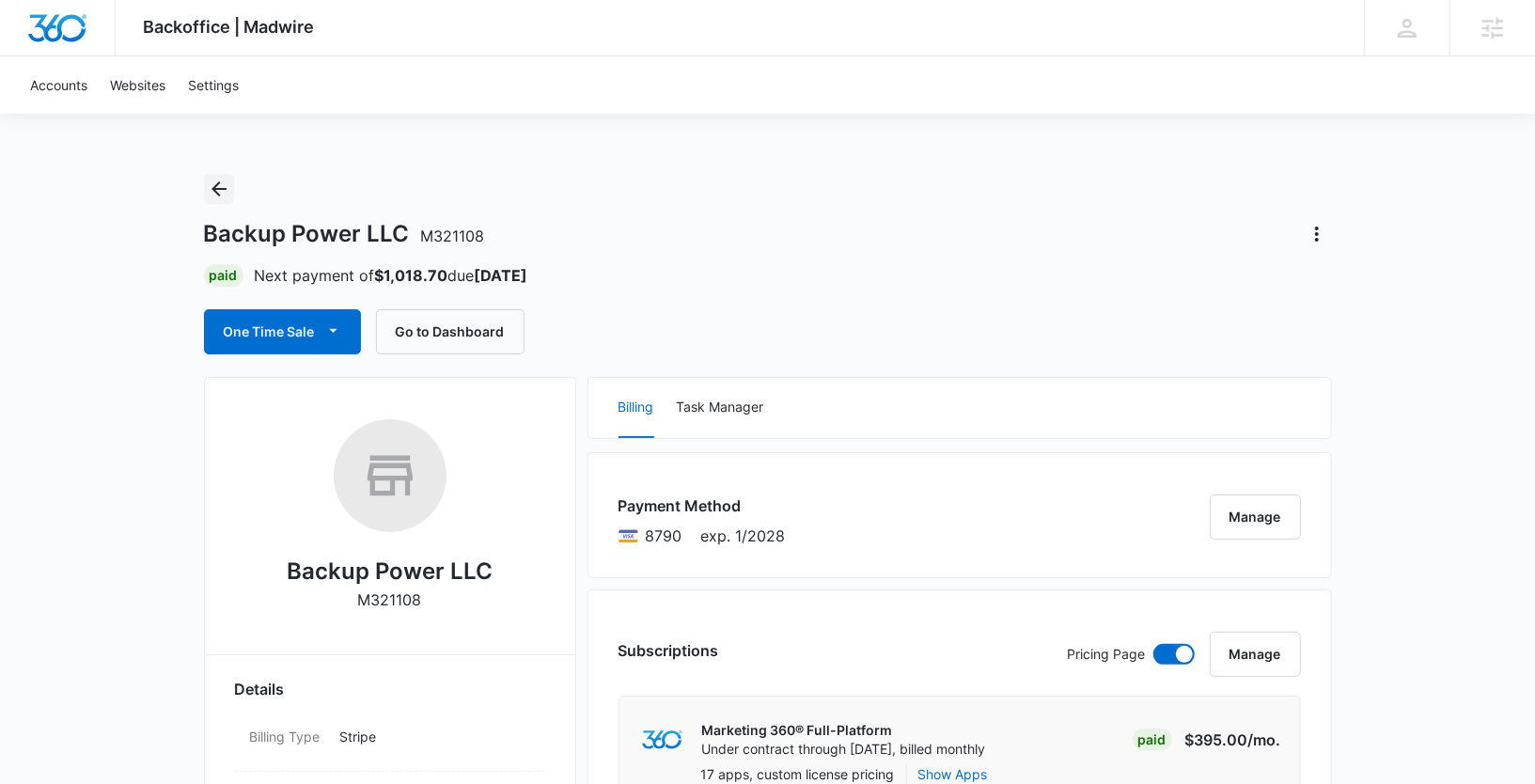
click at [218, 188] on icon "Back" at bounding box center [220, 189] width 15 height 15
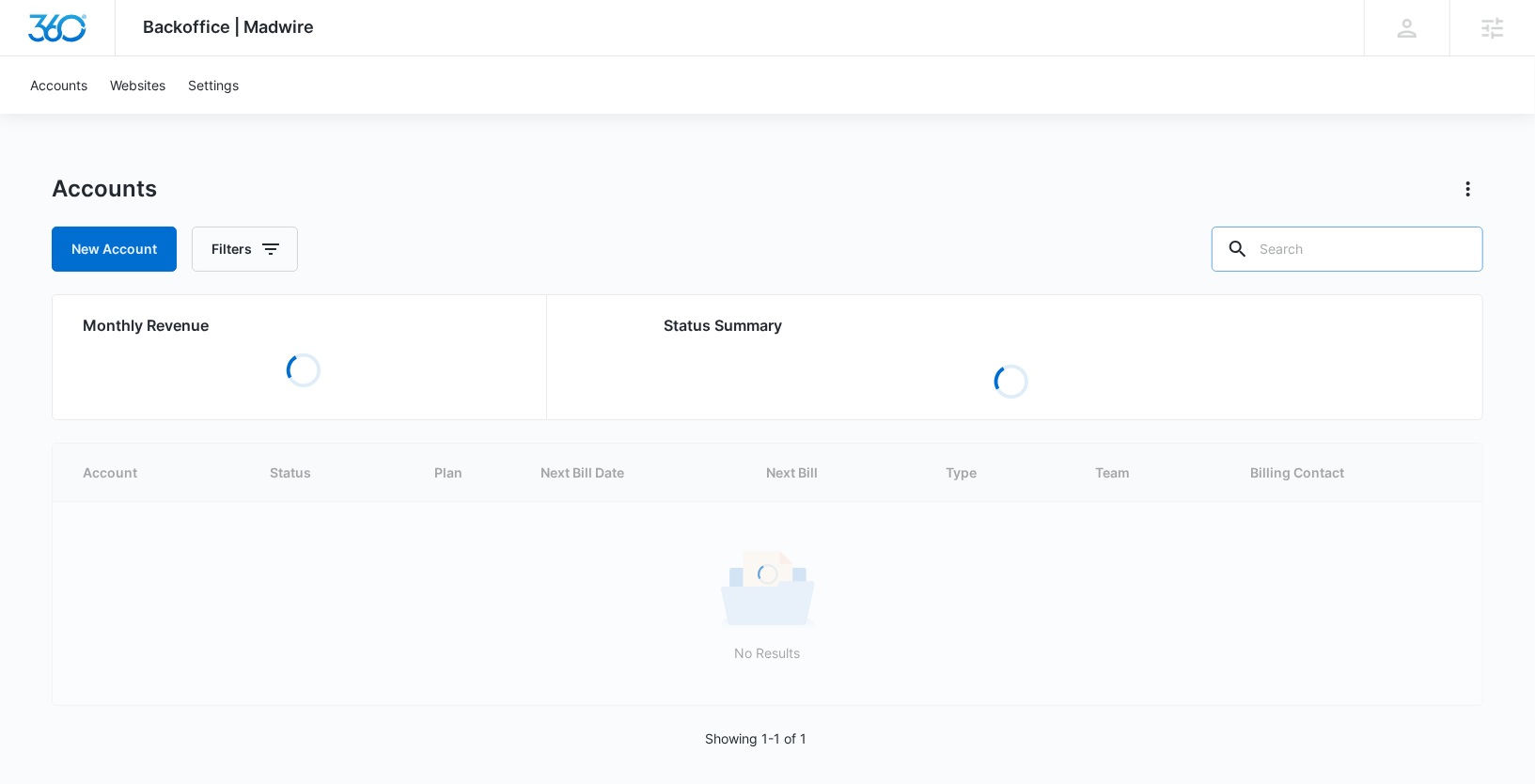
click at [1321, 247] on input "text" at bounding box center [1347, 248] width 271 height 45
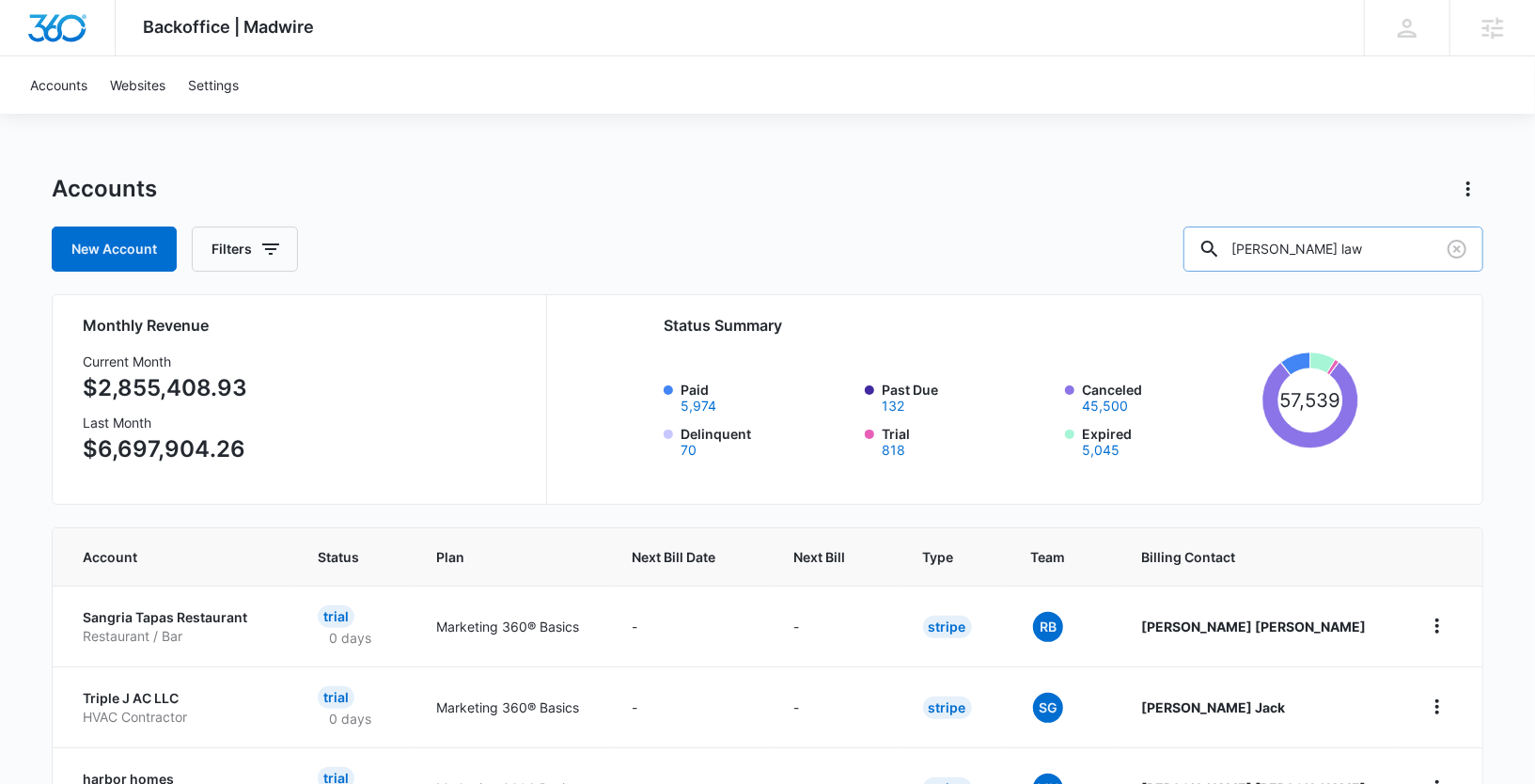
type input "[PERSON_NAME] law"
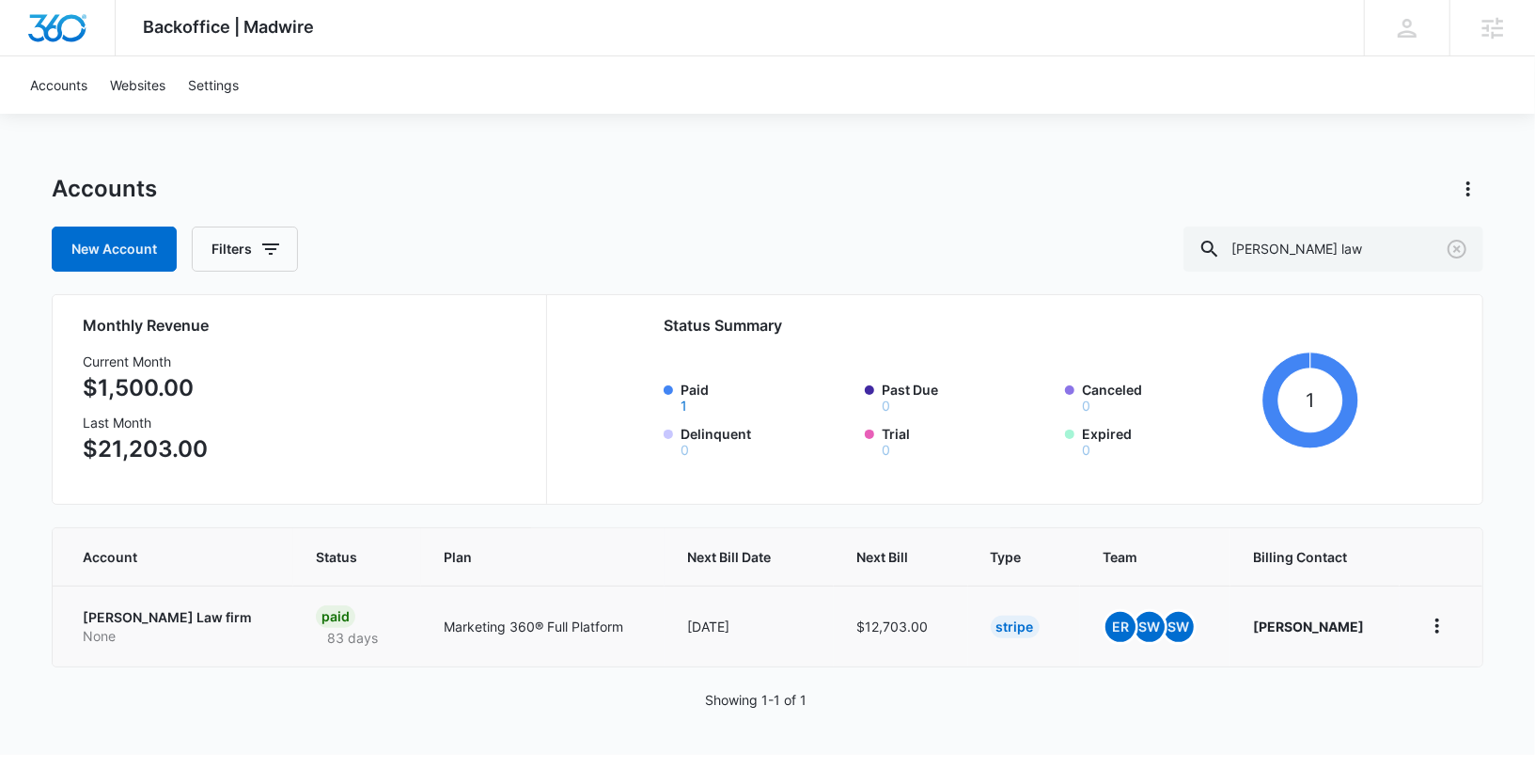
click at [90, 614] on p "[PERSON_NAME] Law firm" at bounding box center [176, 617] width 188 height 19
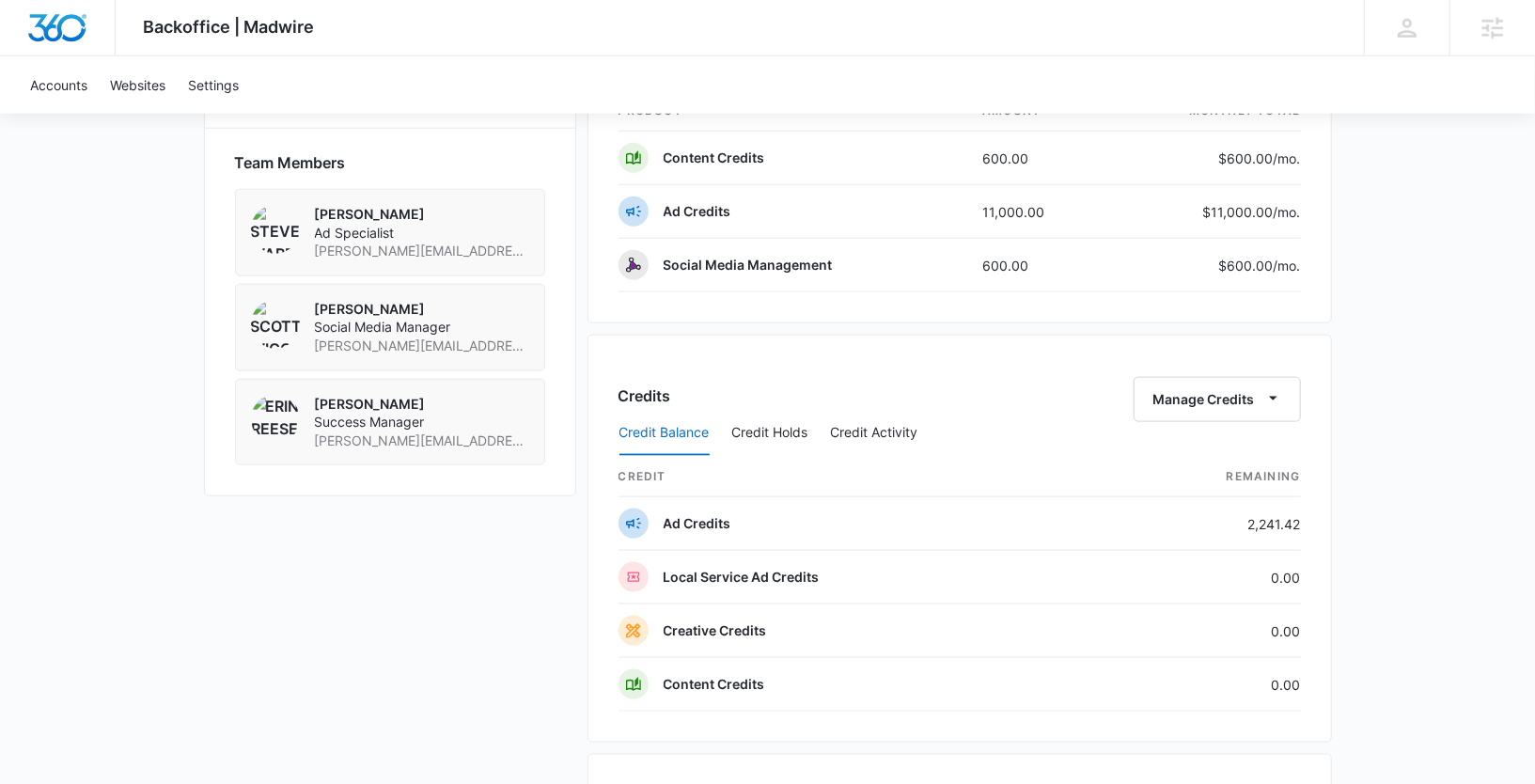
scroll to position [1327, 0]
